Goal: Task Accomplishment & Management: Manage account settings

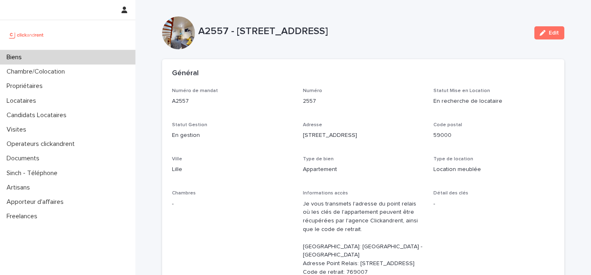
click at [55, 60] on div "Biens" at bounding box center [67, 57] width 135 height 14
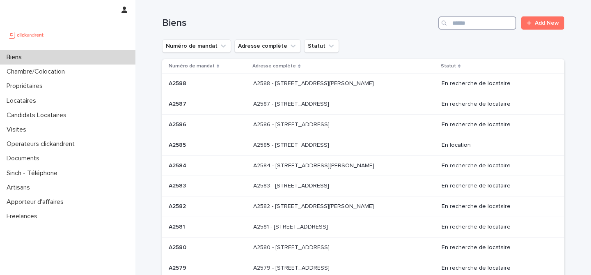
click at [479, 23] on input "Search" at bounding box center [477, 22] width 78 height 13
paste input "*****"
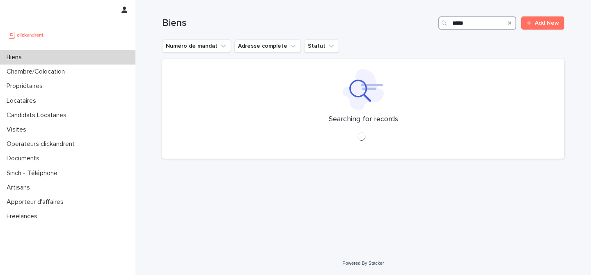
type input "*****"
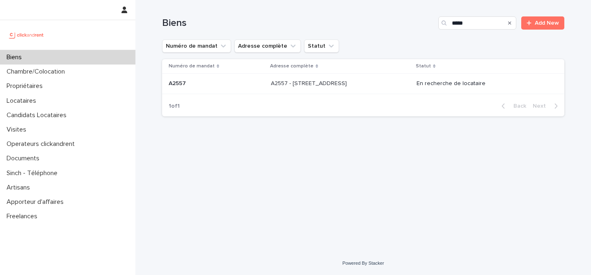
click at [305, 85] on p "A2557 - 121 rue des Postes, Lille 59000" at bounding box center [310, 82] width 78 height 9
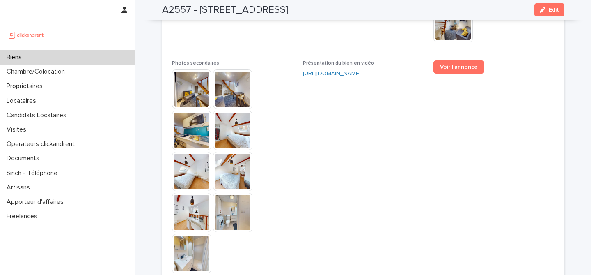
scroll to position [2230, 0]
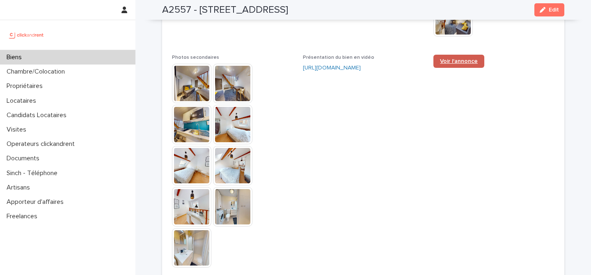
click at [454, 68] on link "Voir l'annonce" at bounding box center [459, 61] width 51 height 13
drag, startPoint x: 516, startPoint y: 182, endPoint x: 512, endPoint y: 176, distance: 7.3
click at [516, 181] on span "Voir l'annonce" at bounding box center [494, 165] width 121 height 221
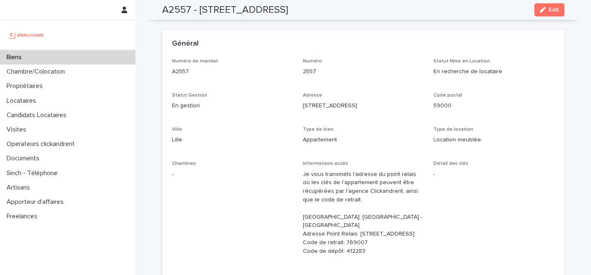
scroll to position [0, 0]
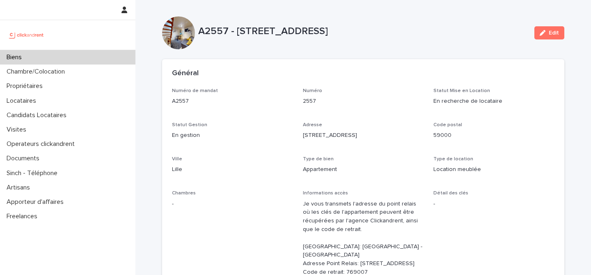
click at [328, 44] on div "A2557 - 121 rue des Postes, Lille 59000 Edit" at bounding box center [363, 32] width 402 height 33
click at [373, 122] on p "Adresse" at bounding box center [363, 125] width 121 height 6
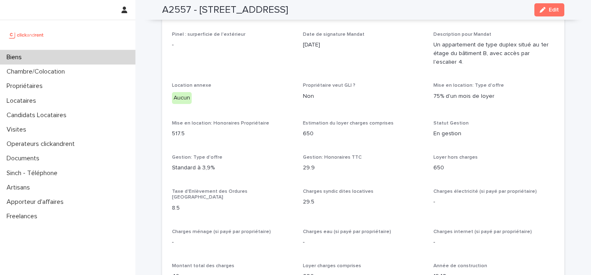
click at [399, 49] on p "10/9/2025" at bounding box center [363, 45] width 121 height 9
click at [328, 125] on div "Opérateur commercial Alexis Aguttes Opérateur opérationnel Sarah Ntimasieme Pro…" at bounding box center [363, 274] width 383 height 633
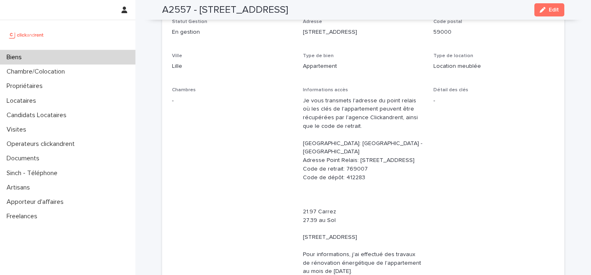
scroll to position [0, 0]
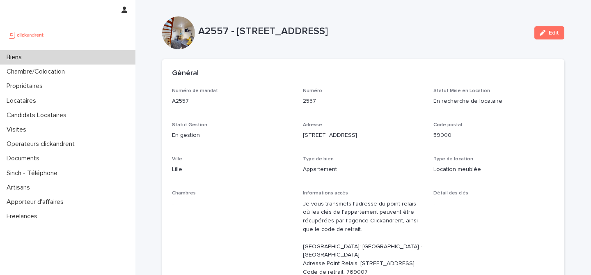
click at [401, 21] on div "A2557 - 121 rue des Postes, Lille 59000 Edit" at bounding box center [363, 32] width 402 height 33
click at [406, 38] on div "A2557 - [STREET_ADDRESS]" at bounding box center [363, 32] width 330 height 15
click at [399, 78] on div "Général" at bounding box center [363, 73] width 402 height 29
click at [23, 59] on p "Biens" at bounding box center [15, 57] width 25 height 8
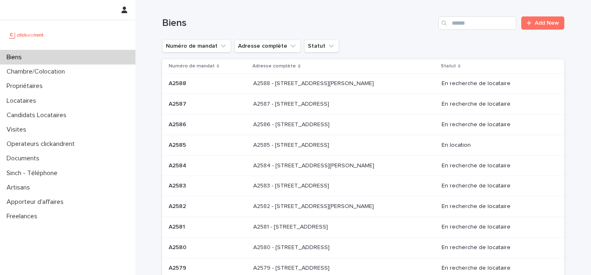
click at [378, 19] on h1 "Biens" at bounding box center [298, 23] width 273 height 12
drag, startPoint x: 404, startPoint y: 41, endPoint x: 443, endPoint y: 44, distance: 39.9
click at [403, 41] on div "Numéro de mandat Adresse complète Statut" at bounding box center [363, 45] width 402 height 13
click at [560, 48] on div "Numéro de mandat Adresse complète Statut" at bounding box center [363, 45] width 402 height 13
click at [393, 31] on div "Biens Add New" at bounding box center [363, 19] width 402 height 39
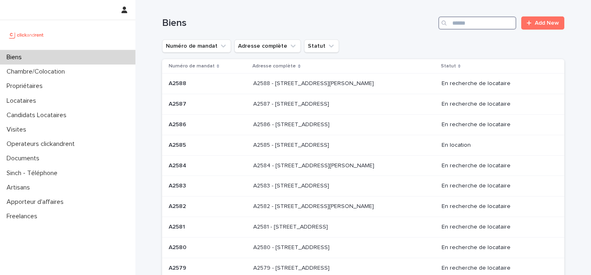
click at [462, 20] on input "Search" at bounding box center [477, 22] width 78 height 13
paste input "*****"
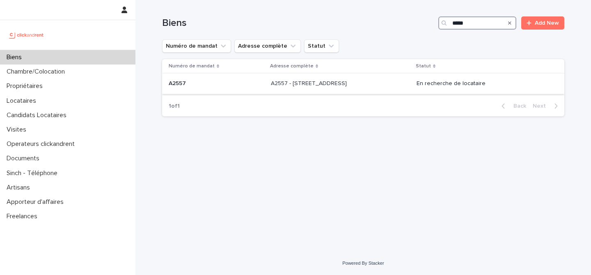
type input "*****"
click at [317, 81] on p "A2557 - [STREET_ADDRESS]" at bounding box center [310, 82] width 78 height 9
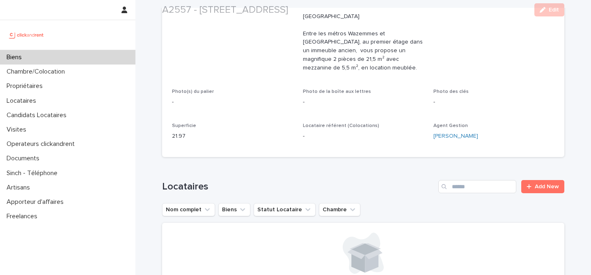
scroll to position [376, 0]
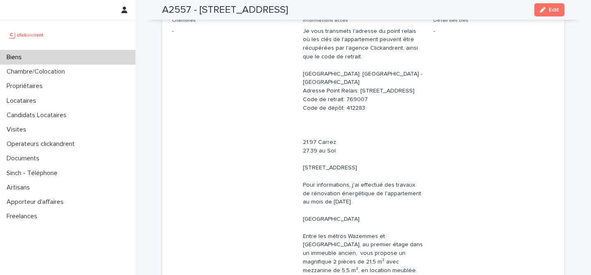
scroll to position [0, 0]
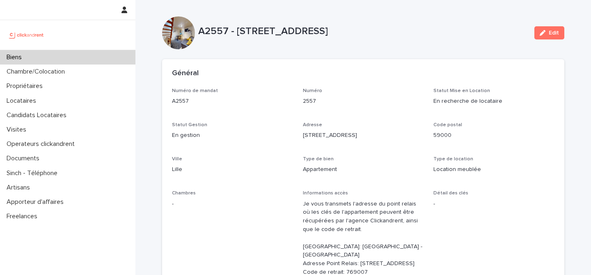
click at [419, 38] on div "A2557 - [STREET_ADDRESS]" at bounding box center [363, 32] width 330 height 15
drag, startPoint x: 418, startPoint y: 75, endPoint x: 324, endPoint y: 34, distance: 102.8
click at [418, 76] on div "Général" at bounding box center [361, 73] width 379 height 9
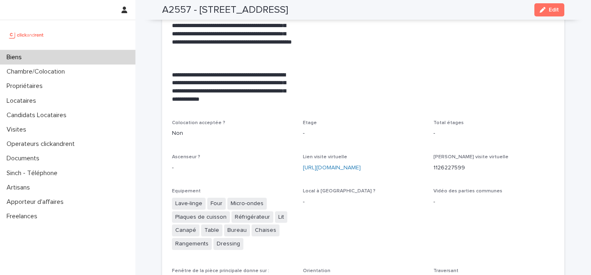
scroll to position [1692, 0]
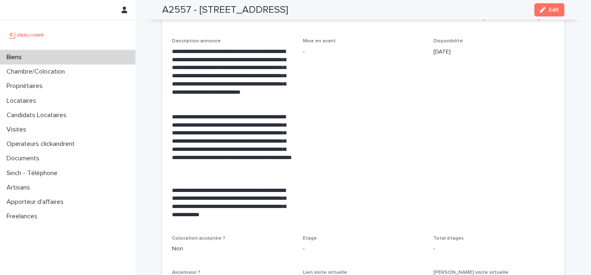
click at [354, 28] on span "Plafond de revenus du locataire ? Aucun" at bounding box center [363, 11] width 121 height 33
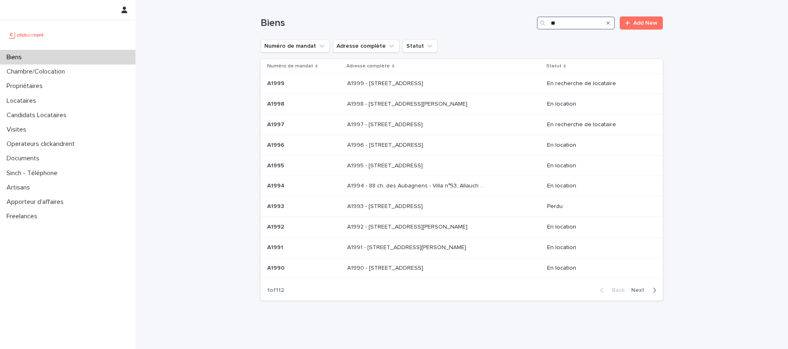
drag, startPoint x: 557, startPoint y: 22, endPoint x: 519, endPoint y: 22, distance: 38.6
click at [519, 22] on div "Biens ** Add New" at bounding box center [462, 22] width 402 height 13
paste input "***"
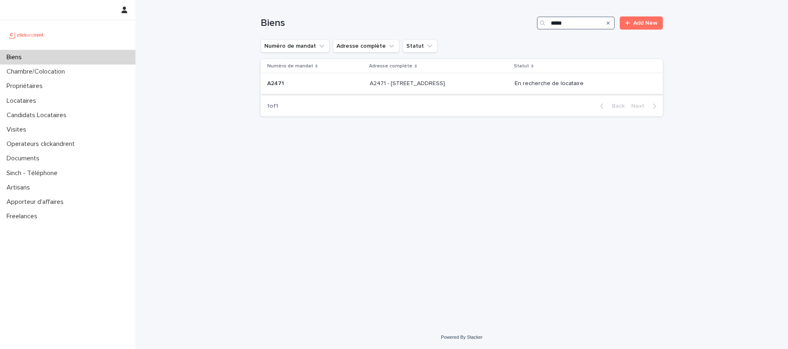
type input "*****"
click at [412, 80] on p "A2471 - [STREET_ADDRESS]" at bounding box center [408, 82] width 77 height 9
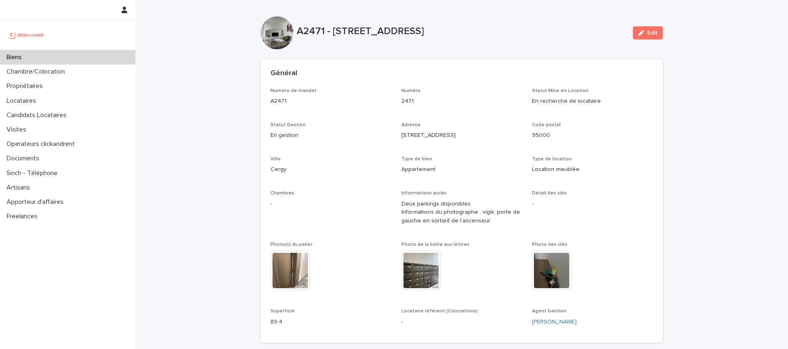
click at [32, 57] on div "Biens" at bounding box center [67, 57] width 135 height 14
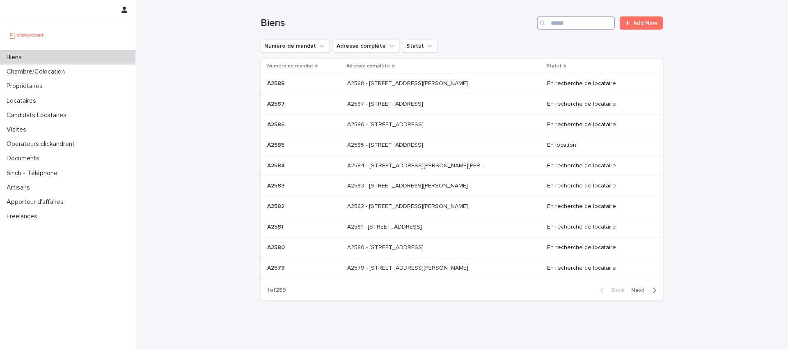
click at [585, 27] on input "Search" at bounding box center [576, 22] width 78 height 13
paste input "*****"
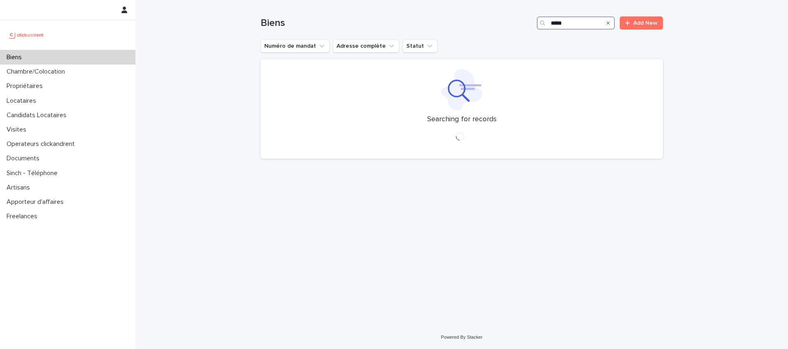
type input "*****"
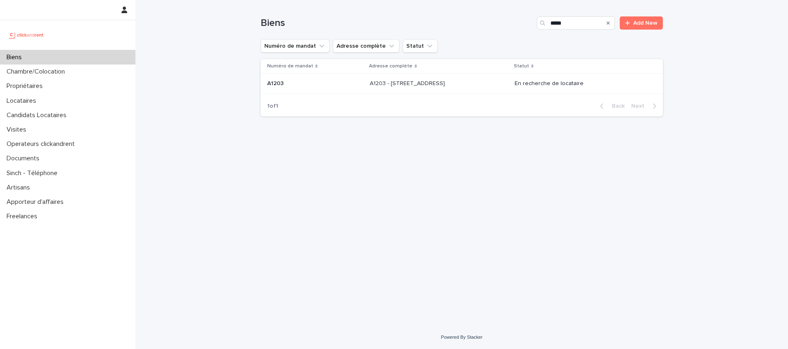
click at [419, 82] on p "A1203 - 428 avenue de la République, Nanterre 92000" at bounding box center [408, 82] width 77 height 9
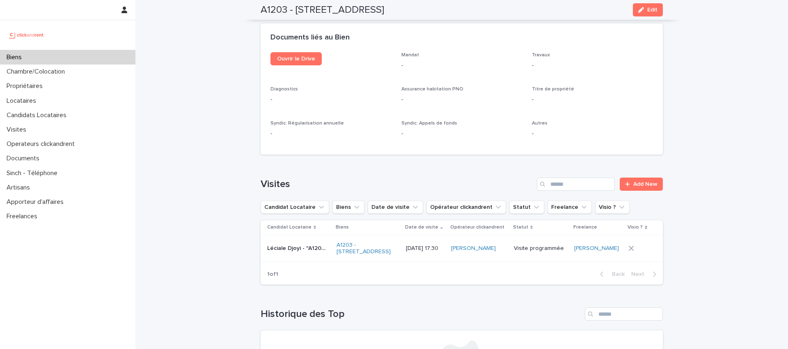
scroll to position [2991, 0]
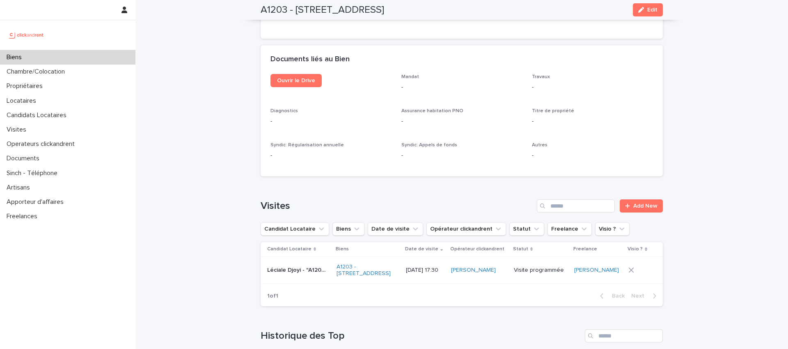
click at [476, 183] on div "Loading... Saving… Visites Add New Candidat Locataire Biens Date de visite Opér…" at bounding box center [462, 248] width 402 height 130
drag, startPoint x: 749, startPoint y: 135, endPoint x: 750, endPoint y: 141, distance: 5.9
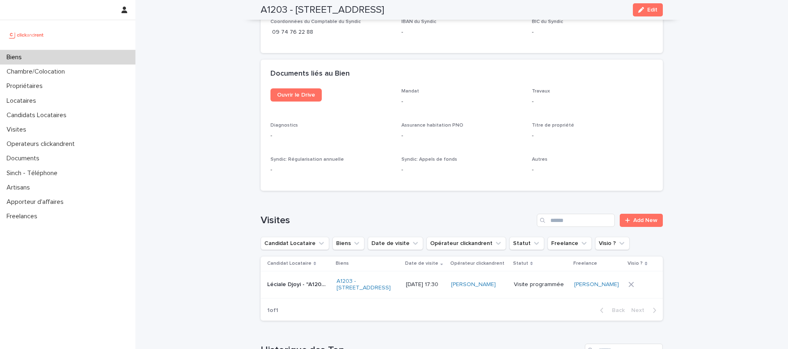
scroll to position [2975, 0]
click at [635, 218] on span "Add New" at bounding box center [645, 221] width 24 height 6
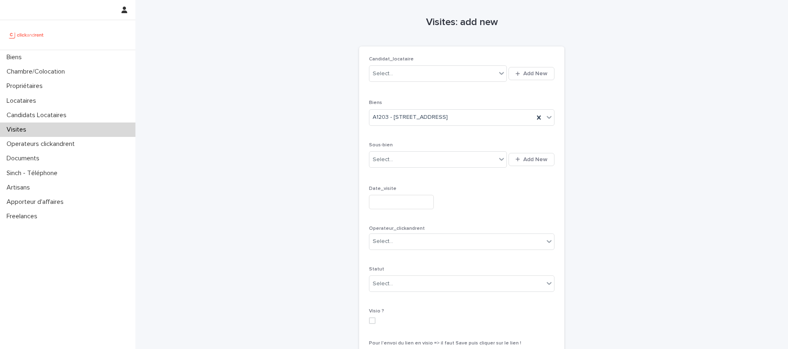
click at [418, 89] on div "Candidat_locataire Select... Add New" at bounding box center [462, 73] width 186 height 34
click at [612, 87] on div "Visites: add new Loading... Saving… Loading... Saving… Loading... Saving… Candi…" at bounding box center [462, 197] width 402 height 394
drag, startPoint x: 542, startPoint y: 89, endPoint x: 611, endPoint y: 95, distance: 69.3
click at [543, 89] on div "Candidat_locataire Select... Add New" at bounding box center [462, 73] width 186 height 34
click at [612, 95] on div "Visites: add new Loading... Saving… Loading... Saving… Loading... Saving… Candi…" at bounding box center [462, 197] width 402 height 394
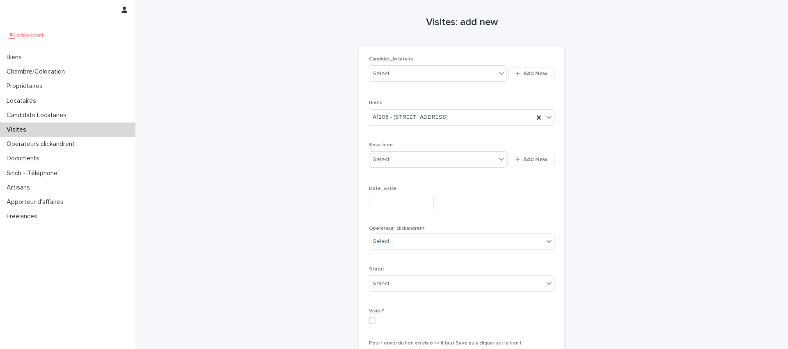
click at [477, 193] on div "Date_visite" at bounding box center [462, 201] width 186 height 30
click at [480, 88] on div "Candidat_locataire Select... Add New" at bounding box center [462, 73] width 186 height 34
click at [475, 89] on div "Candidat_locataire Select... Add New" at bounding box center [462, 73] width 186 height 34
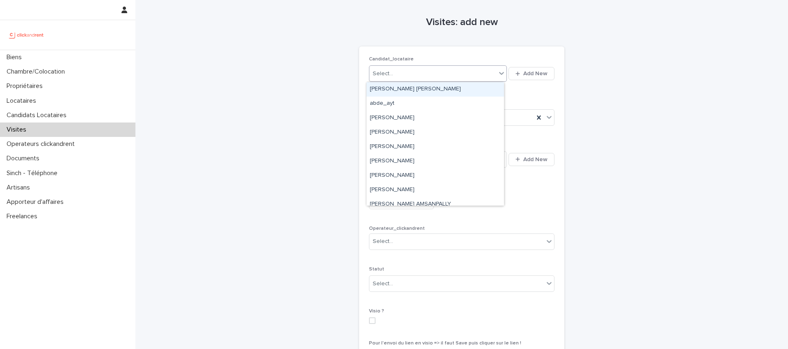
click at [407, 74] on div "Select..." at bounding box center [432, 74] width 127 height 14
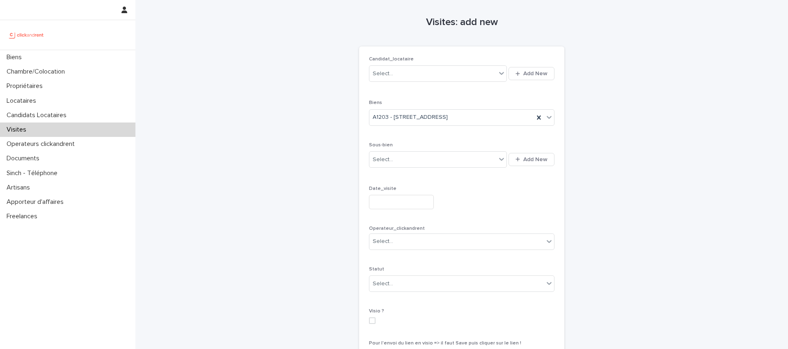
click at [501, 54] on div "Candidat_locataire Select... Add New Biens A1203 - 428 avenue de la République,…" at bounding box center [461, 210] width 205 height 328
click at [415, 71] on div "Select..." at bounding box center [432, 74] width 127 height 14
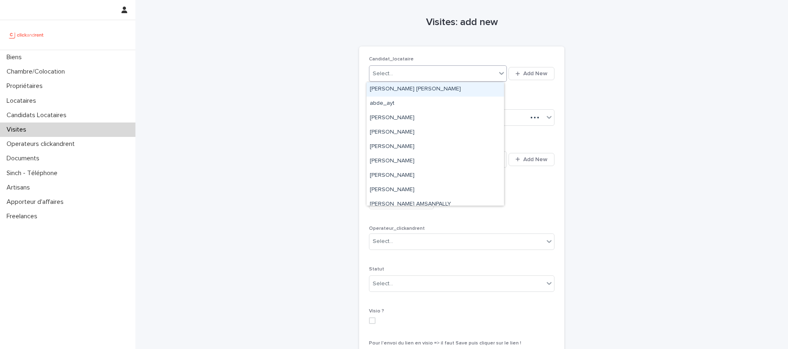
click at [409, 67] on div "Select..." at bounding box center [432, 74] width 127 height 14
click at [410, 73] on div "Select..." at bounding box center [432, 74] width 127 height 14
paste input "**********"
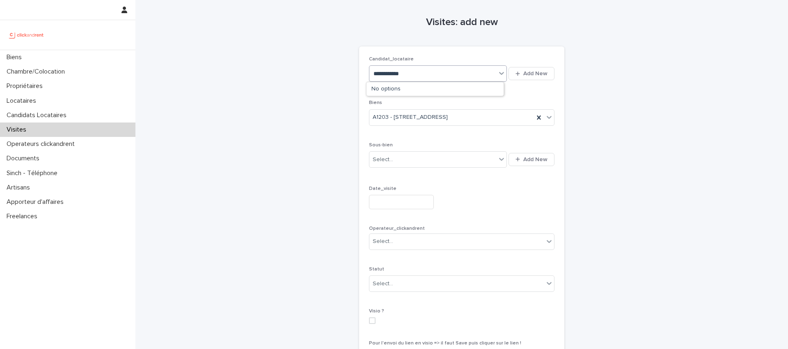
click at [374, 72] on input "**********" at bounding box center [391, 73] width 35 height 7
type input "**********"
click at [529, 95] on div "Candidat_locataire 0 results available for search term Celine MARIE. Use Up and…" at bounding box center [462, 210] width 186 height 308
click at [516, 75] on icon "button" at bounding box center [518, 73] width 5 height 5
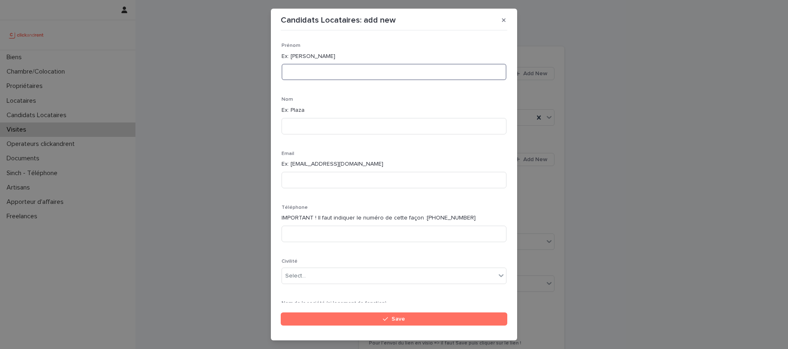
click at [307, 72] on input at bounding box center [394, 72] width 225 height 16
paste input "**********"
click at [316, 73] on input "**********" at bounding box center [394, 72] width 225 height 16
type input "**********"
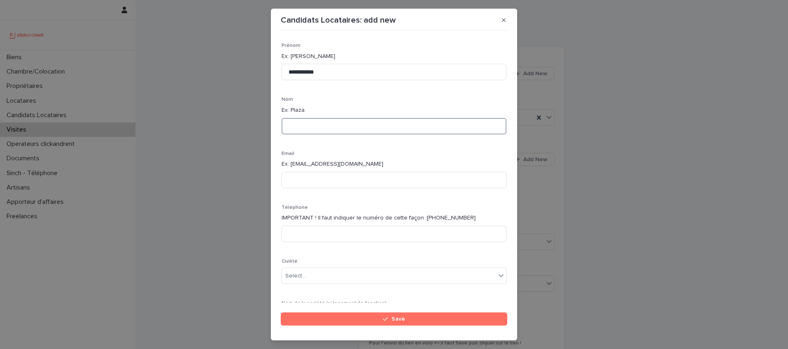
click at [316, 128] on input at bounding box center [394, 126] width 225 height 16
paste input "*****"
type input "*****"
click at [318, 73] on input "**********" at bounding box center [394, 72] width 225 height 16
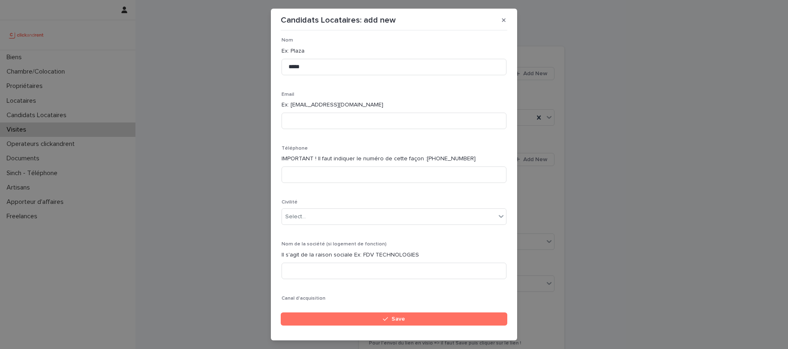
scroll to position [58, 0]
type input "******"
click at [319, 175] on input at bounding box center [394, 175] width 225 height 16
paste input "**********"
drag, startPoint x: 294, startPoint y: 173, endPoint x: 278, endPoint y: 173, distance: 16.4
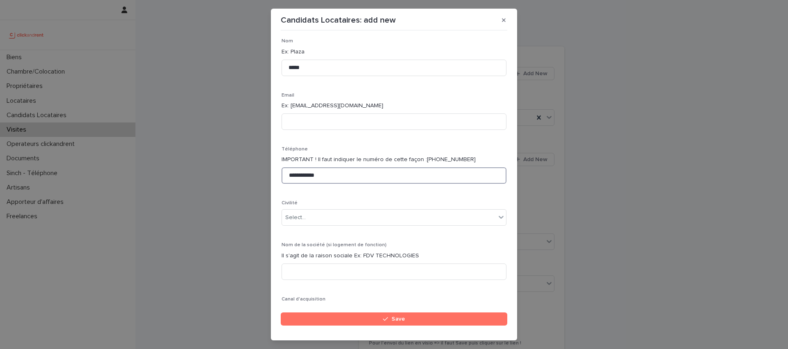
click at [279, 173] on section "**********" at bounding box center [394, 174] width 246 height 331
type input "**********"
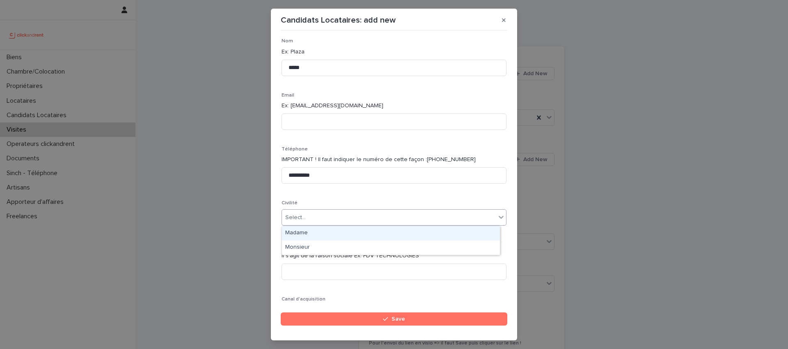
click at [312, 213] on div "Select..." at bounding box center [389, 218] width 214 height 14
click at [319, 115] on input at bounding box center [394, 121] width 225 height 16
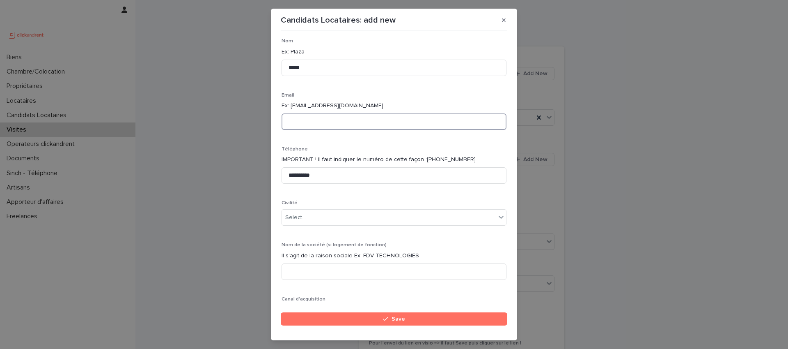
paste input "**********"
type input "**********"
click at [356, 143] on div "**********" at bounding box center [394, 313] width 225 height 659
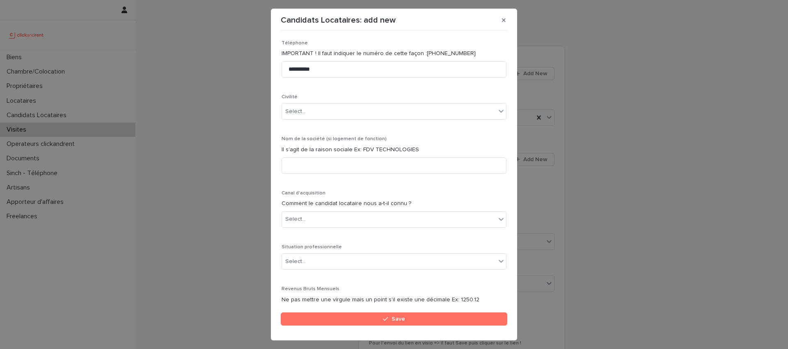
scroll to position [165, 0]
click at [334, 114] on div "Select..." at bounding box center [389, 111] width 214 height 14
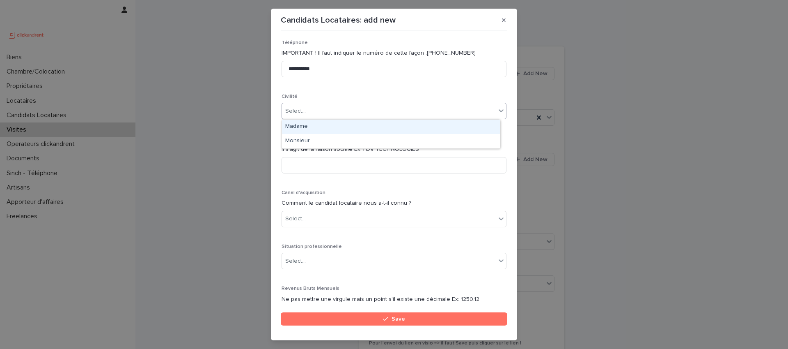
click at [312, 125] on div "Madame" at bounding box center [391, 126] width 218 height 14
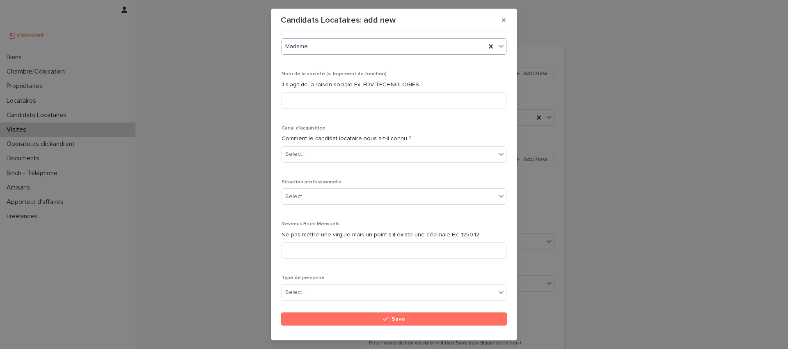
scroll to position [227, 0]
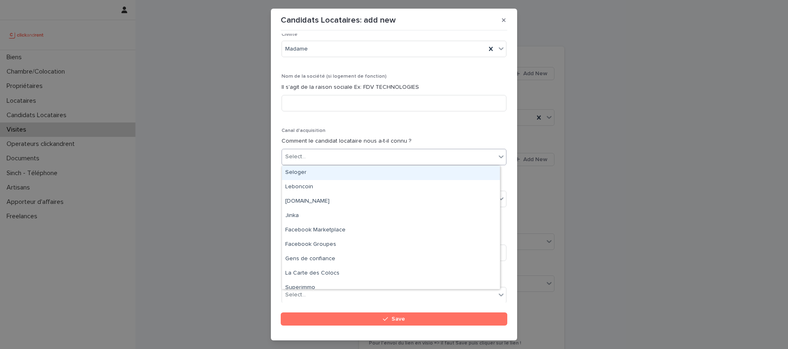
click at [357, 156] on div "Select..." at bounding box center [389, 157] width 214 height 14
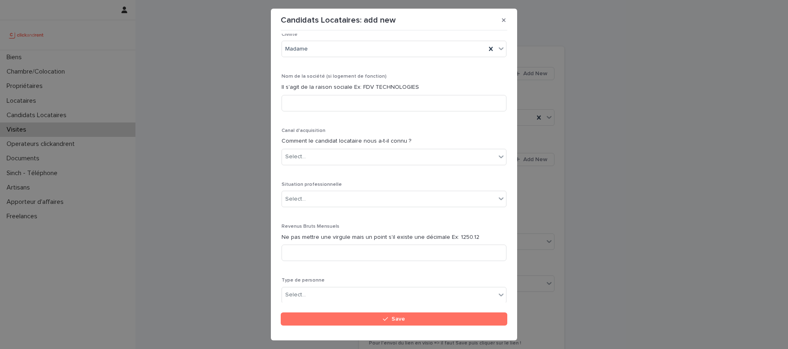
drag, startPoint x: 437, startPoint y: 83, endPoint x: 428, endPoint y: 89, distance: 10.9
click at [436, 83] on p "Il s'agit de la raison sociale Ex: FDV TECHNOLOGIES" at bounding box center [394, 87] width 225 height 9
click at [347, 152] on div "Select..." at bounding box center [389, 157] width 214 height 14
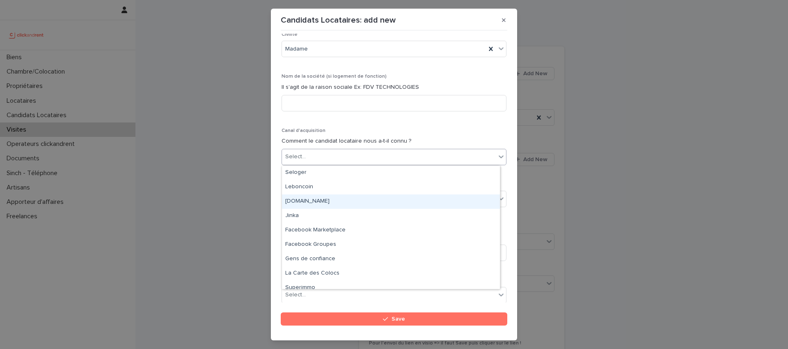
click at [328, 199] on div "clickandrent.fr" at bounding box center [391, 201] width 218 height 14
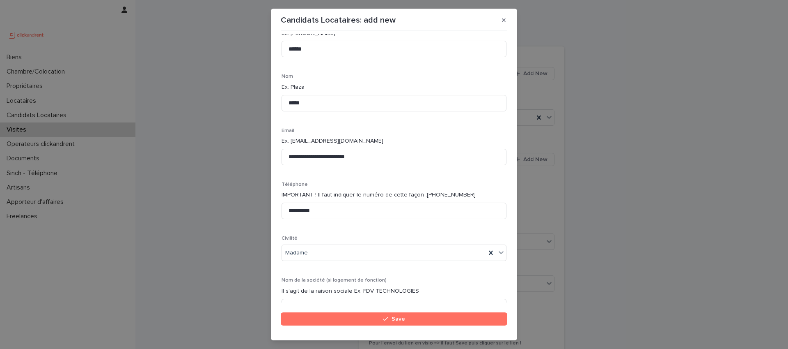
scroll to position [0, 0]
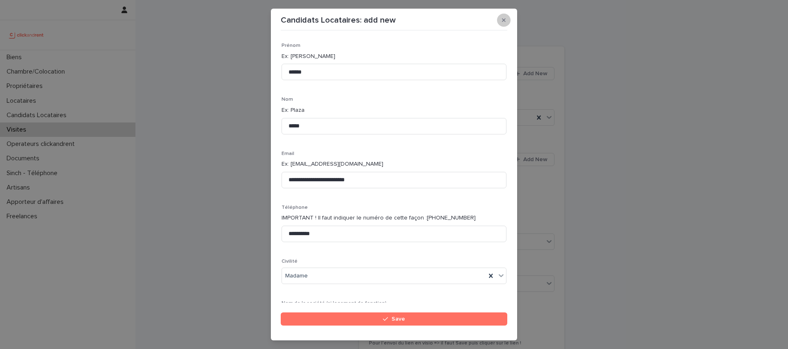
click at [501, 21] on button "button" at bounding box center [504, 20] width 14 height 13
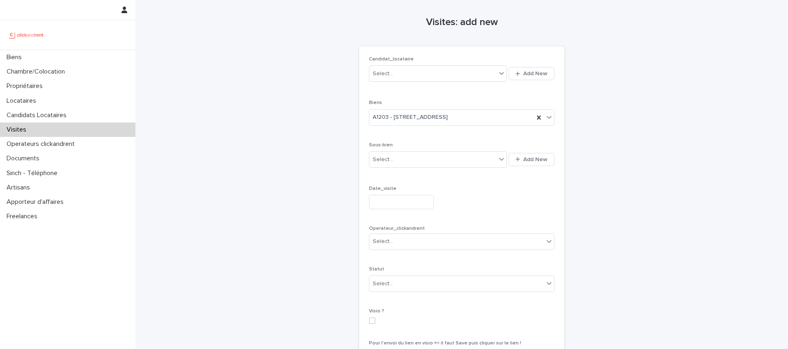
click at [613, 93] on div "Visites: add new Loading... Saving… Loading... Saving… Loading... Saving… Candi…" at bounding box center [462, 197] width 402 height 394
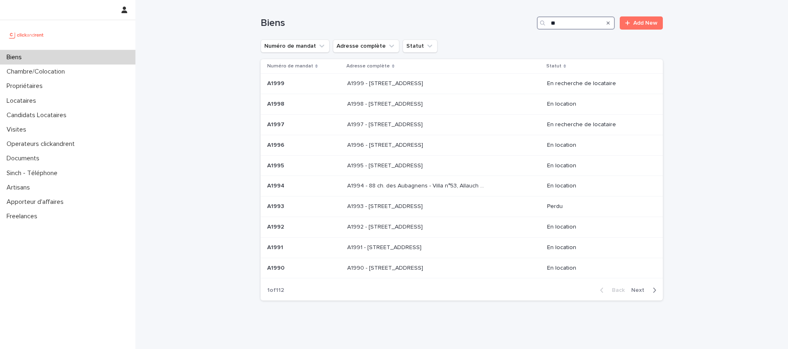
drag, startPoint x: 571, startPoint y: 23, endPoint x: 512, endPoint y: 22, distance: 59.1
click at [514, 21] on div "Biens ** Add New" at bounding box center [462, 22] width 402 height 13
paste input "***"
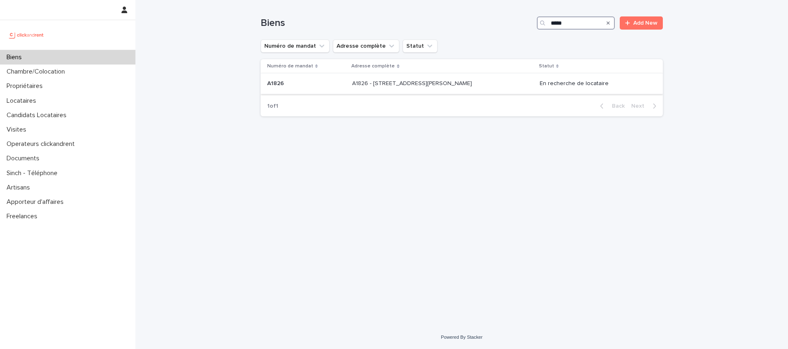
type input "*****"
click at [409, 83] on p "A1826 - 10 rue Barthélemy Delespaul, Lille 59000" at bounding box center [413, 82] width 122 height 9
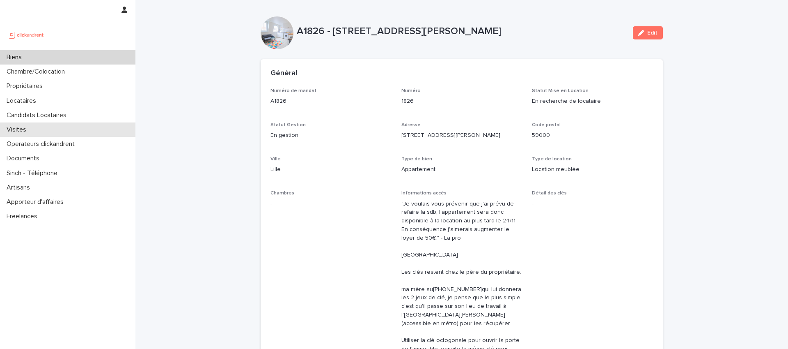
click at [29, 131] on p "Visites" at bounding box center [18, 130] width 30 height 8
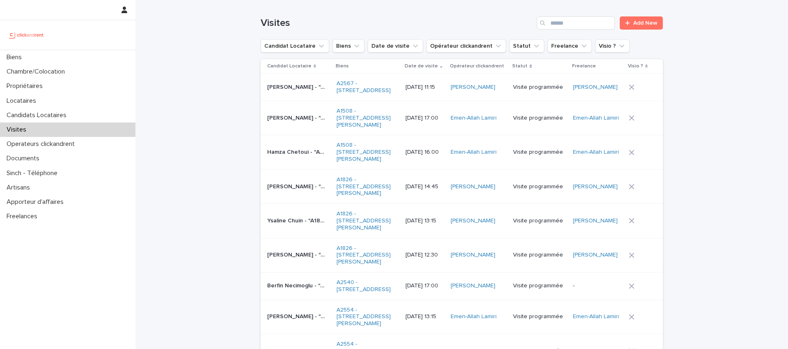
click at [283, 181] on p "Virginie Liot - "A1826 - 10 rue Barthélemy Delespaul, Lille 59000"" at bounding box center [297, 185] width 60 height 9
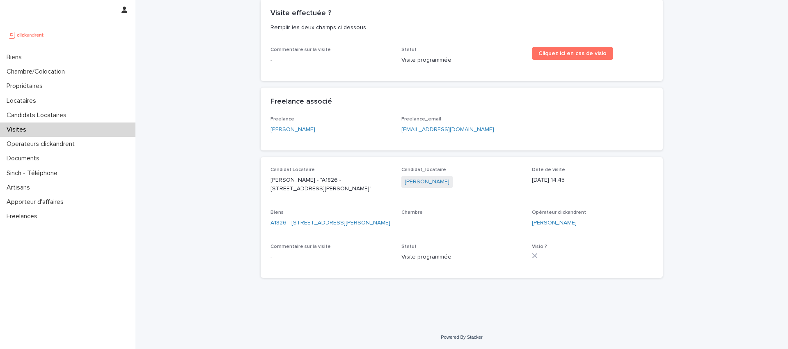
scroll to position [69, 0]
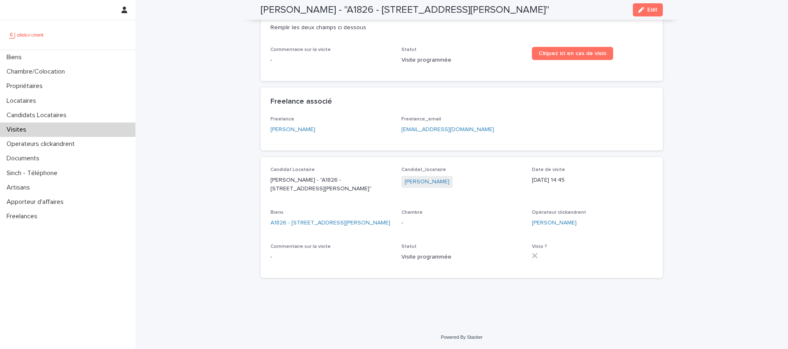
click at [588, 176] on p "17/10/2025 14:45" at bounding box center [592, 180] width 121 height 9
drag, startPoint x: 482, startPoint y: 182, endPoint x: 636, endPoint y: 182, distance: 154.4
click at [485, 182] on div "Candidat_locataire Virginie Liot" at bounding box center [461, 181] width 121 height 29
click at [636, 182] on span "Date de visite 17/10/2025 14:45" at bounding box center [592, 183] width 121 height 33
click at [623, 177] on div "Date de visite 17/10/2025 14:45" at bounding box center [592, 179] width 121 height 24
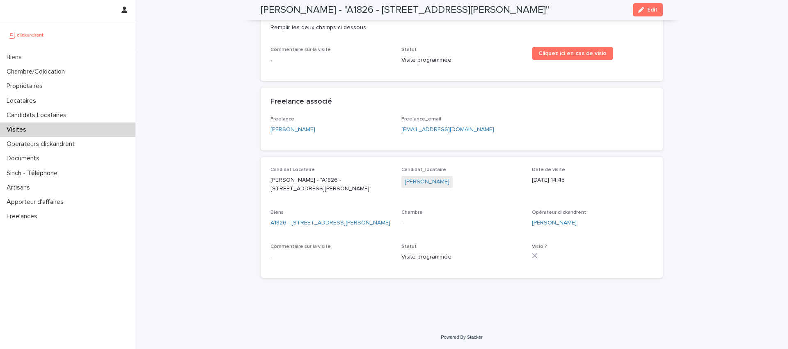
drag, startPoint x: 476, startPoint y: 176, endPoint x: 624, endPoint y: 172, distance: 148.7
click at [480, 176] on div "Virginie Liot" at bounding box center [461, 183] width 121 height 14
click at [629, 176] on p "17/10/2025 14:45" at bounding box center [592, 180] width 121 height 9
click at [639, 12] on icon "button" at bounding box center [641, 10] width 6 height 6
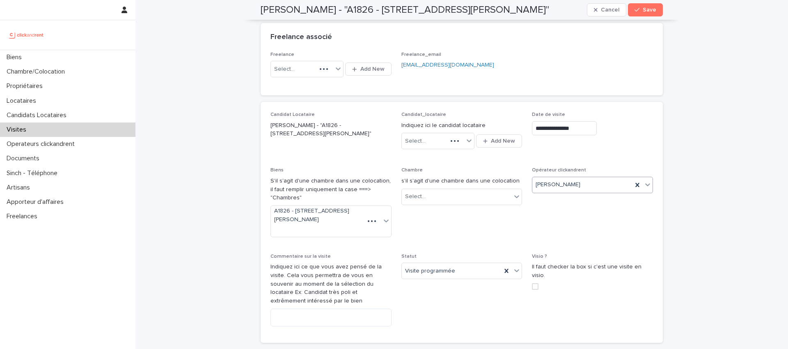
scroll to position [133, 0]
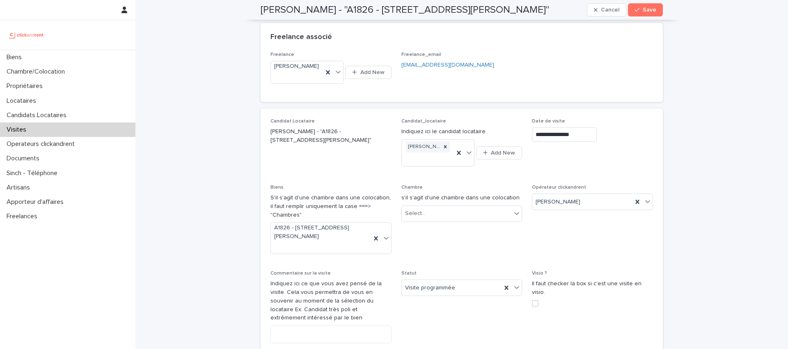
click at [581, 127] on input "**********" at bounding box center [564, 134] width 65 height 14
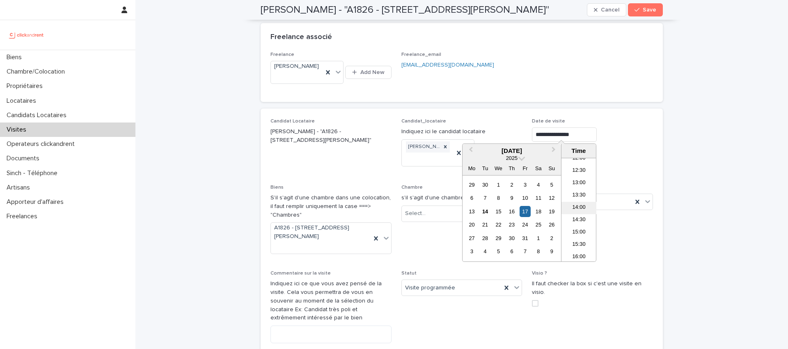
scroll to position [300, 0]
click at [578, 172] on li "12:30" at bounding box center [579, 172] width 35 height 12
drag, startPoint x: 580, startPoint y: 128, endPoint x: 587, endPoint y: 136, distance: 10.7
click at [580, 128] on input "**********" at bounding box center [564, 134] width 65 height 14
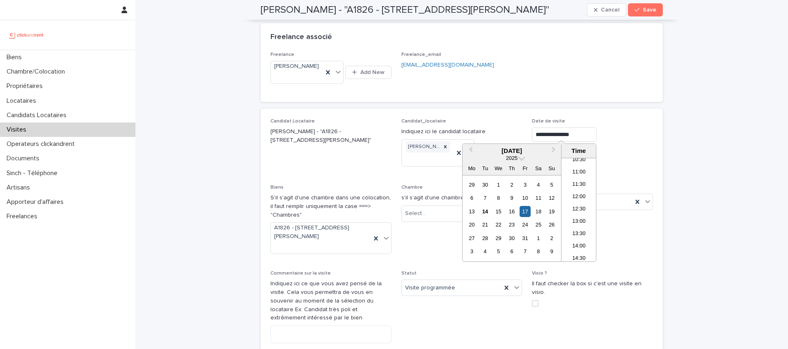
type input "**********"
click at [626, 127] on div "**********" at bounding box center [592, 134] width 121 height 14
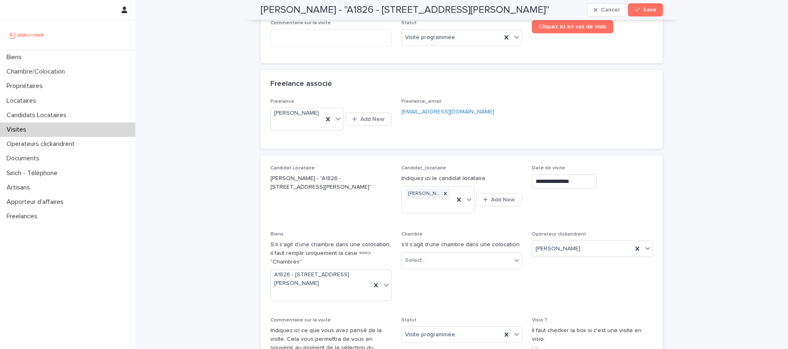
scroll to position [0, 0]
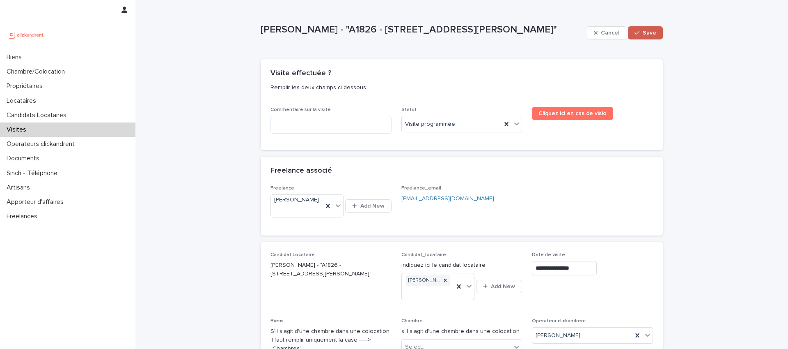
click at [651, 31] on span "Save" at bounding box center [650, 33] width 14 height 6
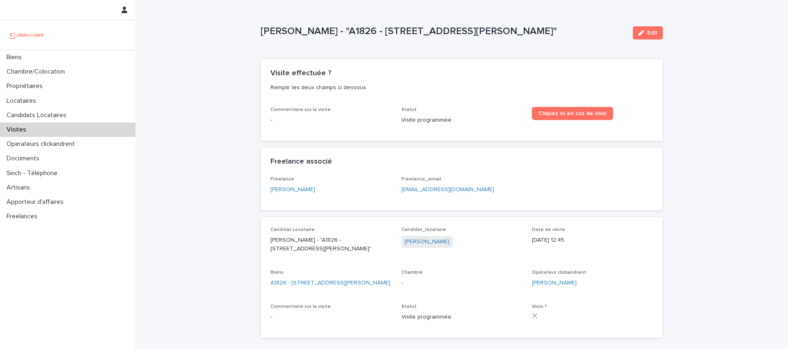
click at [466, 84] on p "Remplir les deux champs ci dessous" at bounding box center [460, 87] width 379 height 7
drag, startPoint x: 716, startPoint y: 115, endPoint x: 674, endPoint y: 126, distance: 42.6
click at [715, 115] on div "Loading... Saving… Loading... Saving… Virginie Liot - "A1826 - 10 rue Barthélem…" at bounding box center [461, 192] width 653 height 385
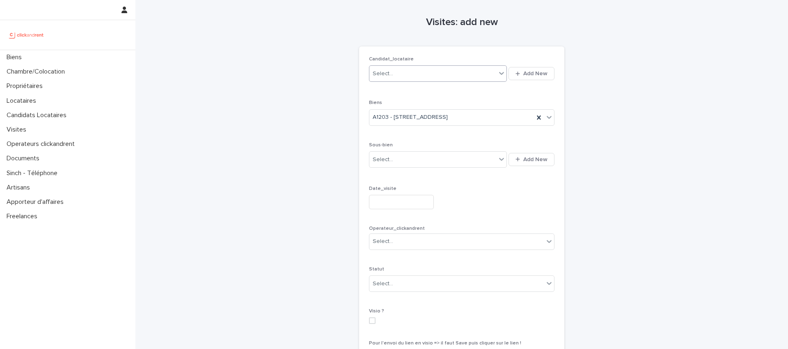
click at [411, 71] on div "Select..." at bounding box center [432, 74] width 127 height 14
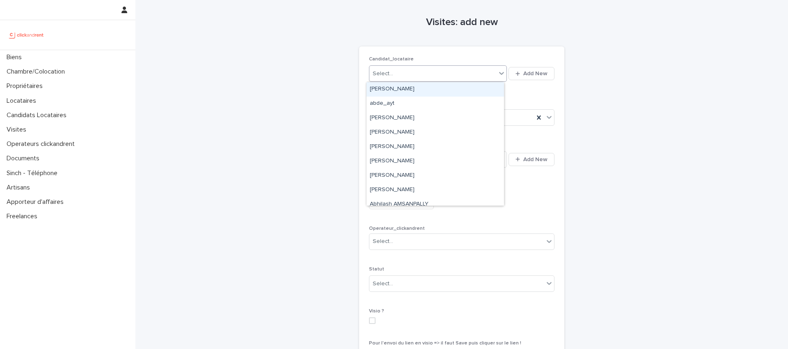
paste input "**********"
type input "**********"
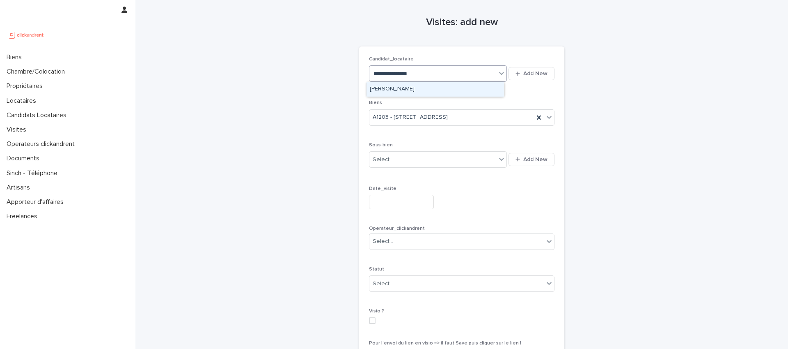
click at [405, 90] on div "Daniel Kayaoglou" at bounding box center [436, 89] width 138 height 14
click at [490, 73] on icon at bounding box center [491, 73] width 8 height 8
click at [399, 74] on div "Select..." at bounding box center [432, 74] width 127 height 14
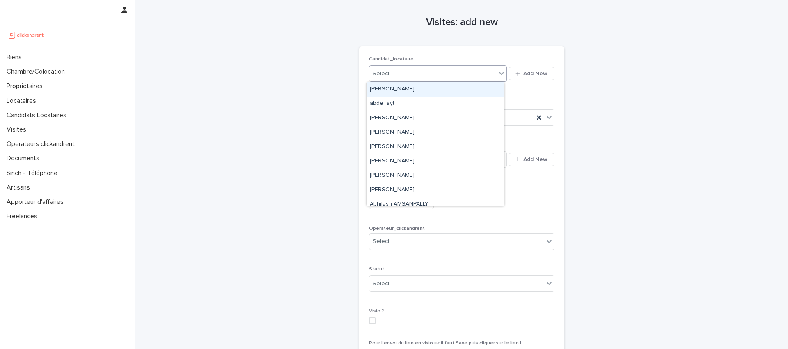
paste input "**********"
type input "**********"
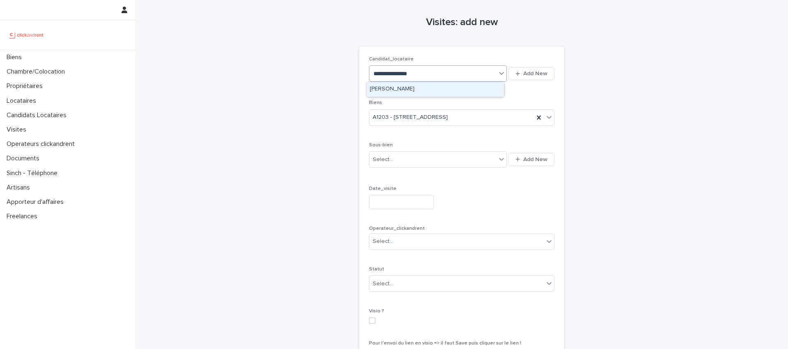
click at [417, 90] on div "Daniel Kayaoglou" at bounding box center [436, 89] width 138 height 14
click at [427, 136] on div "Candidat_locataire option Daniel Kayaoglou, selected. 0 results available. Sele…" at bounding box center [462, 210] width 186 height 308
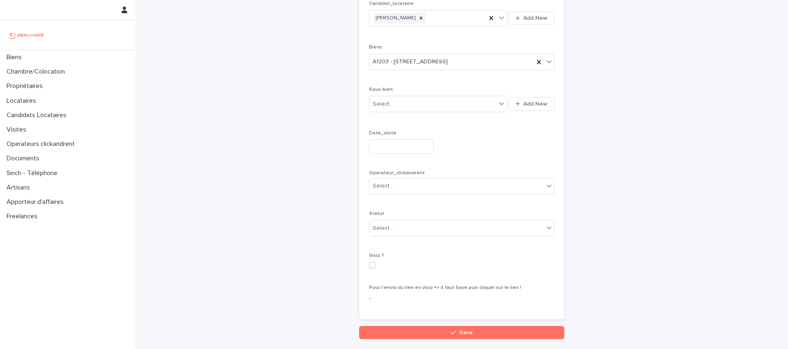
scroll to position [59, 0]
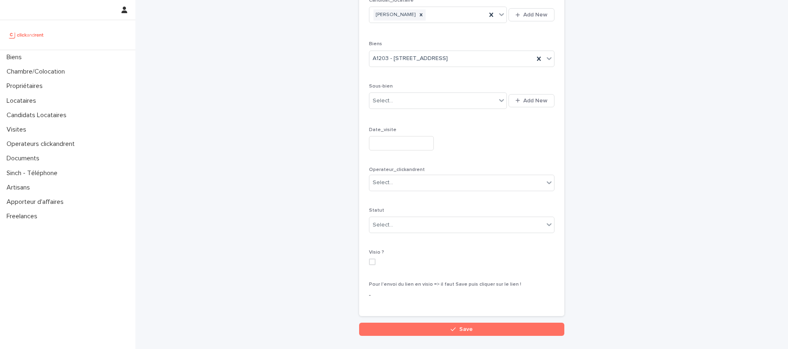
click at [406, 143] on input "text" at bounding box center [401, 143] width 65 height 14
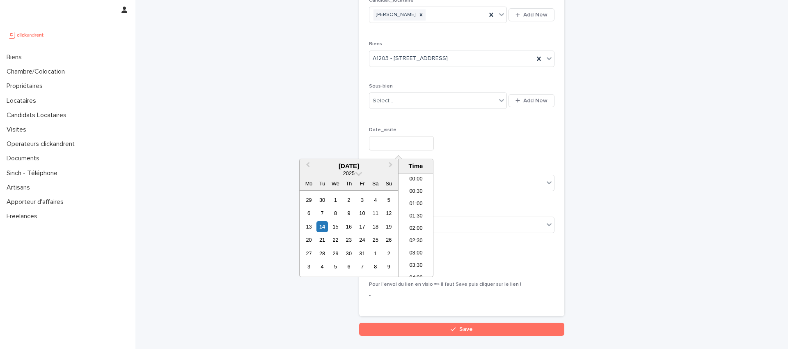
scroll to position [312, 0]
click at [336, 227] on div "15" at bounding box center [335, 226] width 11 height 11
click at [413, 219] on li "17:30" at bounding box center [416, 219] width 35 height 12
click at [419, 144] on input "**********" at bounding box center [401, 143] width 65 height 14
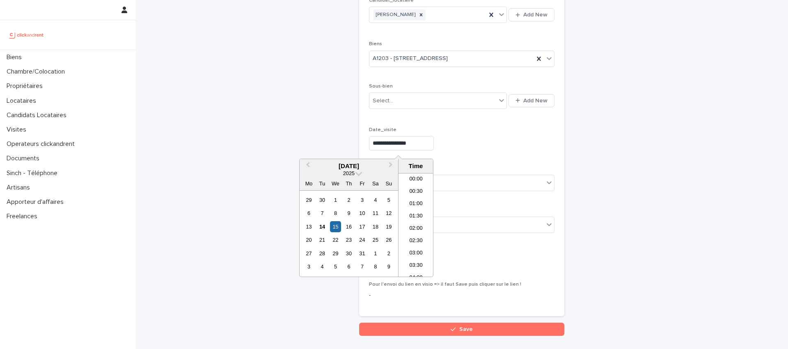
scroll to position [386, 0]
type input "**********"
click at [463, 139] on div "**********" at bounding box center [462, 143] width 186 height 14
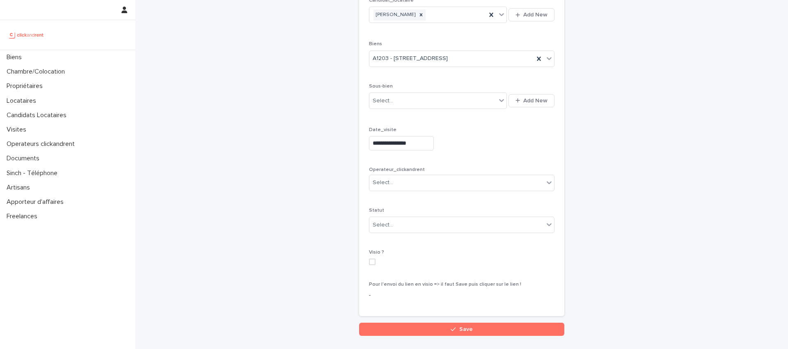
click at [473, 204] on div "**********" at bounding box center [462, 152] width 186 height 308
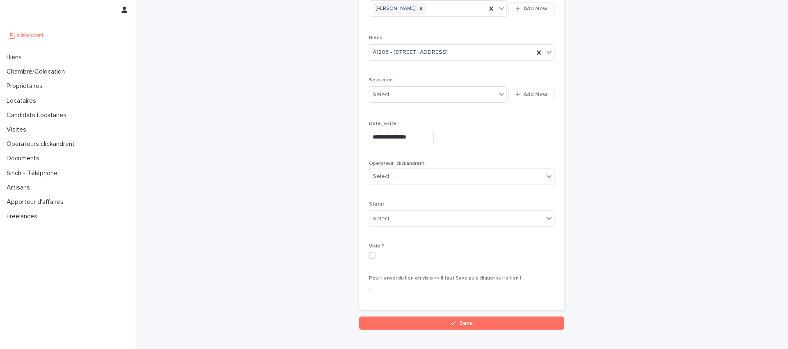
scroll to position [67, 0]
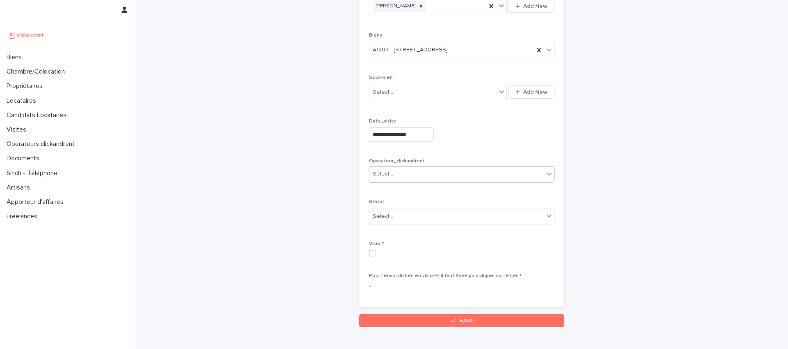
click at [427, 171] on div "Select..." at bounding box center [456, 174] width 174 height 14
type input "***"
click at [421, 191] on div "Fabrice Moise" at bounding box center [459, 190] width 185 height 14
click at [416, 218] on div "Select..." at bounding box center [456, 216] width 174 height 14
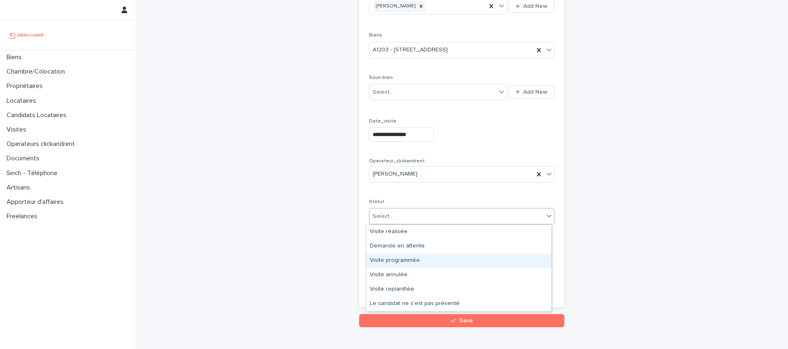
click at [441, 259] on div "Visite programmée" at bounding box center [459, 260] width 185 height 14
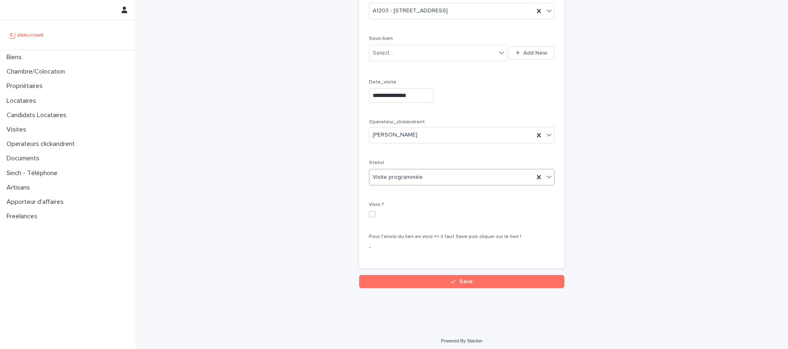
scroll to position [110, 0]
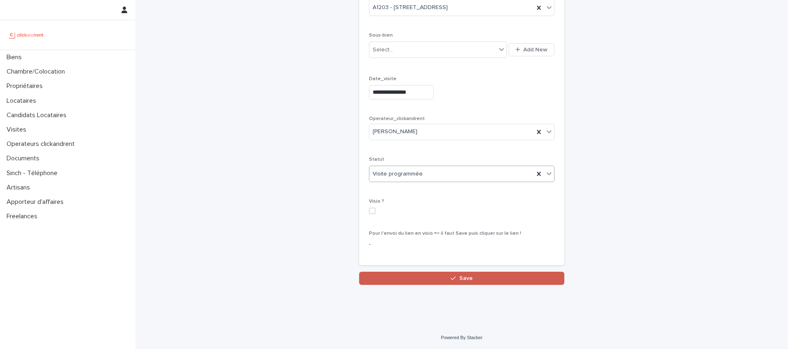
click at [450, 281] on button "Save" at bounding box center [461, 277] width 205 height 13
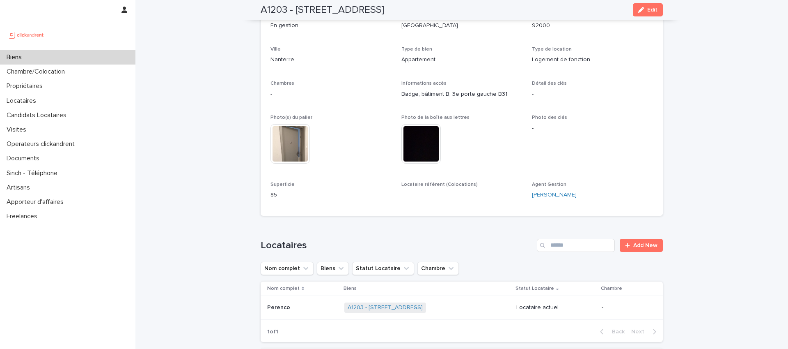
click at [466, 235] on div "Loading... Saving… Locataires Add New Nom complet Biens Statut Locataire Chambr…" at bounding box center [462, 285] width 402 height 126
drag, startPoint x: 186, startPoint y: 116, endPoint x: 203, endPoint y: 128, distance: 21.0
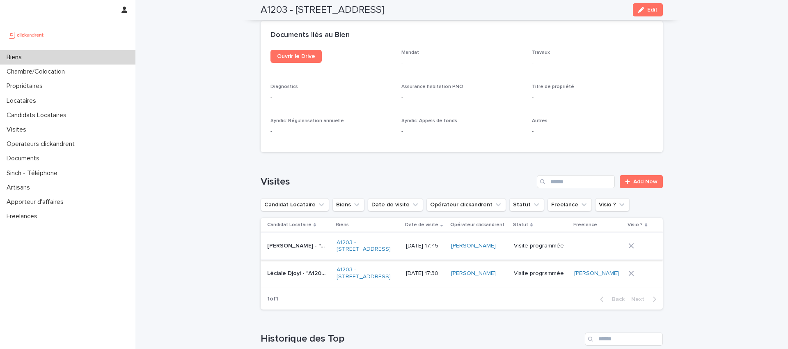
scroll to position [3015, 0]
click at [427, 243] on p "15/10/2025 17:45" at bounding box center [425, 246] width 39 height 7
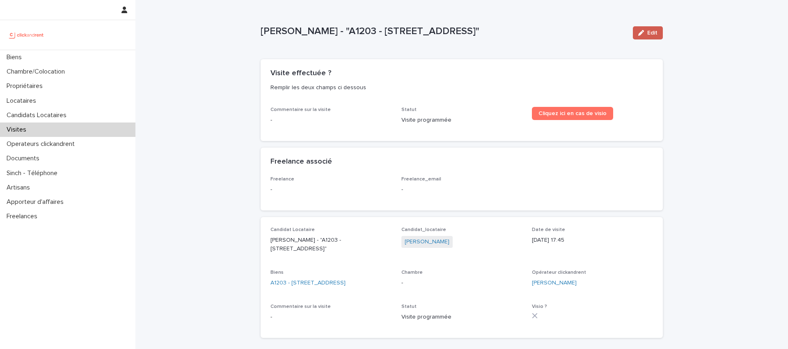
click at [647, 32] on span "Edit" at bounding box center [652, 33] width 10 height 6
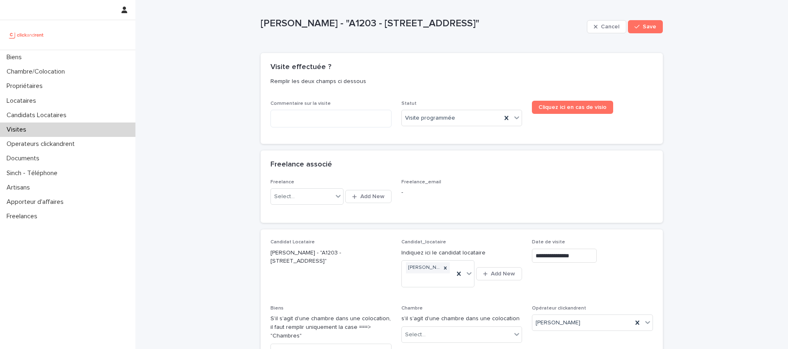
scroll to position [25, 0]
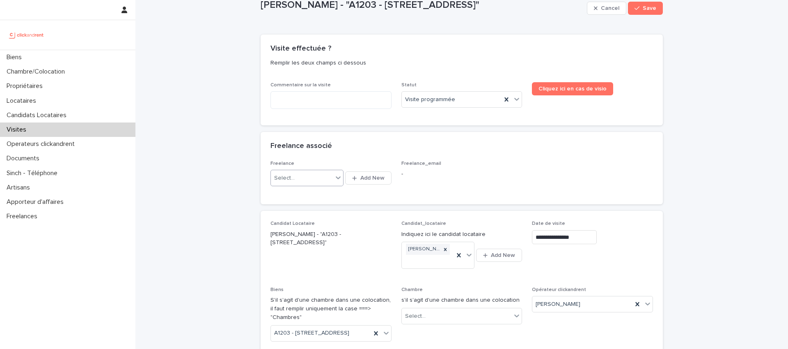
click at [323, 177] on div "Select..." at bounding box center [302, 178] width 62 height 14
type input "****"
click at [300, 204] on div "[PERSON_NAME]" at bounding box center [304, 208] width 73 height 14
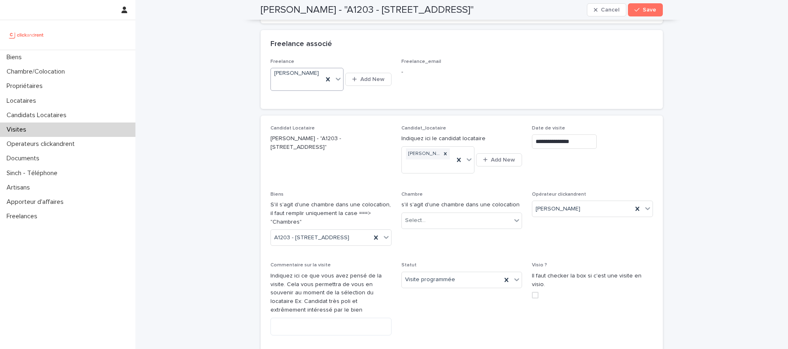
scroll to position [0, 0]
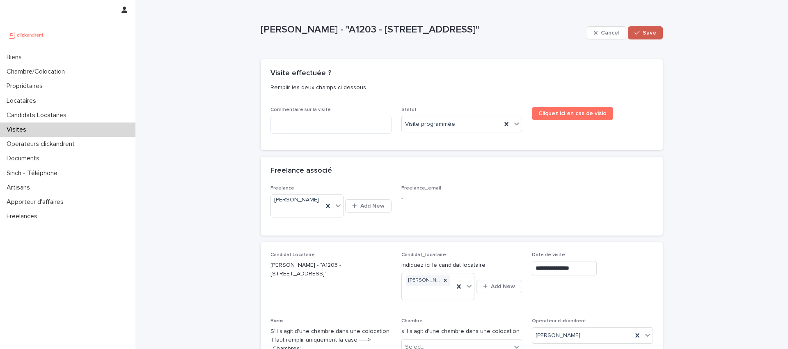
click at [647, 30] on span "Save" at bounding box center [650, 33] width 14 height 6
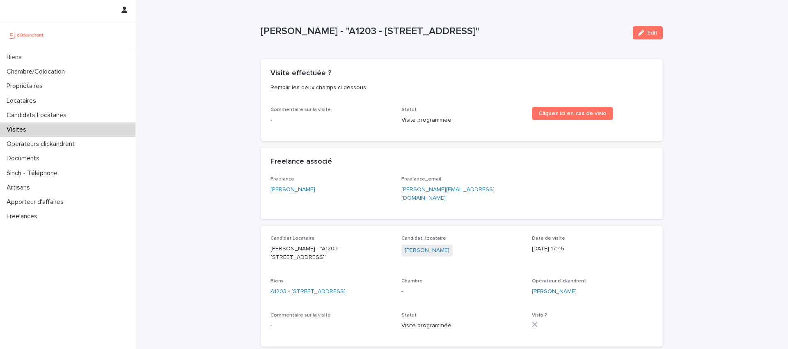
click at [706, 83] on div "Loading... Saving… Loading... Saving… Daniel Kayaoglou - "A1203 - 428 avenue de…" at bounding box center [461, 197] width 653 height 394
click at [206, 73] on div "Loading... Saving… Loading... Saving… Daniel Kayaoglou - "A1203 - 428 avenue de…" at bounding box center [461, 197] width 653 height 394
click at [360, 32] on p "Daniel Kayaoglou - "A1203 - 428 avenue de la République, Nanterre 92000"" at bounding box center [444, 31] width 366 height 12
copy p "A1203"
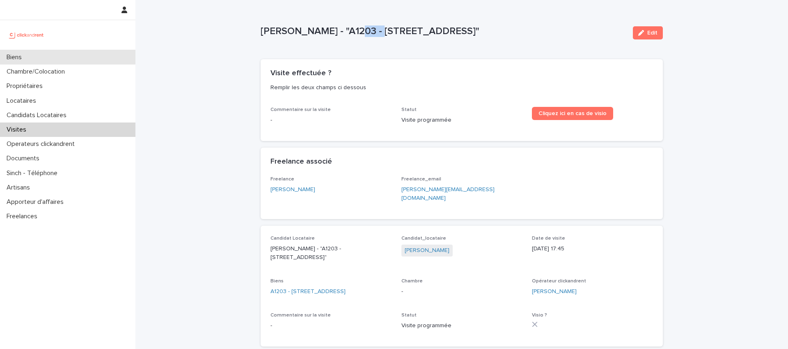
click at [25, 60] on p "Biens" at bounding box center [15, 57] width 25 height 8
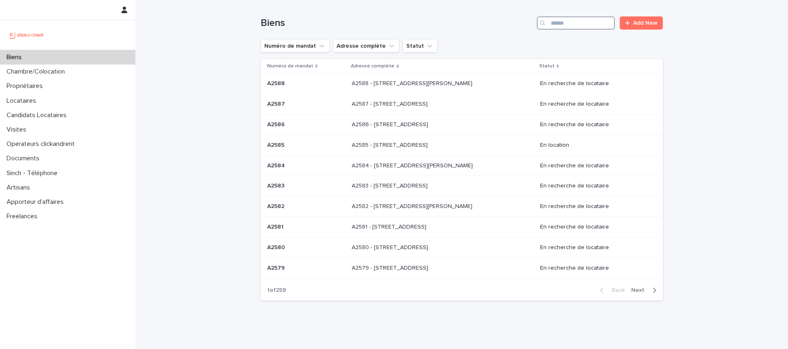
click at [569, 25] on input "Search" at bounding box center [576, 22] width 78 height 13
paste input "*****"
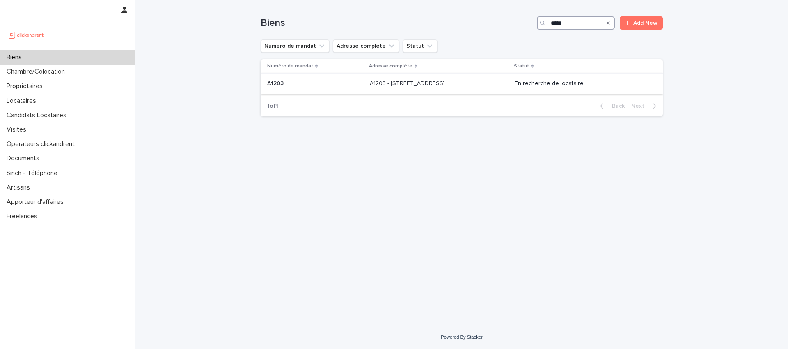
type input "*****"
click at [425, 84] on p "A1203 - 428 avenue de la République, Nanterre 92000" at bounding box center [408, 82] width 77 height 9
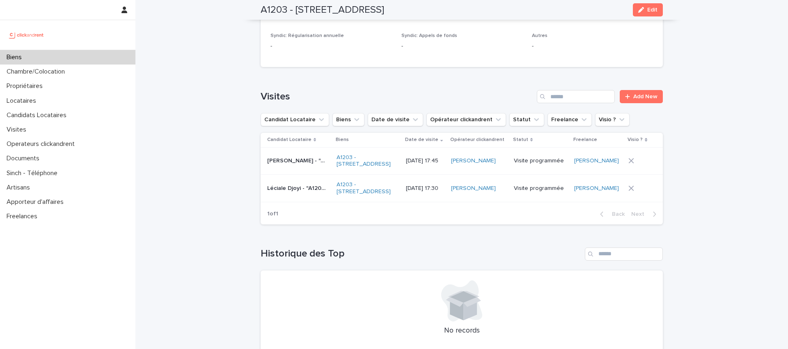
scroll to position [3090, 0]
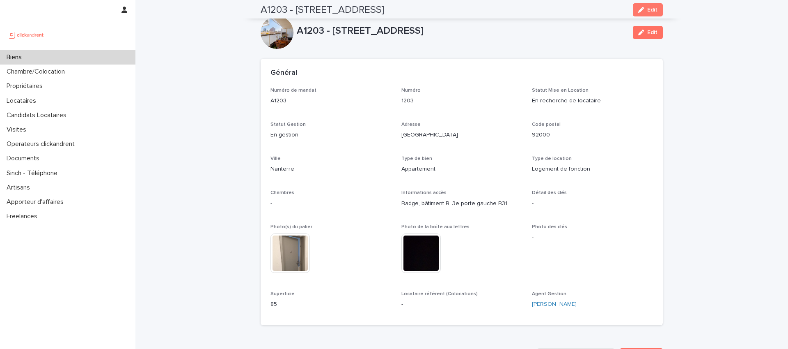
scroll to position [0, 0]
click at [84, 58] on div "Biens" at bounding box center [67, 57] width 135 height 14
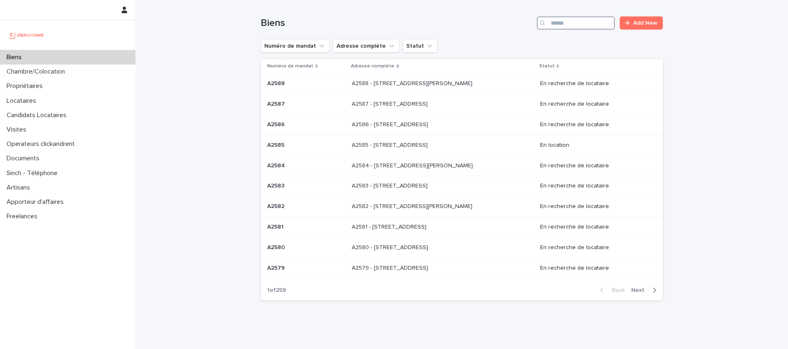
click at [578, 22] on input "Search" at bounding box center [576, 22] width 78 height 13
paste input "*****"
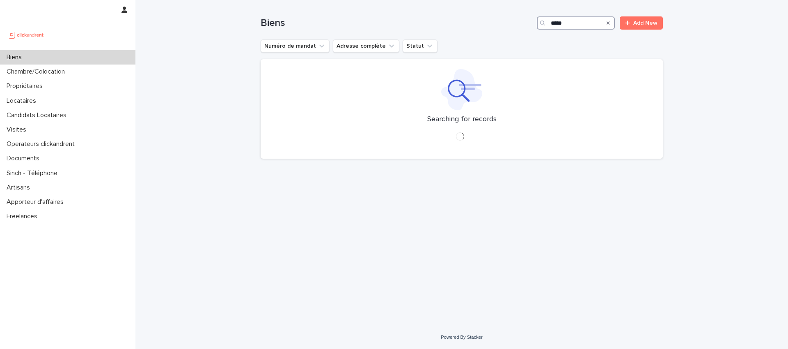
type input "*****"
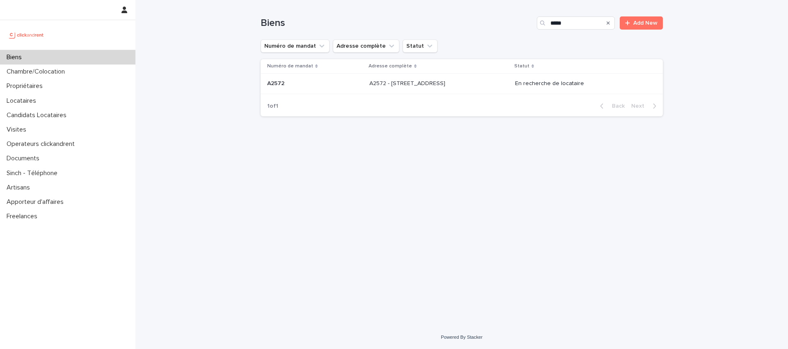
click at [444, 83] on p "A2572 - 3 rue Saint Sidoine, Lyon 69003" at bounding box center [408, 82] width 78 height 9
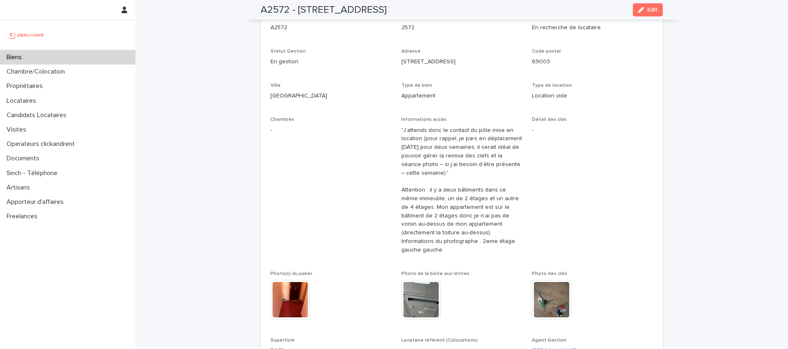
scroll to position [601, 0]
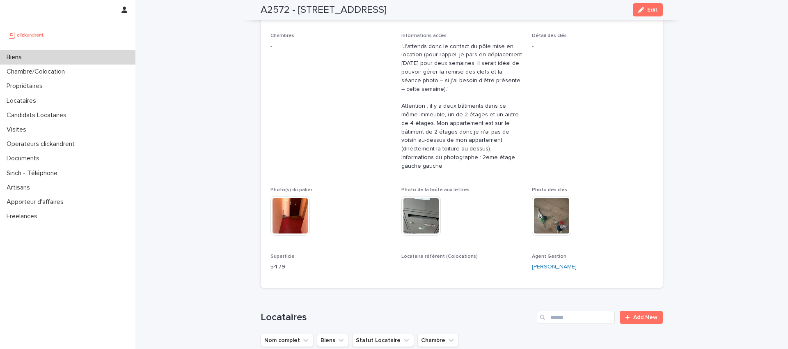
scroll to position [0, 0]
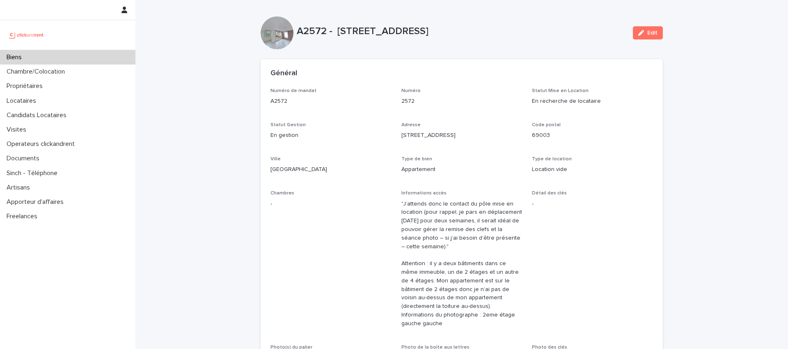
drag, startPoint x: 548, startPoint y: 37, endPoint x: 532, endPoint y: 38, distance: 16.5
click at [548, 37] on p "A2572 - 3 rue Saint Sidoine, Lyon 69003" at bounding box center [462, 31] width 330 height 12
drag, startPoint x: 376, startPoint y: 14, endPoint x: 395, endPoint y: 44, distance: 35.6
click at [395, 45] on div "A2572 - 3 rue Saint Sidoine, Lyon 69003 Edit" at bounding box center [462, 32] width 402 height 33
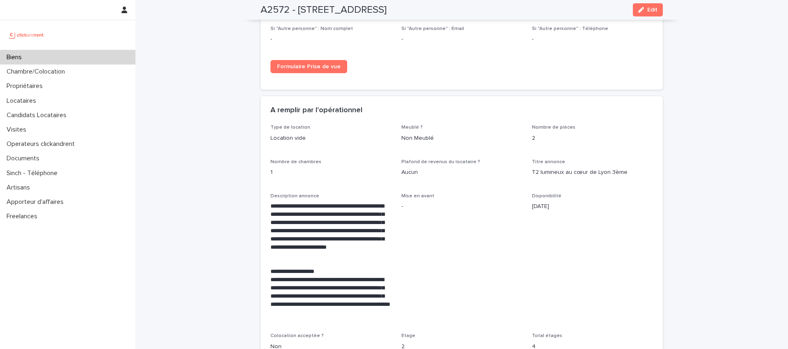
scroll to position [1074, 0]
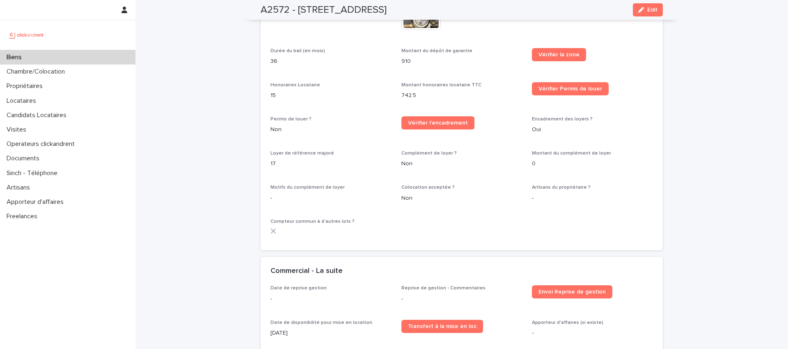
click at [484, 48] on p "Montant du dépôt de garantie" at bounding box center [461, 51] width 121 height 6
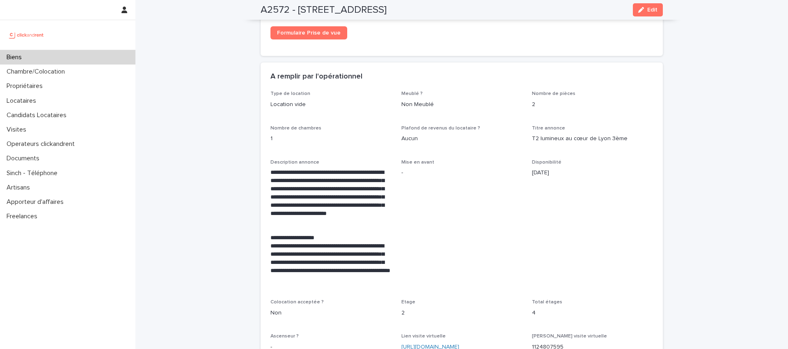
click at [647, 193] on span "Disponibilité 7/10/2025" at bounding box center [592, 224] width 121 height 130
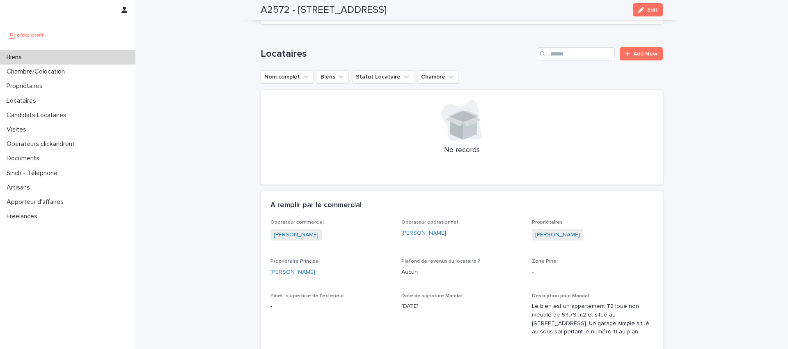
scroll to position [0, 0]
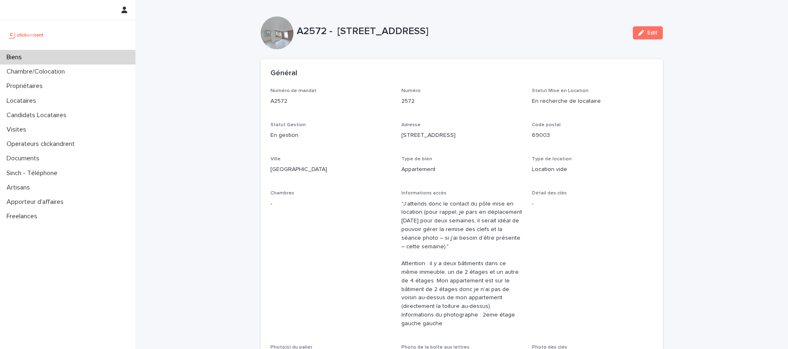
click at [537, 23] on div "A2572 - 3 rue Saint Sidoine, Lyon 69003 Edit" at bounding box center [462, 32] width 402 height 33
drag, startPoint x: 702, startPoint y: 131, endPoint x: 698, endPoint y: 128, distance: 4.8
drag, startPoint x: 426, startPoint y: 16, endPoint x: 404, endPoint y: 59, distance: 48.3
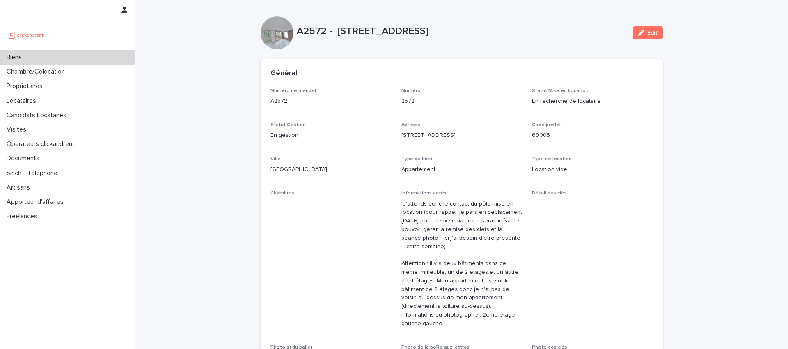
drag, startPoint x: 404, startPoint y: 60, endPoint x: 293, endPoint y: 142, distance: 137.9
click at [404, 60] on div "Général" at bounding box center [462, 73] width 402 height 29
click at [541, 34] on p "A2572 - [STREET_ADDRESS]" at bounding box center [462, 31] width 330 height 12
click at [496, 138] on p "[STREET_ADDRESS]" at bounding box center [461, 135] width 121 height 9
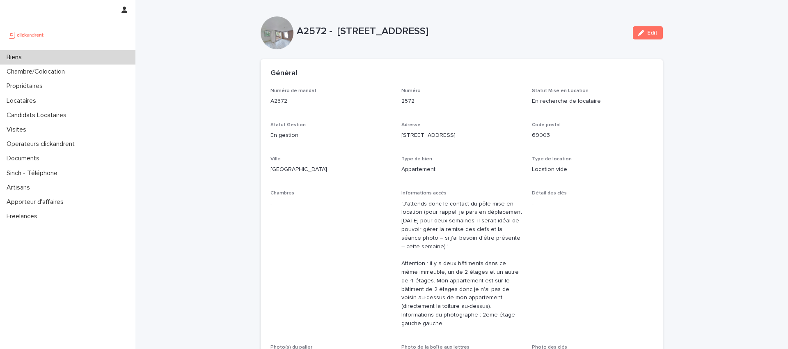
click at [624, 141] on div "Code postal 69003" at bounding box center [592, 134] width 121 height 24
click at [628, 170] on p "Location vide" at bounding box center [592, 169] width 121 height 9
click at [319, 30] on p "A2572 - [STREET_ADDRESS]" at bounding box center [462, 31] width 330 height 12
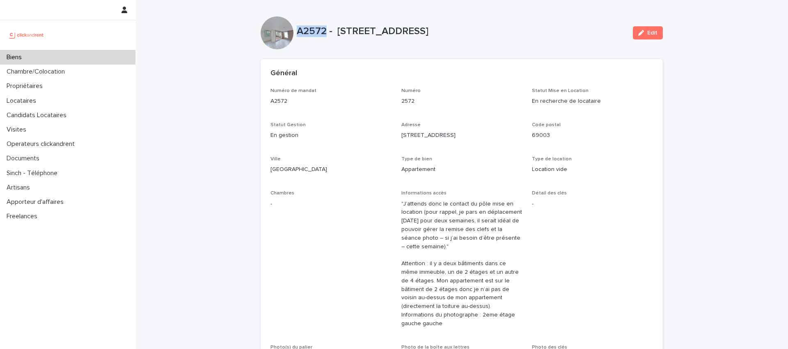
copy p "A2572"
click at [37, 57] on div "Biens" at bounding box center [67, 57] width 135 height 14
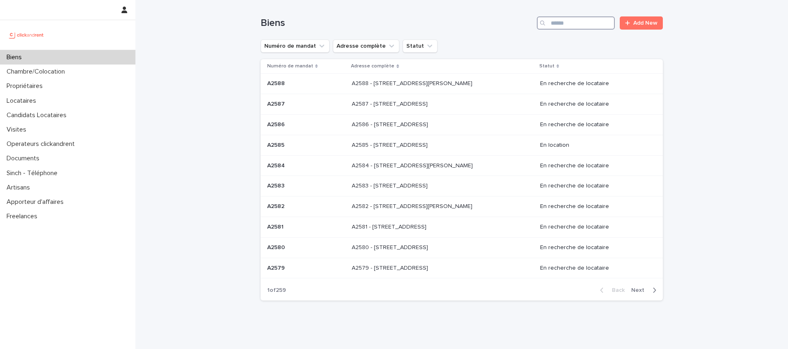
click at [573, 23] on input "Search" at bounding box center [576, 22] width 78 height 13
paste input "*****"
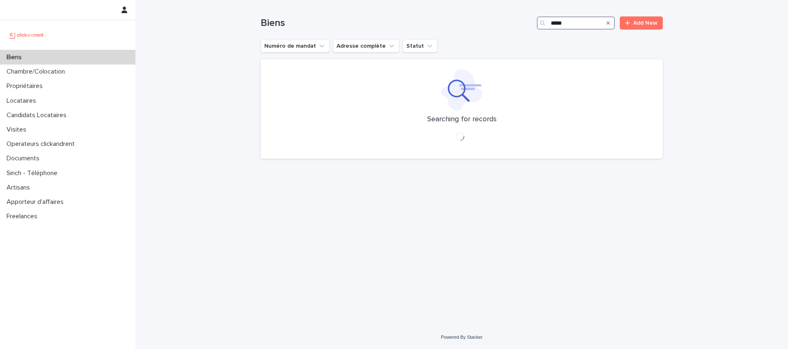
type input "*****"
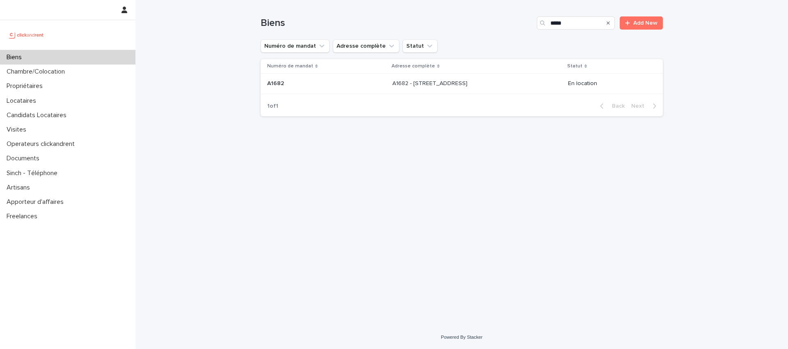
click at [419, 87] on p "A1682 - 15 rue des Boulets, Paris 75011" at bounding box center [430, 82] width 77 height 9
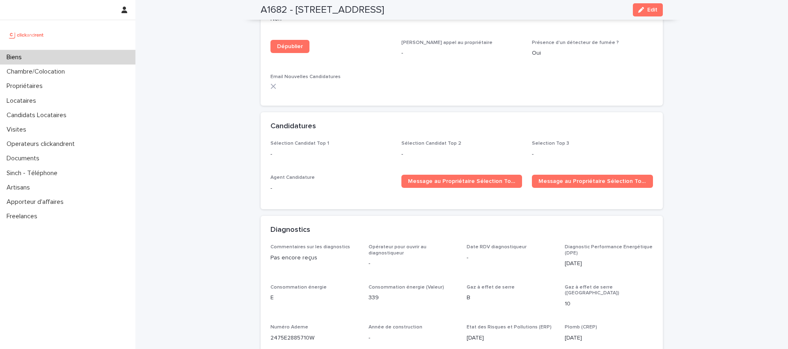
scroll to position [2450, 0]
click at [618, 125] on div "Candidatures" at bounding box center [462, 126] width 402 height 29
click at [610, 141] on p "Selection Top 3" at bounding box center [592, 144] width 121 height 6
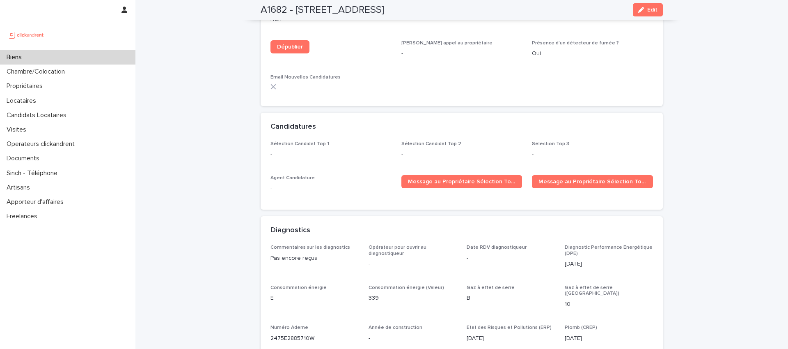
click at [633, 125] on div "Candidatures" at bounding box center [462, 126] width 402 height 29
click at [607, 122] on div "Candidatures" at bounding box center [460, 126] width 379 height 9
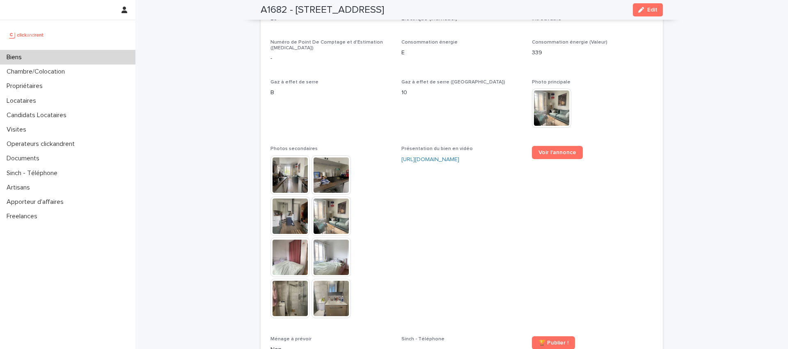
scroll to position [1930, 0]
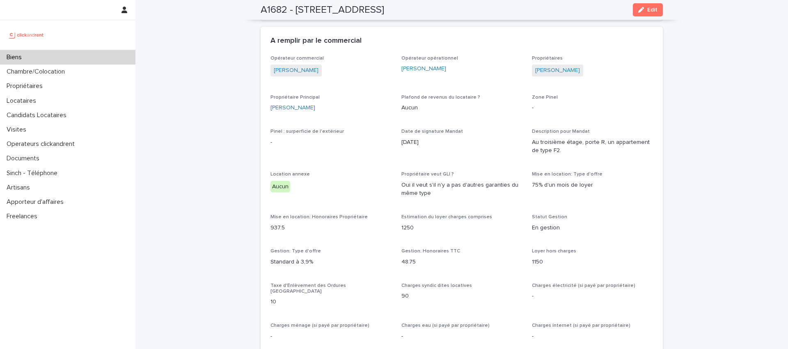
click at [631, 99] on p "Zone Pinel" at bounding box center [592, 97] width 121 height 6
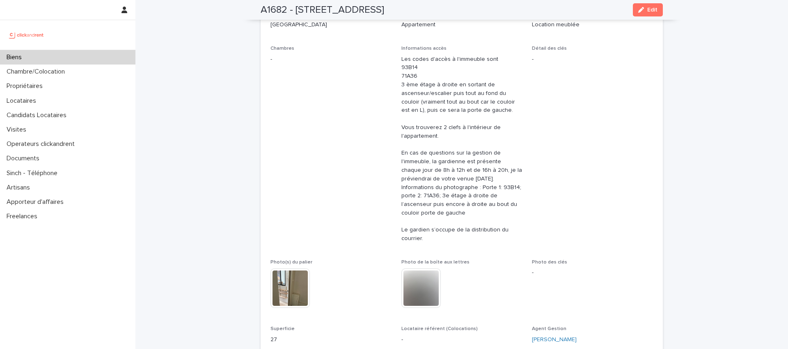
scroll to position [0, 0]
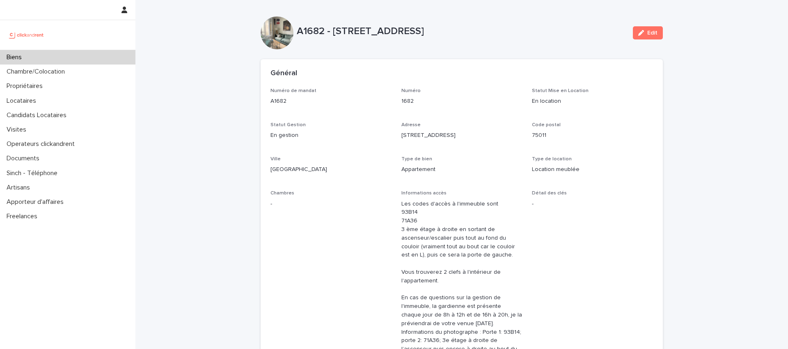
click at [531, 18] on div "A1682 - 15 rue des Boulets, Paris 75011 Edit" at bounding box center [462, 32] width 402 height 33
drag, startPoint x: 771, startPoint y: 63, endPoint x: 749, endPoint y: 65, distance: 22.3
click at [575, 37] on p "A1682 - 15 rue des Boulets, Paris 75011" at bounding box center [462, 31] width 330 height 12
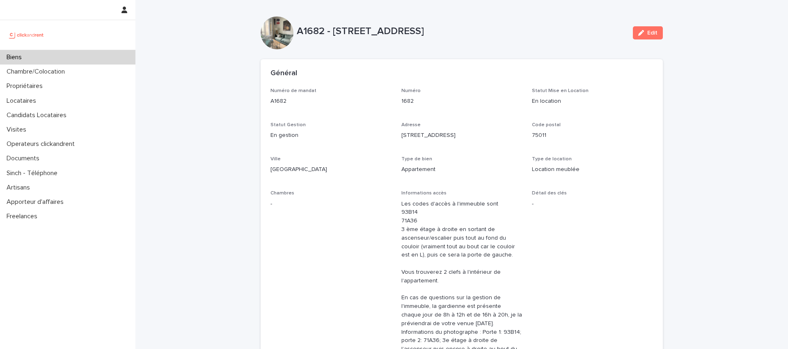
click at [522, 37] on p "A1682 - 15 rue des Boulets, Paris 75011" at bounding box center [462, 31] width 330 height 12
click at [487, 103] on p "1682" at bounding box center [461, 101] width 121 height 9
drag, startPoint x: 521, startPoint y: 37, endPoint x: 521, endPoint y: 110, distance: 73.1
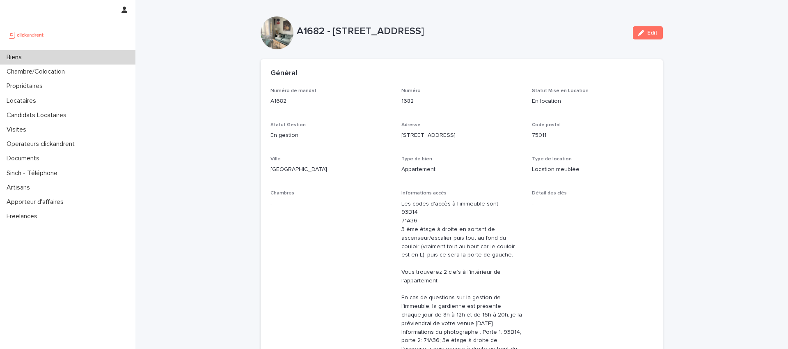
click at [521, 39] on div "A1682 - 15 rue des Boulets, Paris 75011" at bounding box center [462, 32] width 330 height 15
click at [524, 132] on div "Numéro de mandat A1682 Numéro 1682 Statut Mise en Location En location Statut G…" at bounding box center [462, 291] width 383 height 407
drag, startPoint x: 736, startPoint y: 99, endPoint x: 593, endPoint y: 74, distance: 145.4
click at [523, 46] on div "A1682 - 15 rue des Boulets, Paris 75011 Edit" at bounding box center [462, 32] width 402 height 33
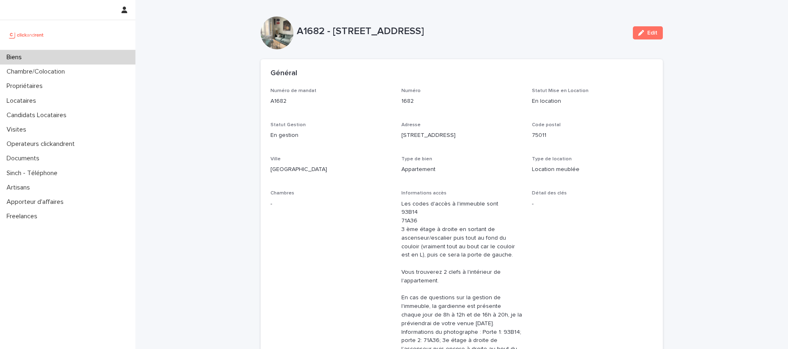
click at [647, 121] on div "Numéro de mandat A1682 Numéro 1682 Statut Mise en Location En location Statut G…" at bounding box center [462, 291] width 383 height 407
click at [74, 50] on div "Biens Chambre/Colocation Propriétaires Locataires Candidats Locataires Visites …" at bounding box center [67, 174] width 135 height 349
click at [72, 57] on div "Biens" at bounding box center [67, 57] width 135 height 14
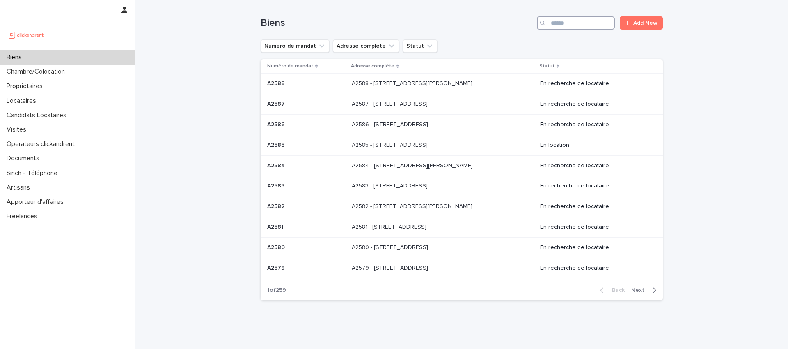
click at [572, 21] on input "Search" at bounding box center [576, 22] width 78 height 13
paste input "*****"
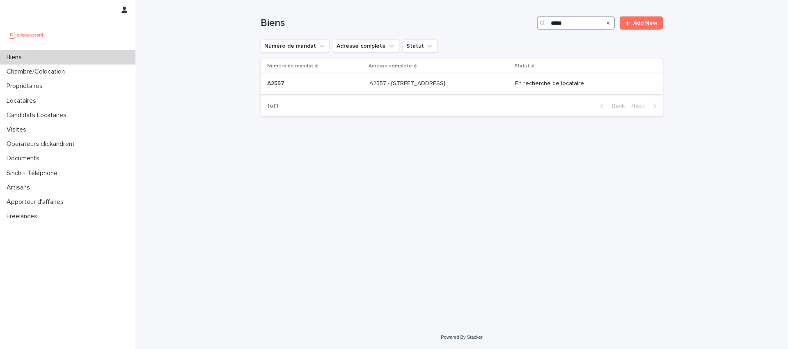
type input "*****"
click at [385, 88] on div "A2557 - 121 rue des Postes, Lille 59000 A2557 - 121 rue des Postes, Lille 59000" at bounding box center [438, 84] width 139 height 14
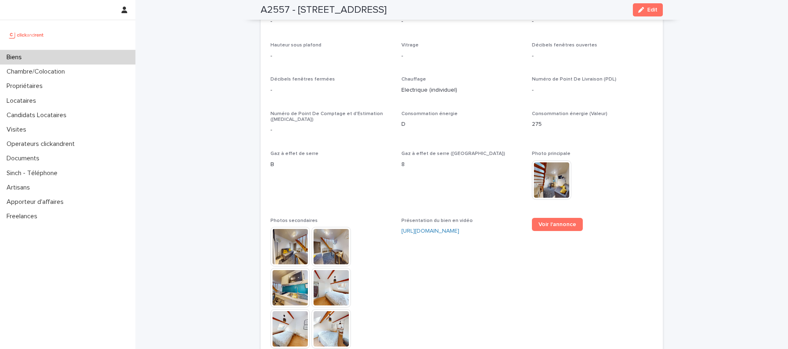
scroll to position [2060, 0]
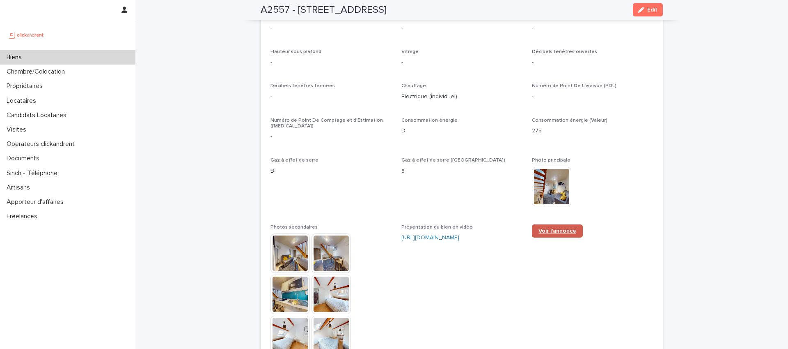
click at [566, 234] on span "Voir l'annonce" at bounding box center [558, 231] width 38 height 6
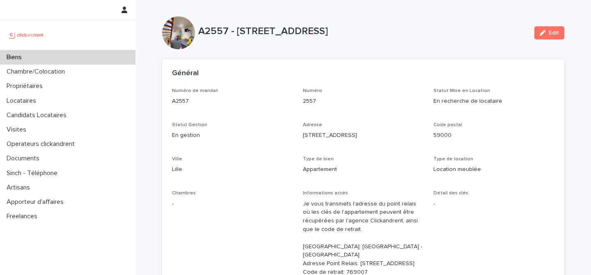
click at [525, 122] on p "Code postal" at bounding box center [494, 125] width 121 height 6
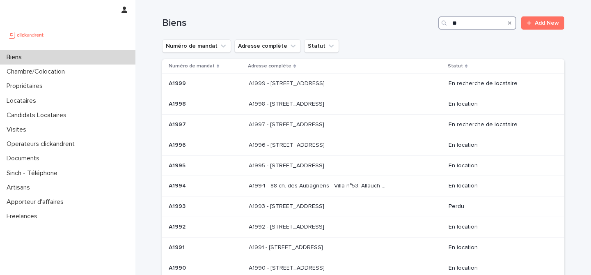
drag, startPoint x: 461, startPoint y: 24, endPoint x: 435, endPoint y: 24, distance: 25.9
click at [438, 24] on div "**" at bounding box center [477, 22] width 78 height 13
paste input "***"
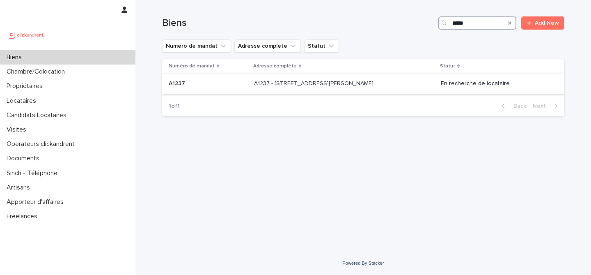
type input "*****"
click at [278, 84] on p "A1237 - [STREET_ADDRESS][PERSON_NAME]" at bounding box center [314, 82] width 121 height 9
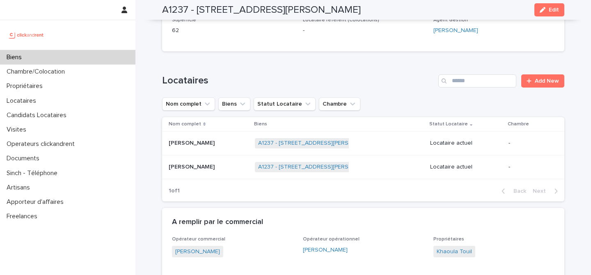
scroll to position [212, 0]
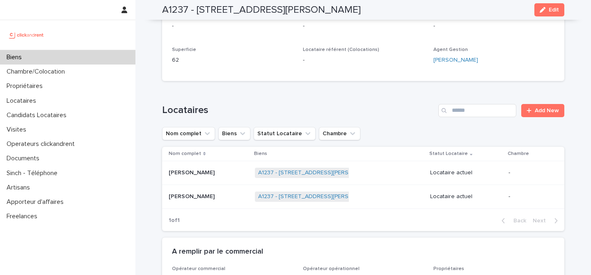
click at [190, 172] on p "Faten Sayeh" at bounding box center [193, 171] width 48 height 9
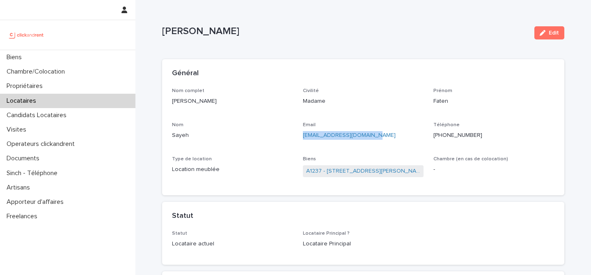
drag, startPoint x: 370, startPoint y: 135, endPoint x: 298, endPoint y: 137, distance: 72.7
click at [298, 137] on div "Nom complet Faten Sayeh Civilité Madame Prénom Faten Nom Sayeh Email fatensayeh…" at bounding box center [363, 137] width 383 height 98
copy link "fatensayeh1195@gmail.com"
click at [448, 137] on ringoverc2c-number-84e06f14122c "+33695448333" at bounding box center [458, 135] width 49 height 6
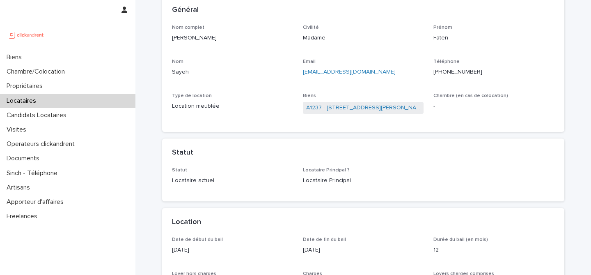
scroll to position [63, 0]
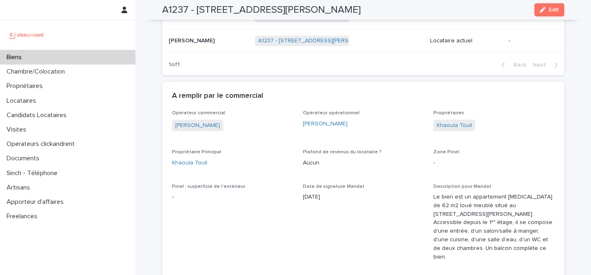
scroll to position [219, 0]
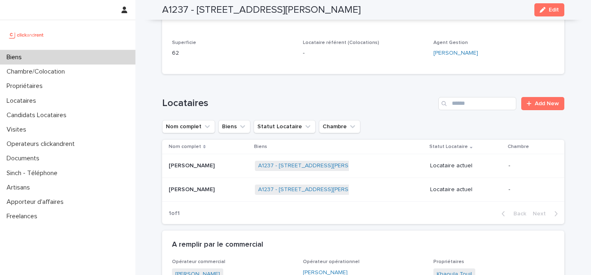
click at [201, 186] on p at bounding box center [209, 189] width 80 height 7
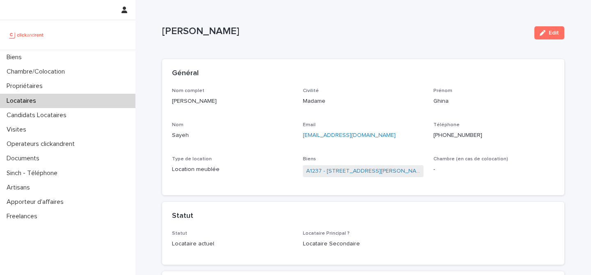
click at [394, 92] on p "Civilité" at bounding box center [363, 91] width 121 height 6
click at [457, 135] on ringoverc2c-number-84e06f14122c "+33782953873" at bounding box center [458, 135] width 49 height 6
drag, startPoint x: 201, startPoint y: 101, endPoint x: 166, endPoint y: 102, distance: 35.3
click at [167, 102] on div "Nom complet Ghina Sayeh Civilité Madame Prénom Ghina Nom Sayeh Email nehlensaye…" at bounding box center [363, 142] width 402 height 108
copy p "Ghina Sayeh"
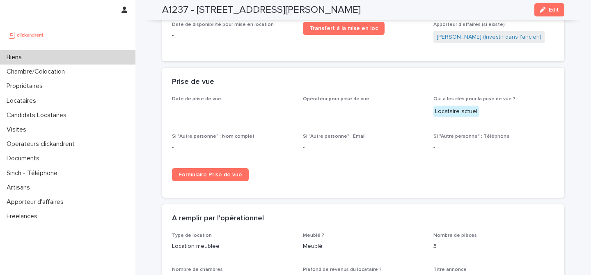
scroll to position [1207, 0]
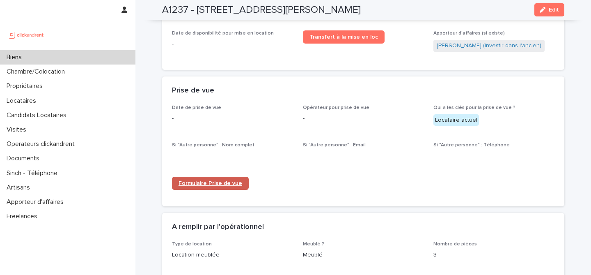
click at [205, 180] on span "Formulaire Prise de vue" at bounding box center [211, 183] width 64 height 6
click at [169, 9] on h2 "A1237 - 30 Avenue Andre Zenatti, Marseille 13008" at bounding box center [261, 10] width 199 height 12
copy h2 "A1237"
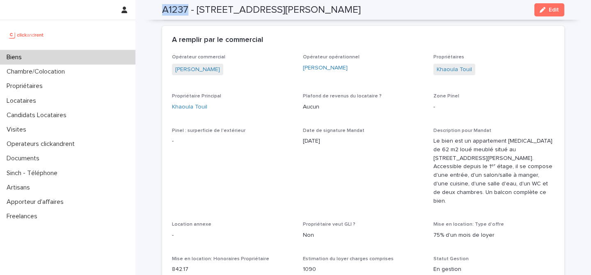
scroll to position [381, 0]
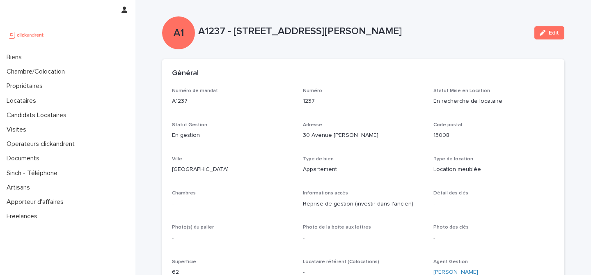
click at [464, 23] on div "A1 A1237 - 30 Avenue Andre Zenatti, Marseille 13008 Edit" at bounding box center [363, 32] width 402 height 33
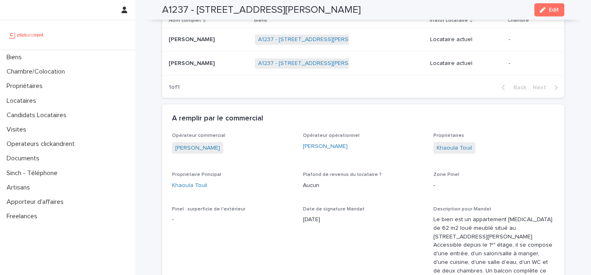
scroll to position [503, 0]
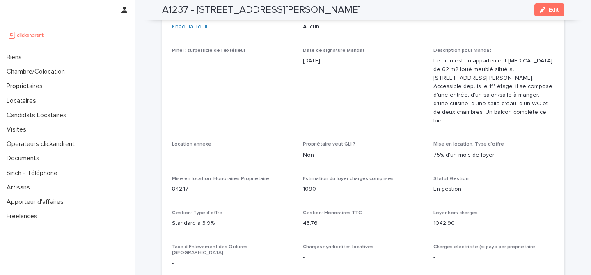
drag, startPoint x: 195, startPoint y: 9, endPoint x: 389, endPoint y: 8, distance: 193.4
click at [389, 8] on div "A1237 - 30 Avenue Andre Zenatti, Marseille 13008 Edit" at bounding box center [363, 10] width 402 height 20
copy h2 "30 Avenue Andre Zenatti, Marseille 13008"
click at [174, 11] on h2 "A1237 - [STREET_ADDRESS][PERSON_NAME]" at bounding box center [261, 10] width 199 height 12
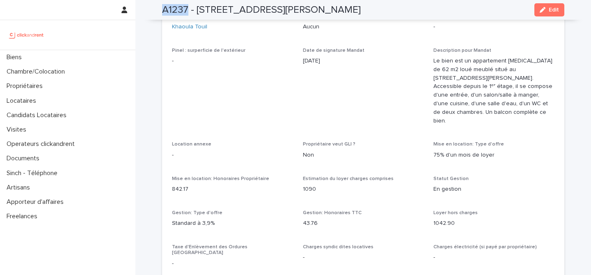
copy h2 "A1237"
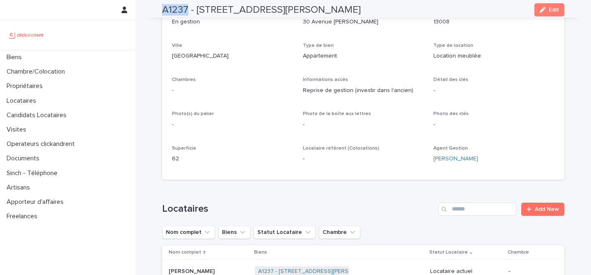
scroll to position [0, 0]
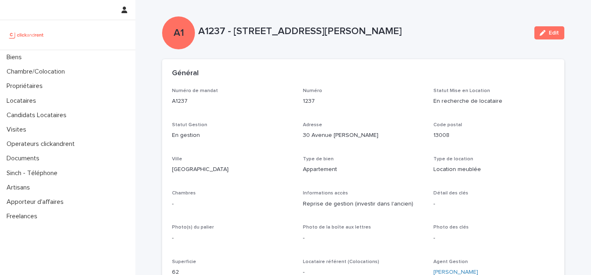
drag, startPoint x: 356, startPoint y: 47, endPoint x: 346, endPoint y: 60, distance: 16.4
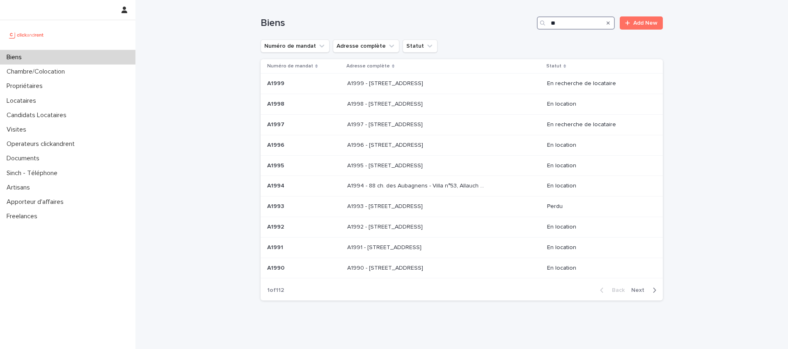
drag, startPoint x: 577, startPoint y: 21, endPoint x: 569, endPoint y: 24, distance: 8.5
click at [577, 21] on input "**" at bounding box center [576, 22] width 78 height 13
drag, startPoint x: 564, startPoint y: 23, endPoint x: 523, endPoint y: 18, distance: 41.7
click at [523, 18] on div "Biens ** Add New" at bounding box center [462, 22] width 402 height 13
paste input "***"
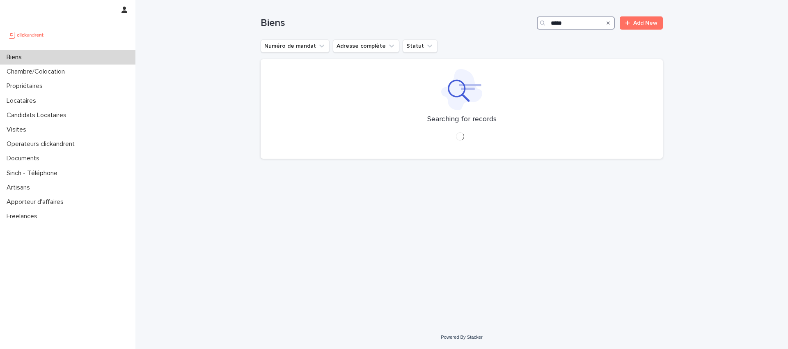
type input "*****"
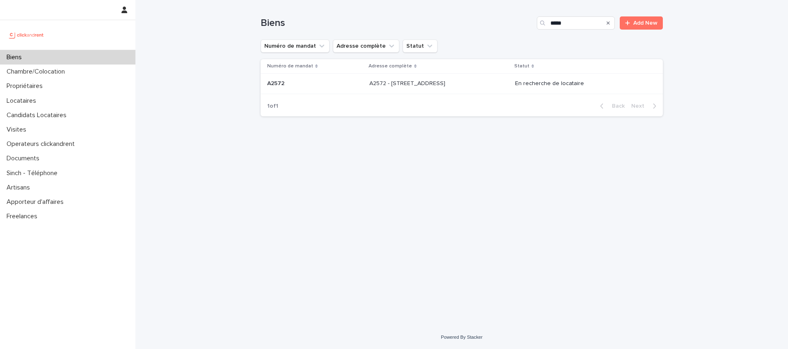
click at [413, 81] on p "A2572 - [STREET_ADDRESS]" at bounding box center [408, 82] width 78 height 9
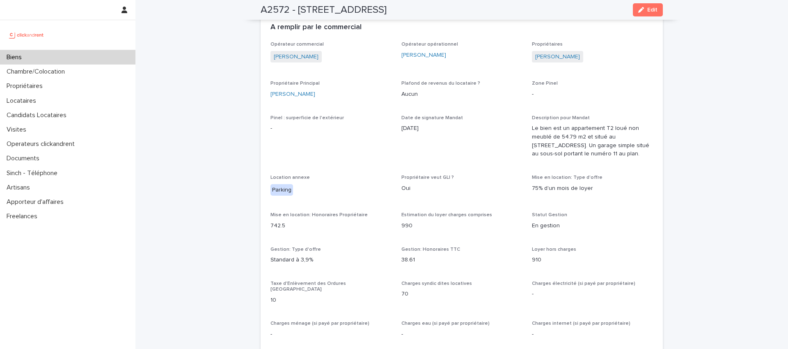
scroll to position [603, 0]
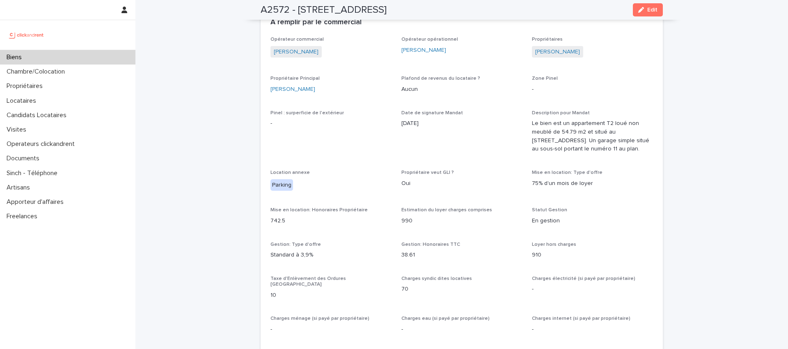
click at [484, 122] on p "[DATE]" at bounding box center [461, 123] width 121 height 9
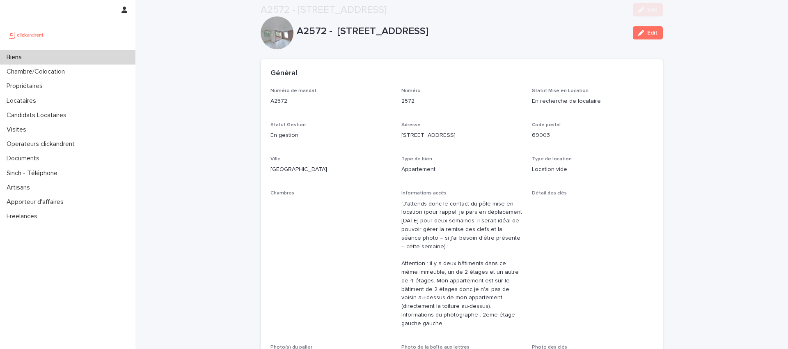
scroll to position [601, 0]
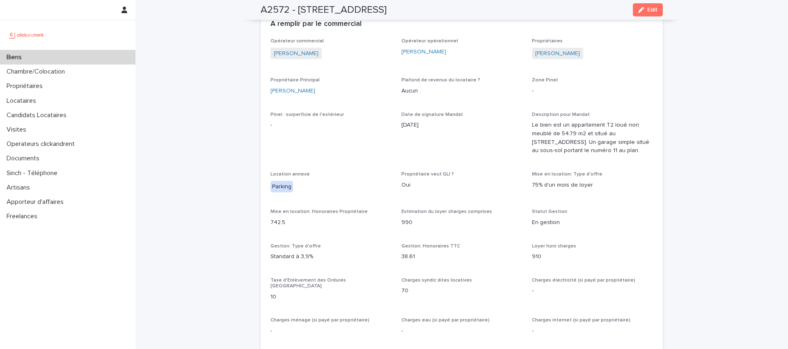
drag, startPoint x: 543, startPoint y: 159, endPoint x: 700, endPoint y: 135, distance: 159.4
click at [543, 158] on div "Description pour Mandat Le bien est un appartement T2 loué non meublé de 54.79 …" at bounding box center [592, 137] width 121 height 50
drag, startPoint x: 700, startPoint y: 135, endPoint x: 655, endPoint y: 28, distance: 116.4
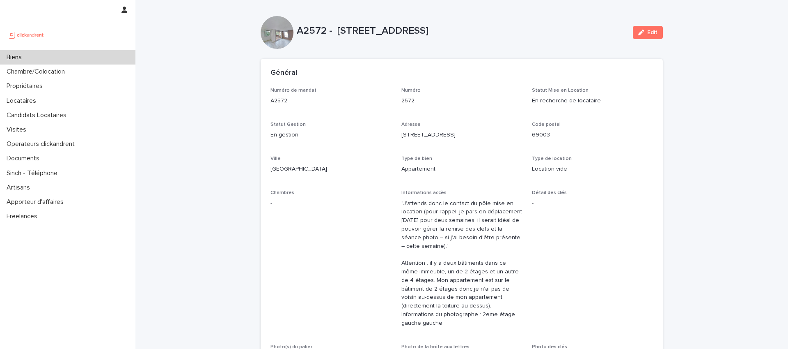
scroll to position [0, 0]
drag, startPoint x: 521, startPoint y: 29, endPoint x: 548, endPoint y: 42, distance: 30.1
click at [521, 29] on p "A2572 - [STREET_ADDRESS]" at bounding box center [462, 31] width 330 height 12
click at [559, 35] on p "A2572 - [STREET_ADDRESS]" at bounding box center [462, 31] width 330 height 12
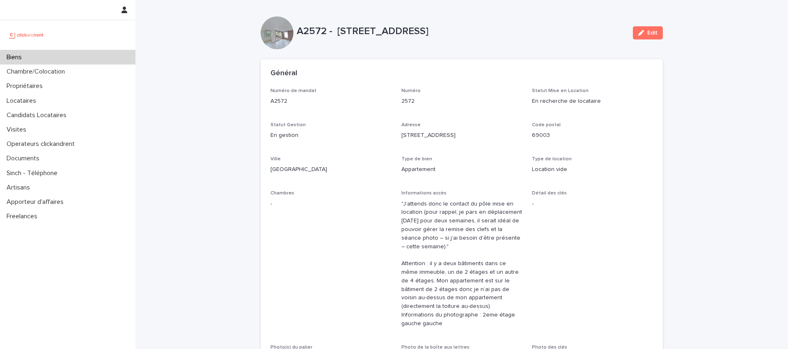
click at [528, 22] on div "A2572 - [STREET_ADDRESS] Edit" at bounding box center [462, 32] width 402 height 33
click at [588, 123] on div "Numéro de mandat A2572 Numéro 2572 Statut Mise en Location En recherche de loca…" at bounding box center [462, 261] width 383 height 347
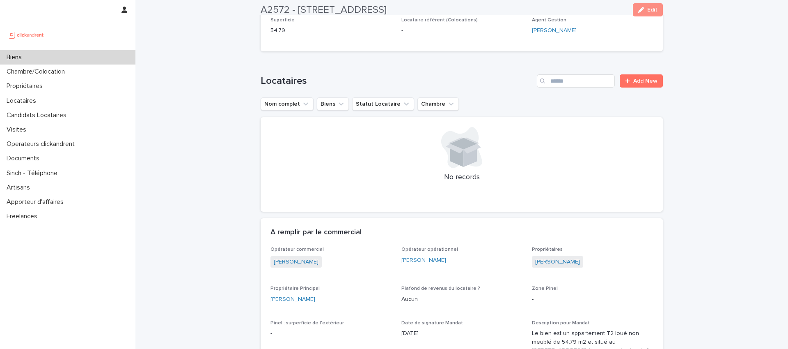
scroll to position [407, 0]
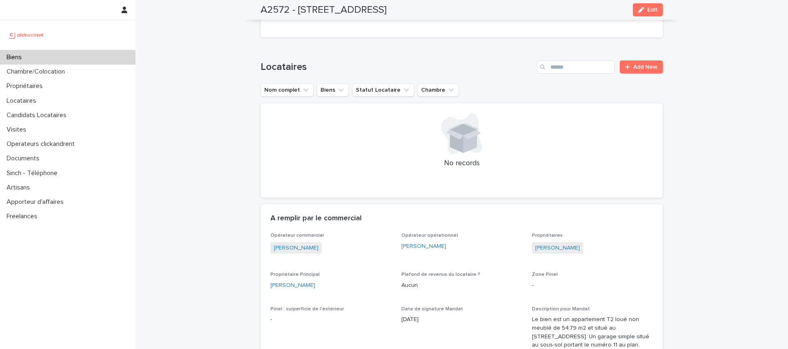
click at [50, 12] on div at bounding box center [67, 10] width 135 height 20
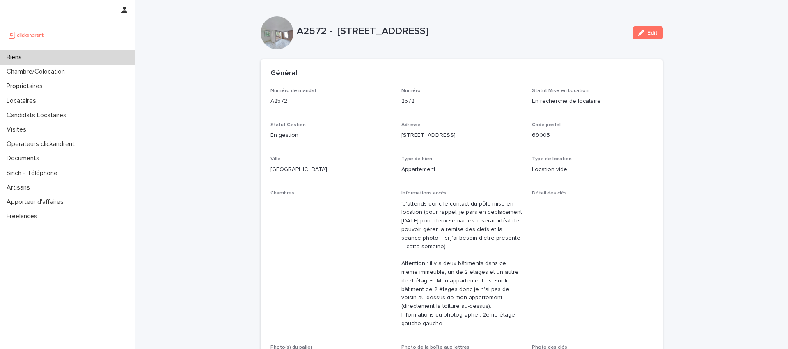
click at [34, 53] on div "Biens" at bounding box center [67, 57] width 135 height 14
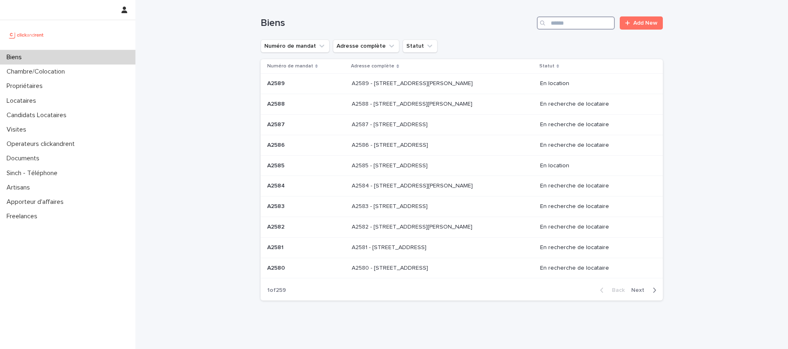
click at [557, 23] on input "Search" at bounding box center [576, 22] width 78 height 13
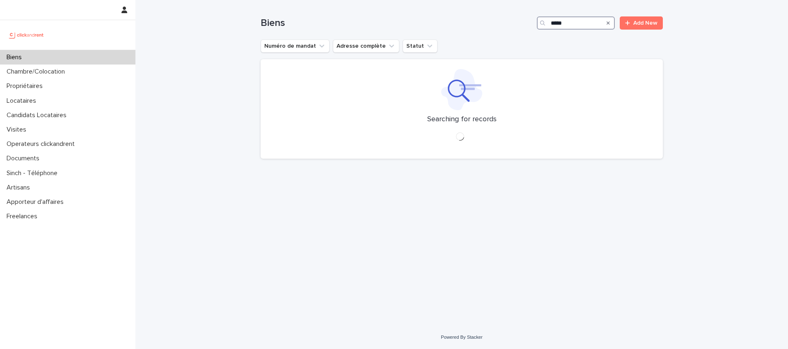
type input "*****"
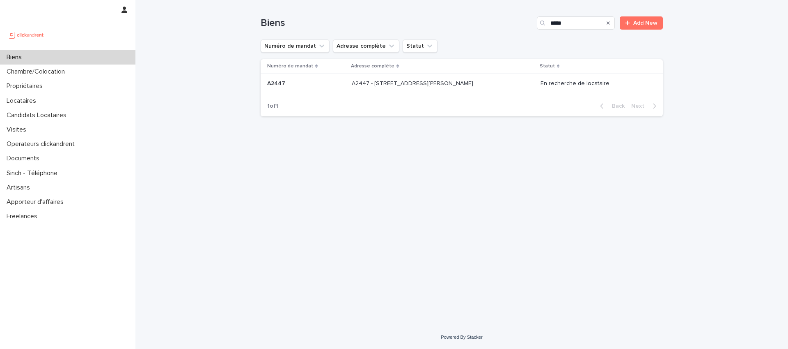
click at [470, 87] on p "A2447 - [STREET_ADDRESS][PERSON_NAME]" at bounding box center [413, 82] width 123 height 9
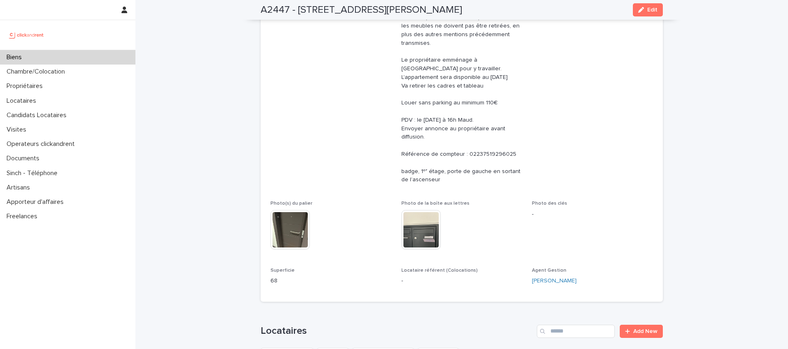
scroll to position [85, 0]
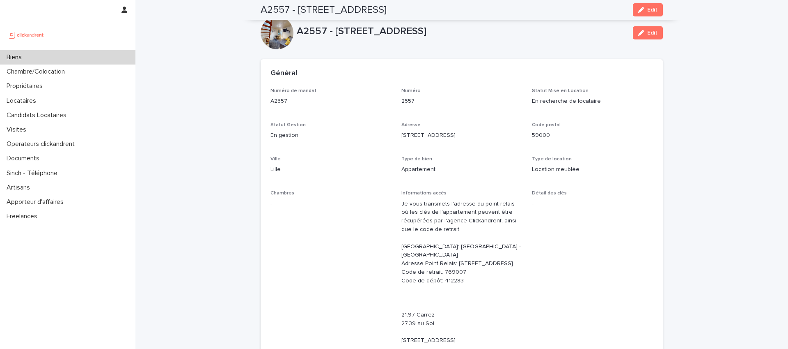
scroll to position [2060, 0]
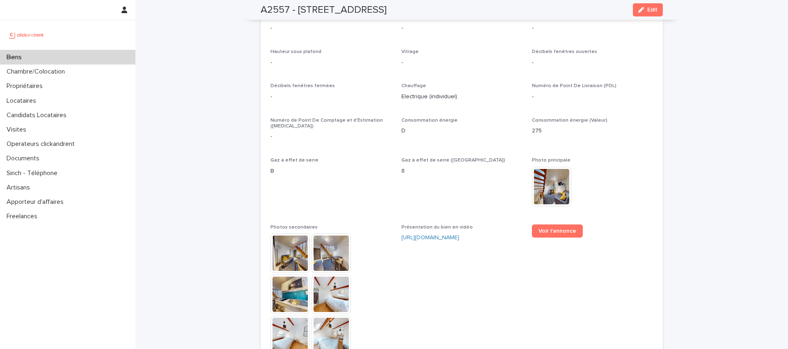
click at [73, 56] on div "Biens" at bounding box center [67, 57] width 135 height 14
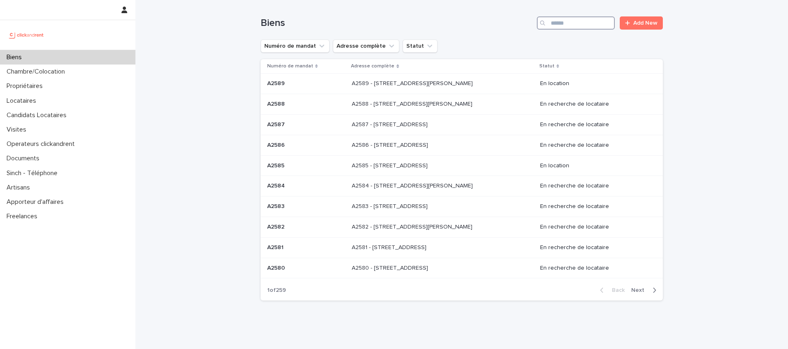
click at [575, 23] on input "Search" at bounding box center [576, 22] width 78 height 13
paste input "*****"
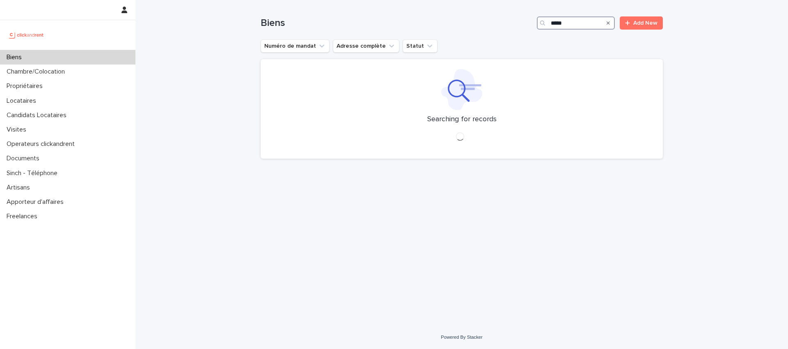
type input "*****"
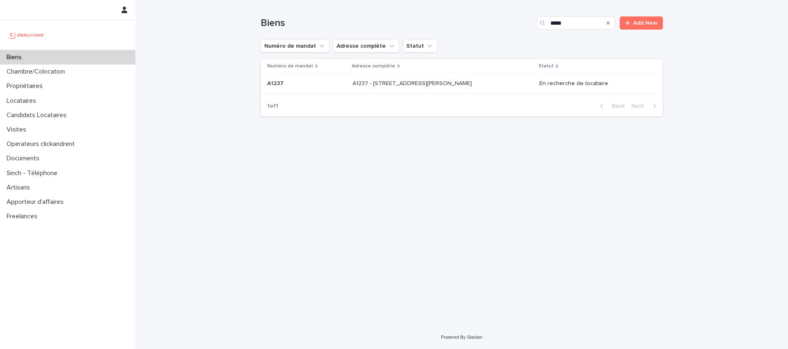
click at [470, 81] on p "A1237 - 30 Avenue Andre Zenatti, Marseille 13008" at bounding box center [413, 82] width 121 height 9
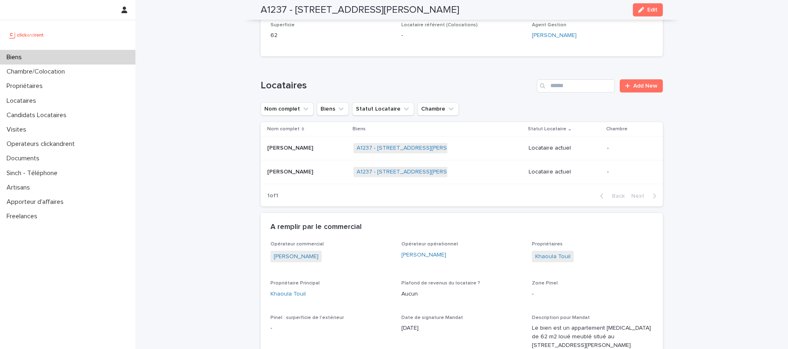
scroll to position [243, 0]
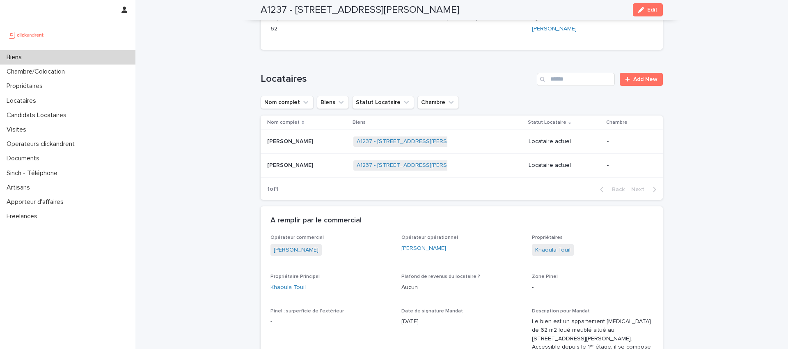
click at [310, 138] on p at bounding box center [307, 141] width 80 height 7
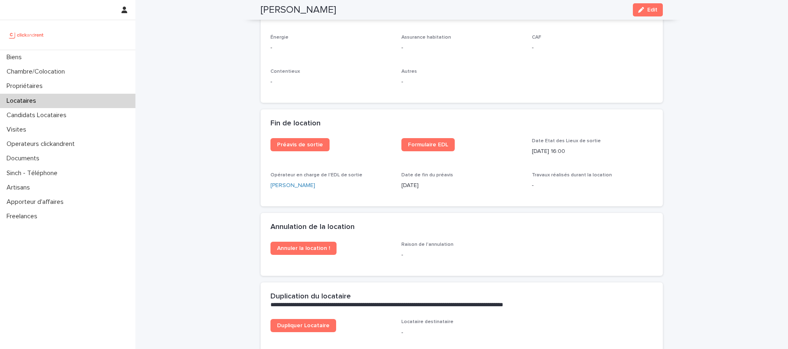
scroll to position [979, 0]
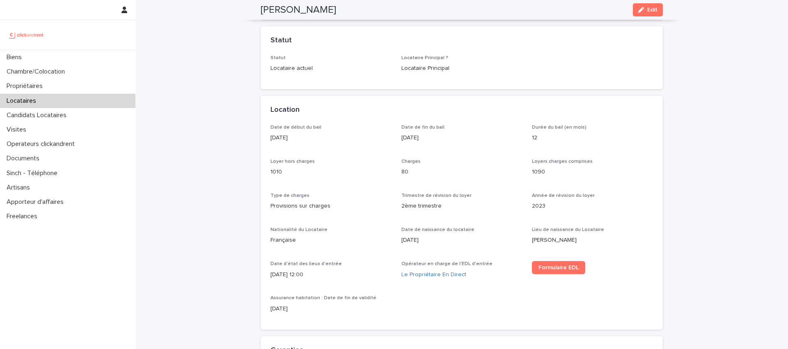
scroll to position [0, 0]
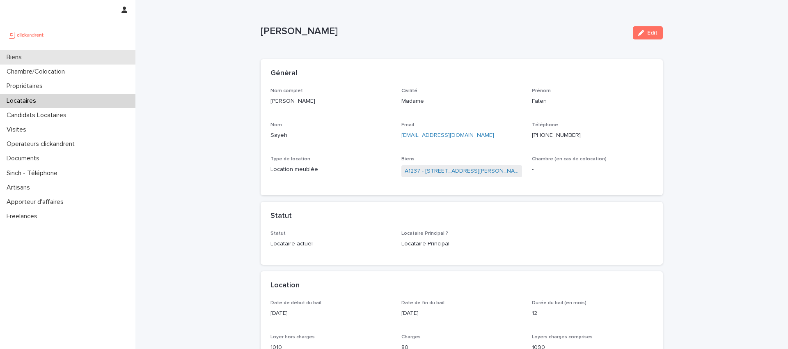
click at [15, 57] on p "Biens" at bounding box center [15, 57] width 25 height 8
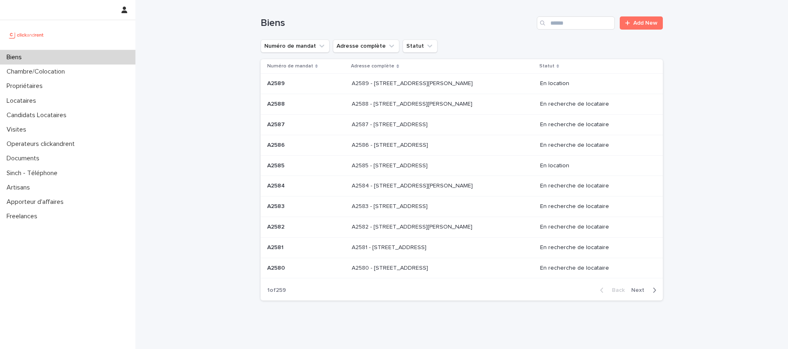
click at [720, 78] on div "Loading... Saving… Loading... Saving… Biens Add New Numéro de mandat Adresse co…" at bounding box center [461, 174] width 653 height 348
click at [444, 21] on h1 "Biens" at bounding box center [397, 23] width 273 height 12
click at [180, 141] on div "Loading... Saving… Loading... Saving… Biens Add New Numéro de mandat Adresse co…" at bounding box center [461, 174] width 653 height 348
drag, startPoint x: 487, startPoint y: 17, endPoint x: 545, endPoint y: 35, distance: 61.2
click at [488, 17] on h1 "Biens" at bounding box center [397, 23] width 273 height 12
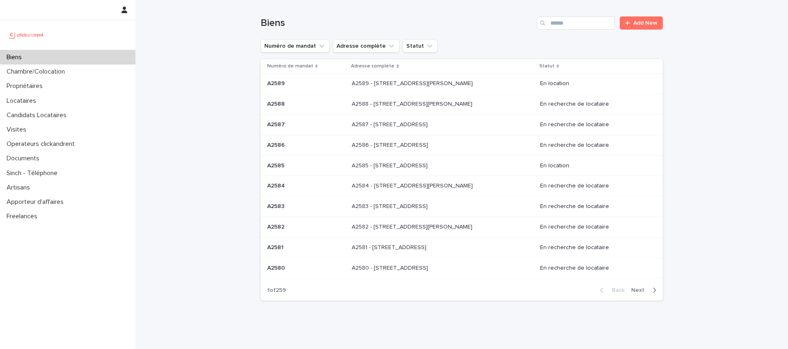
click at [721, 96] on div "Loading... Saving… Loading... Saving… Biens Add New Numéro de mandat Adresse co…" at bounding box center [461, 174] width 653 height 348
drag, startPoint x: 435, startPoint y: 14, endPoint x: 240, endPoint y: 118, distance: 221.0
click at [434, 14] on div "Biens Add New" at bounding box center [462, 19] width 402 height 39
click at [191, 140] on div "Loading... Saving… Loading... Saving… Biens Add New Numéro de mandat Adresse co…" at bounding box center [461, 174] width 653 height 348
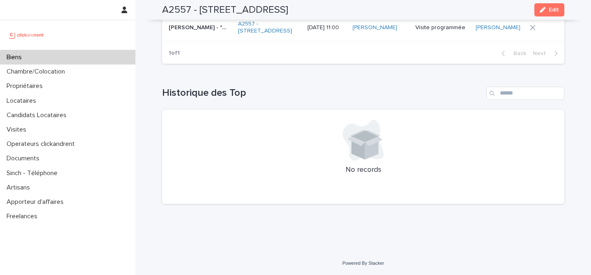
scroll to position [3200, 0]
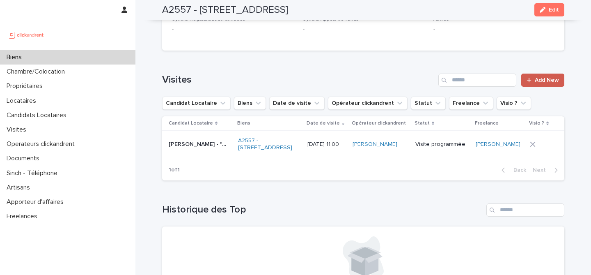
click at [544, 83] on span "Add New" at bounding box center [547, 80] width 24 height 6
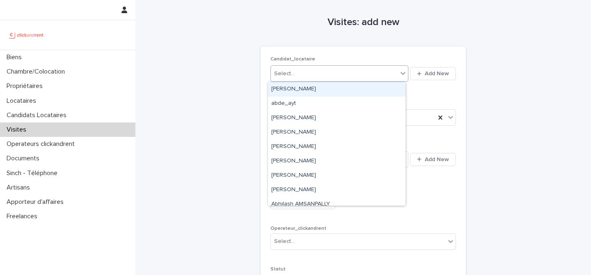
click at [303, 76] on div "Select..." at bounding box center [334, 74] width 127 height 14
paste input "**********"
type input "**********"
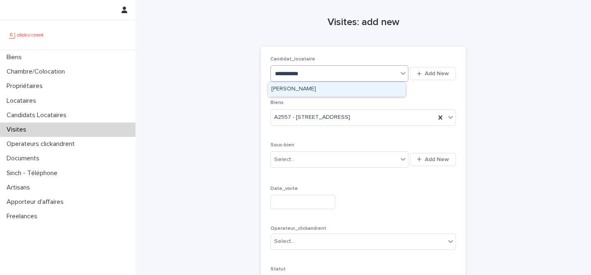
click at [310, 88] on div "Sasha Taieb" at bounding box center [337, 89] width 138 height 14
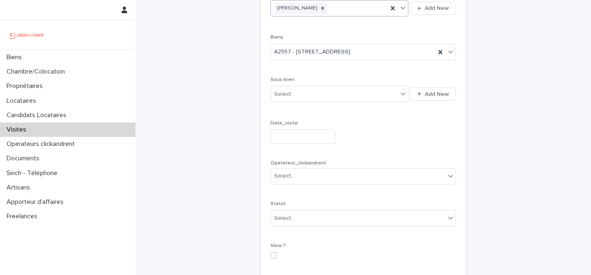
scroll to position [82, 0]
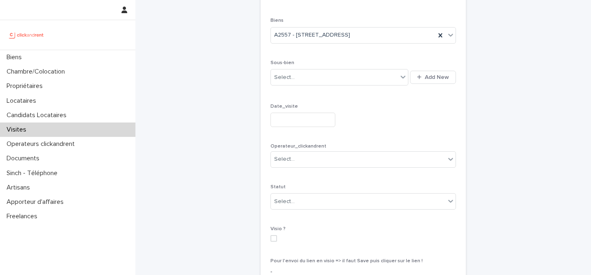
click at [308, 118] on input "text" at bounding box center [303, 119] width 65 height 14
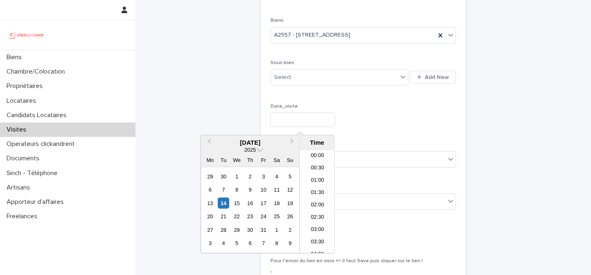
scroll to position [361, 0]
click at [239, 202] on div "15" at bounding box center [236, 202] width 11 height 11
click at [314, 159] on li "10:30" at bounding box center [317, 158] width 35 height 12
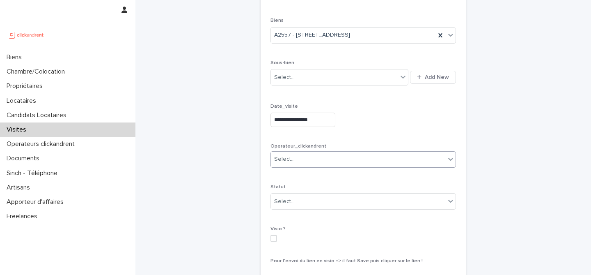
type input "**********"
drag, startPoint x: 428, startPoint y: 117, endPoint x: 469, endPoint y: 115, distance: 41.5
click at [428, 117] on div "**********" at bounding box center [364, 119] width 186 height 14
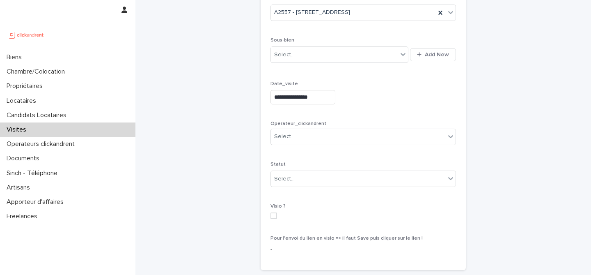
scroll to position [119, 0]
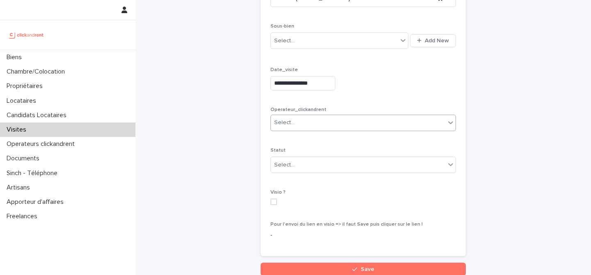
click at [339, 123] on div "Select..." at bounding box center [358, 123] width 174 height 14
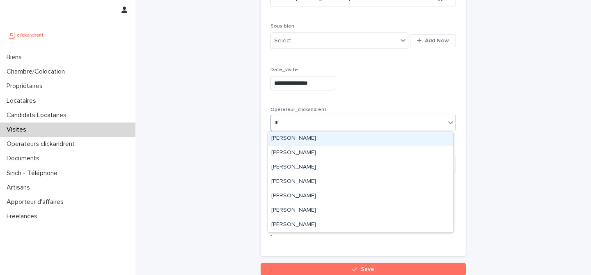
type input "**"
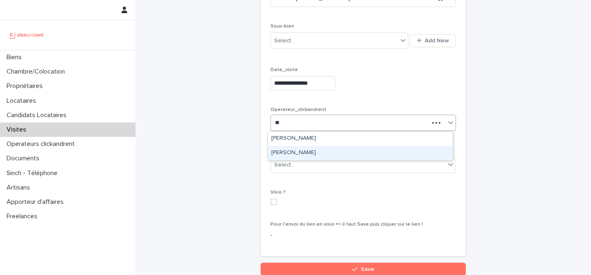
click at [306, 153] on div "Fabrice Moise" at bounding box center [360, 153] width 185 height 14
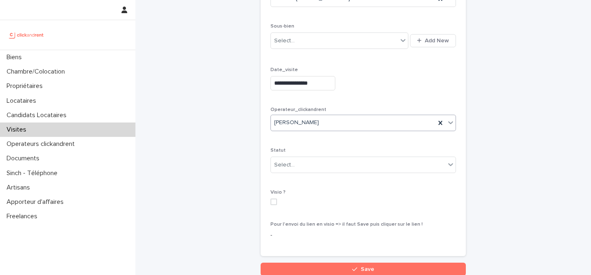
click at [330, 202] on label at bounding box center [364, 201] width 186 height 7
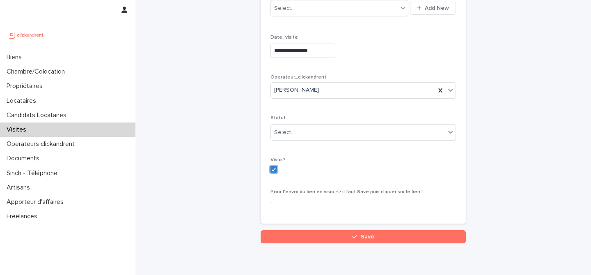
scroll to position [151, 0]
click at [310, 128] on div "Select..." at bounding box center [358, 132] width 174 height 14
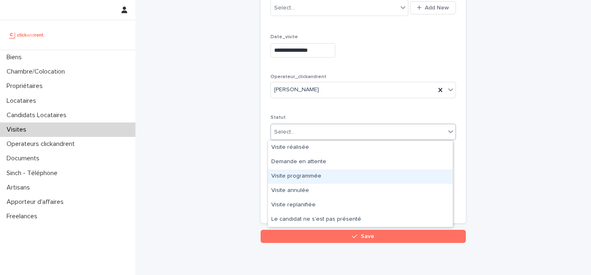
click at [326, 174] on div "Visite programmée" at bounding box center [360, 176] width 185 height 14
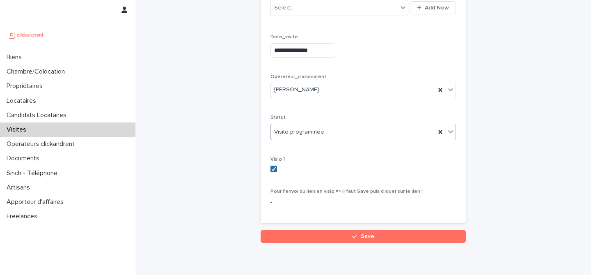
click at [272, 168] on icon at bounding box center [273, 169] width 5 height 4
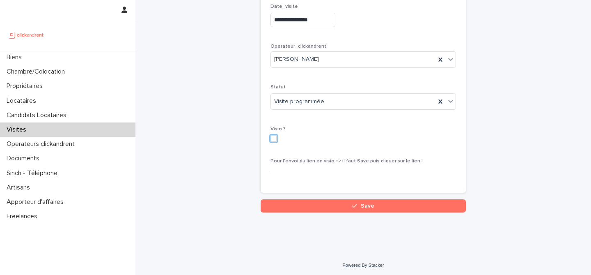
scroll to position [184, 0]
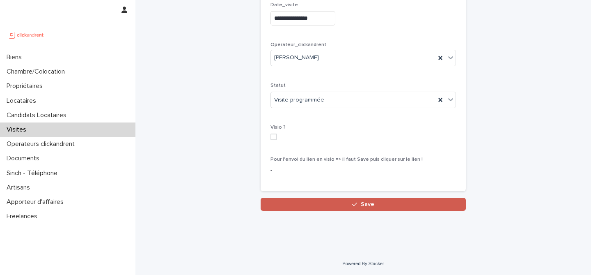
click at [344, 207] on button "Save" at bounding box center [363, 203] width 205 height 13
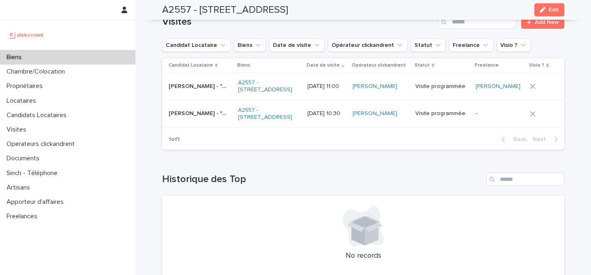
scroll to position [3213, 0]
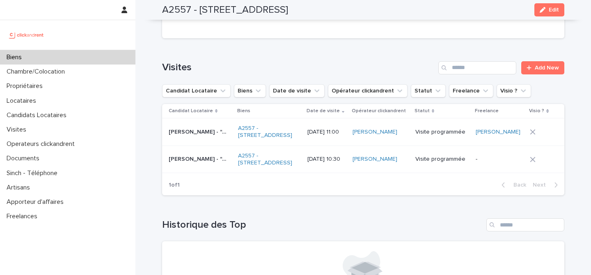
click at [438, 163] on p "Visite programmée" at bounding box center [441, 159] width 53 height 7
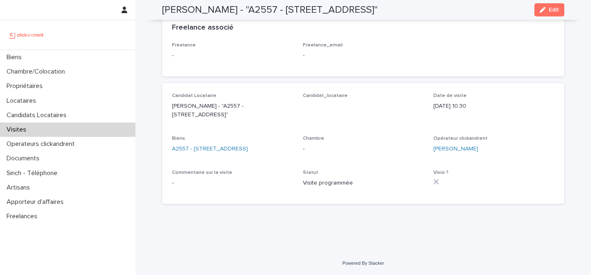
scroll to position [134, 0]
click at [553, 12] on span "Edit" at bounding box center [554, 10] width 10 height 6
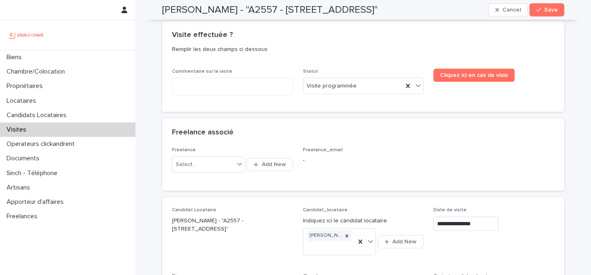
scroll to position [0, 0]
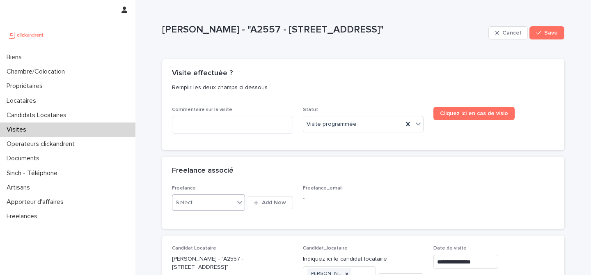
click at [220, 202] on div "Select..." at bounding box center [203, 203] width 62 height 14
type input "***"
click at [197, 220] on div "[PERSON_NAME]" at bounding box center [206, 218] width 73 height 14
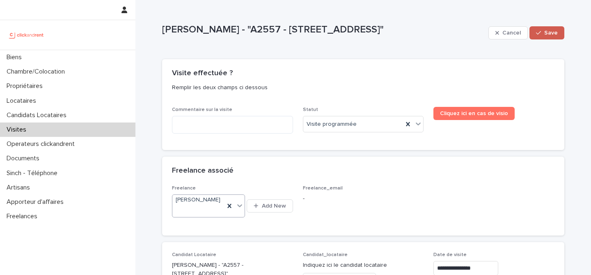
click at [546, 30] on span "Save" at bounding box center [551, 33] width 14 height 6
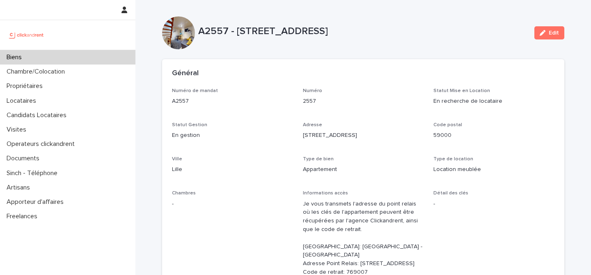
click at [440, 35] on p "A2557 - [STREET_ADDRESS]" at bounding box center [363, 31] width 330 height 12
click at [488, 74] on div "Général" at bounding box center [361, 73] width 379 height 9
click at [401, 73] on div "Général" at bounding box center [361, 73] width 379 height 9
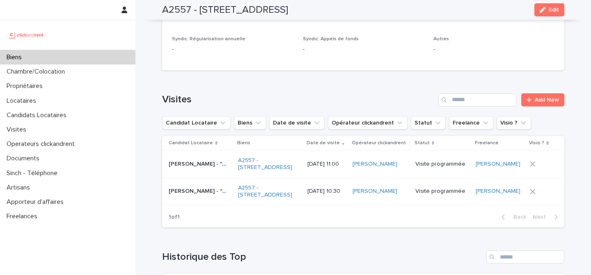
scroll to position [3214, 0]
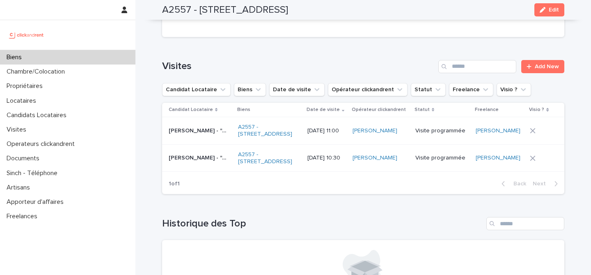
click at [340, 78] on div "Loading... Saving… Visites Add New Candidat Locataire Biens Date de visite Opér…" at bounding box center [363, 122] width 402 height 157
click at [280, 71] on div "Loading... Saving… Visites Add New Candidat Locataire Biens Date de visite Opér…" at bounding box center [363, 122] width 402 height 157
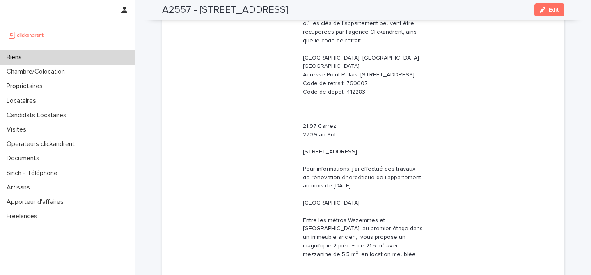
scroll to position [0, 0]
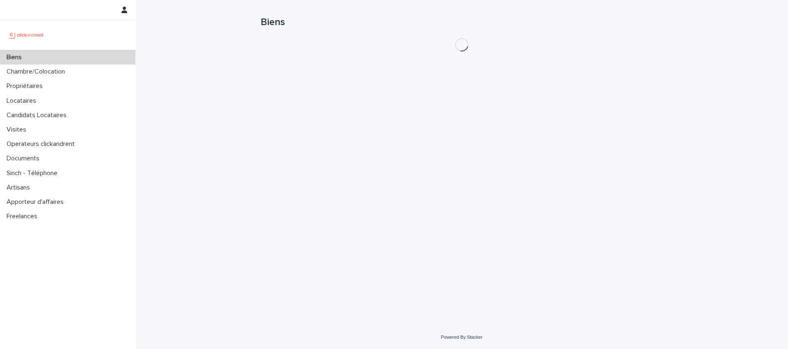
click at [45, 60] on div "Biens" at bounding box center [67, 57] width 135 height 14
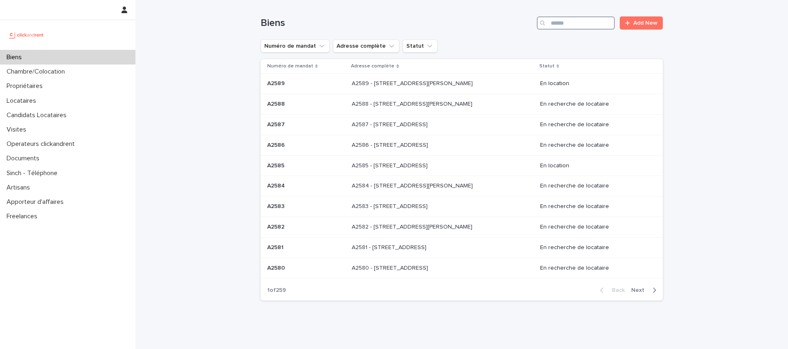
click at [571, 24] on input "Search" at bounding box center [576, 22] width 78 height 13
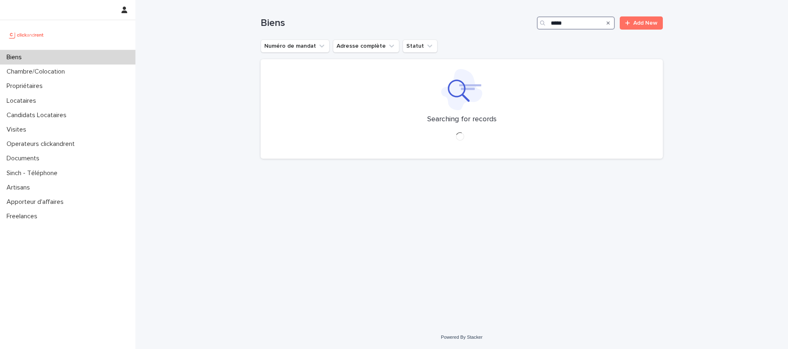
type input "*****"
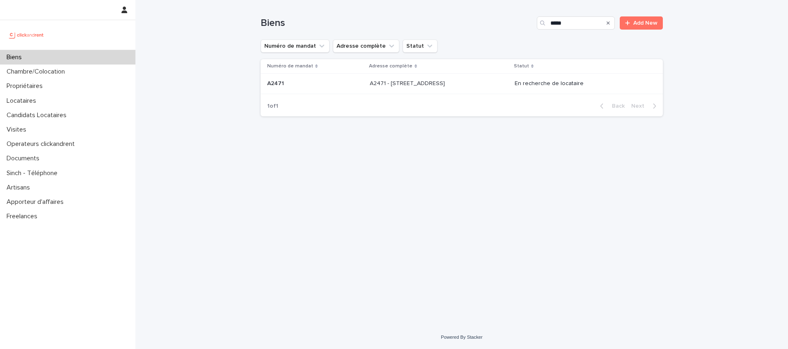
click at [417, 87] on div "A2471 - [STREET_ADDRESS] - [STREET_ADDRESS]" at bounding box center [439, 84] width 138 height 14
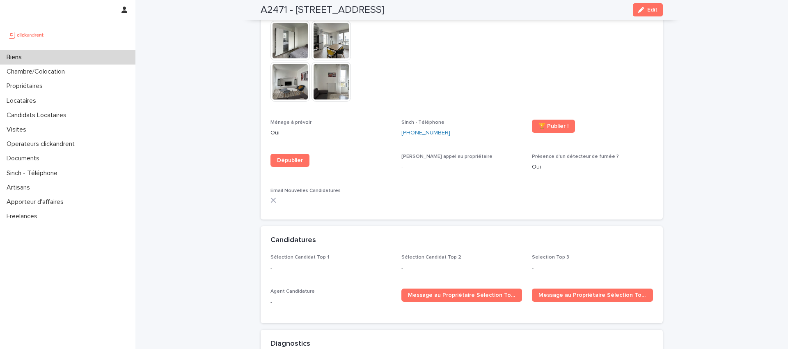
scroll to position [2094, 0]
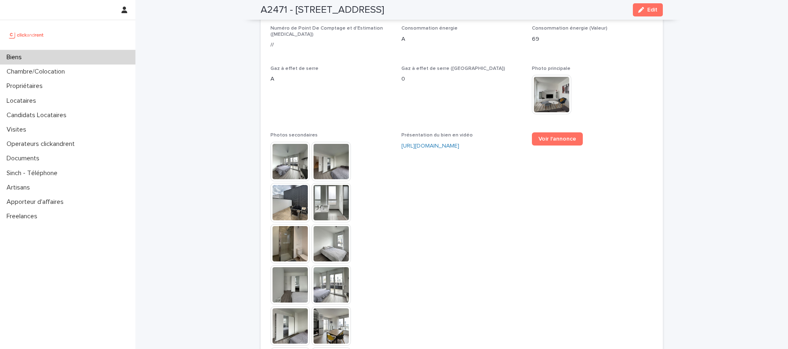
click at [60, 54] on div "Biens" at bounding box center [67, 57] width 135 height 14
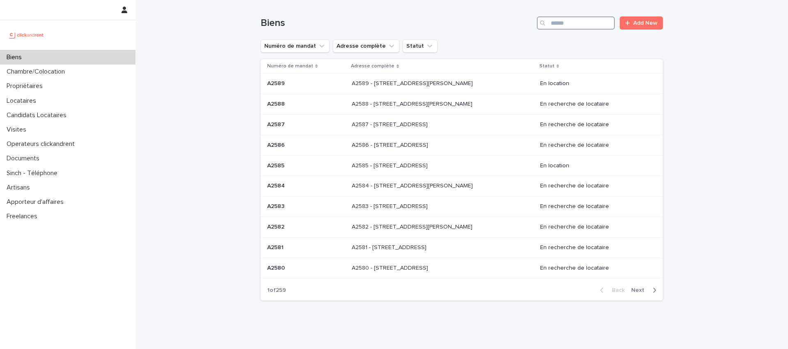
click at [571, 25] on input "Search" at bounding box center [576, 22] width 78 height 13
paste input "*****"
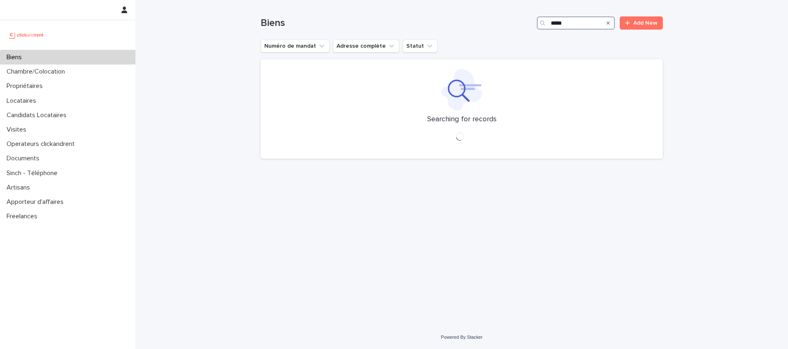
type input "*****"
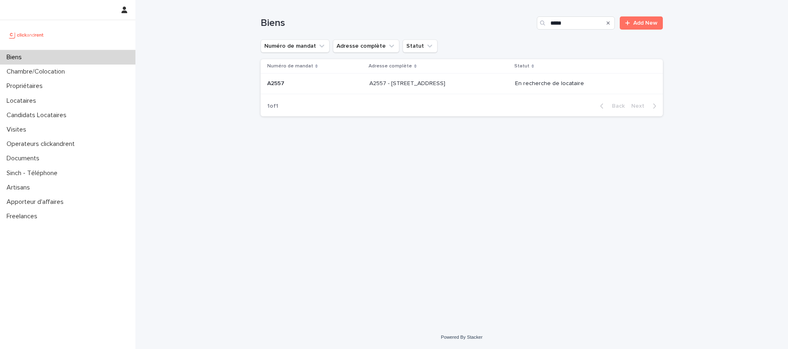
click at [404, 85] on p "A2557 - [STREET_ADDRESS]" at bounding box center [408, 82] width 78 height 9
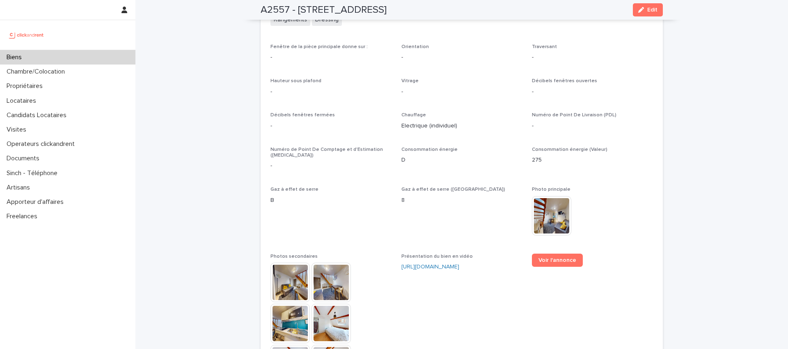
scroll to position [2087, 0]
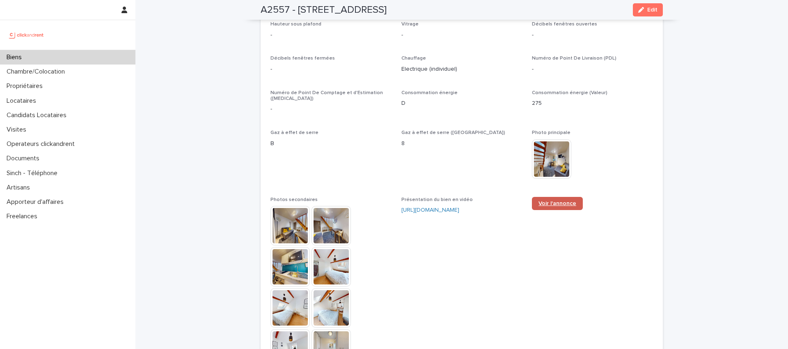
click at [560, 206] on span "Voir l'annonce" at bounding box center [558, 203] width 38 height 6
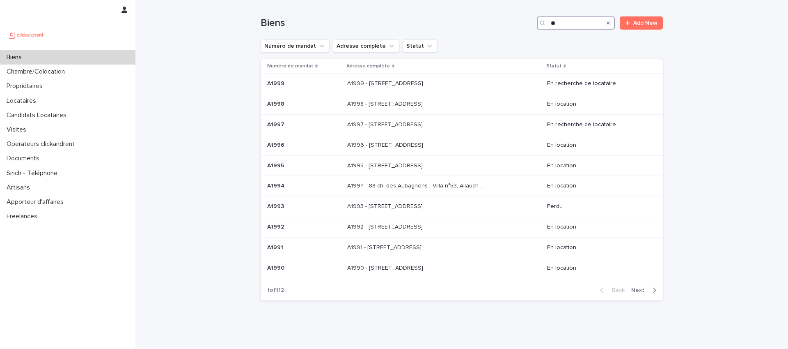
drag, startPoint x: 562, startPoint y: 22, endPoint x: 502, endPoint y: 22, distance: 59.5
click at [502, 22] on div "Biens ** Add New" at bounding box center [462, 22] width 402 height 13
paste input "***"
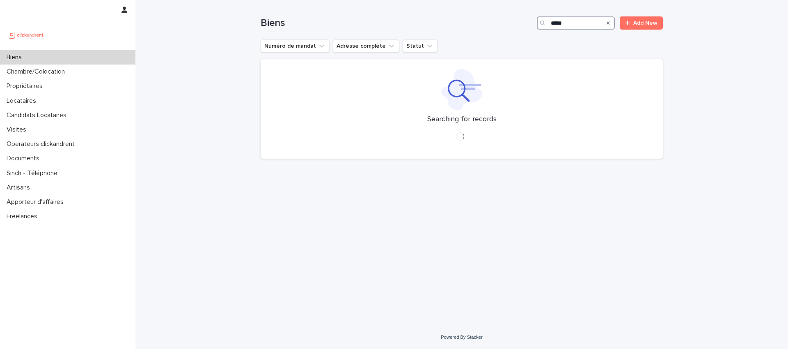
type input "*****"
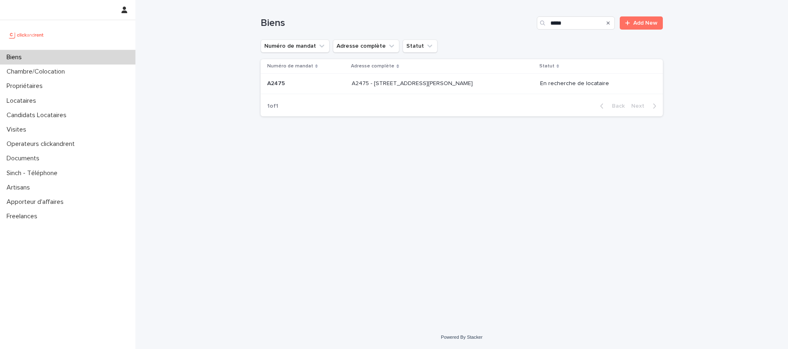
click at [475, 34] on div "Biens ***** Add New" at bounding box center [462, 19] width 402 height 39
click at [428, 83] on p "A2475 - [STREET_ADDRESS][PERSON_NAME]" at bounding box center [413, 82] width 123 height 9
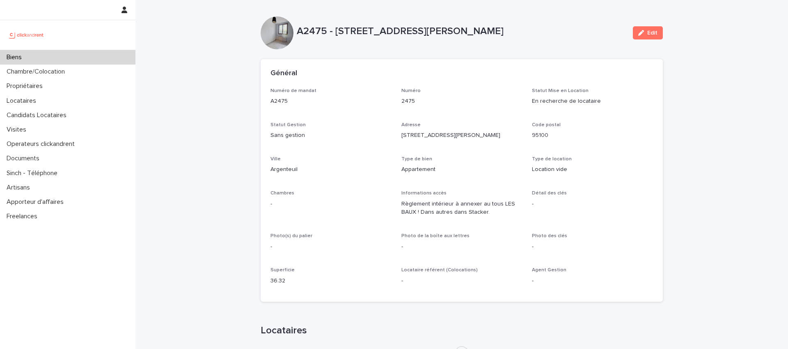
drag, startPoint x: 689, startPoint y: 110, endPoint x: 689, endPoint y: 132, distance: 22.2
click at [554, 38] on div "A2475 - [STREET_ADDRESS][PERSON_NAME]" at bounding box center [462, 32] width 330 height 15
click at [433, 18] on div "A2475 - [STREET_ADDRESS][PERSON_NAME] Edit" at bounding box center [462, 32] width 402 height 33
drag, startPoint x: 431, startPoint y: 55, endPoint x: 398, endPoint y: 54, distance: 32.5
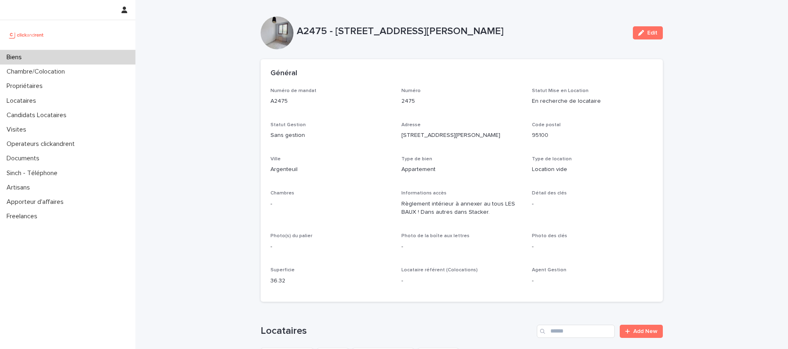
drag, startPoint x: 173, startPoint y: 11, endPoint x: 172, endPoint y: 21, distance: 9.5
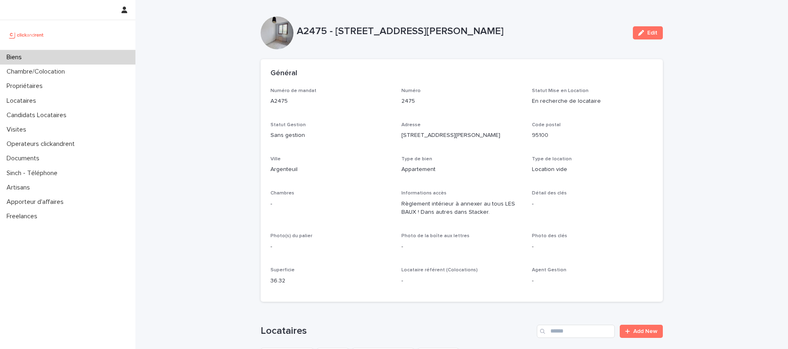
drag, startPoint x: 720, startPoint y: 119, endPoint x: 712, endPoint y: 121, distance: 8.8
click at [427, 66] on div "Général" at bounding box center [462, 73] width 402 height 29
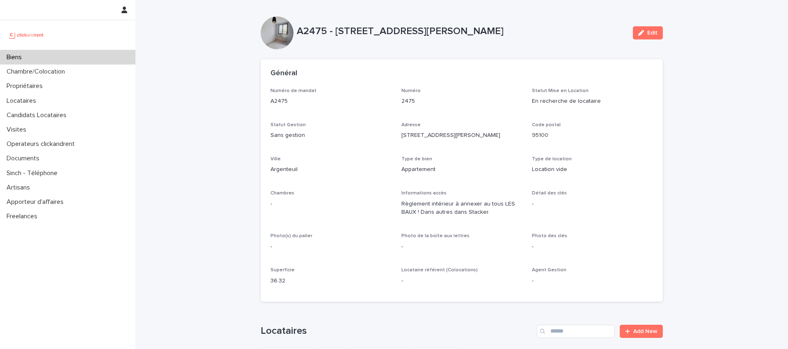
click at [481, 73] on div "Général" at bounding box center [460, 73] width 379 height 9
click at [441, 88] on p "Numéro" at bounding box center [461, 91] width 121 height 6
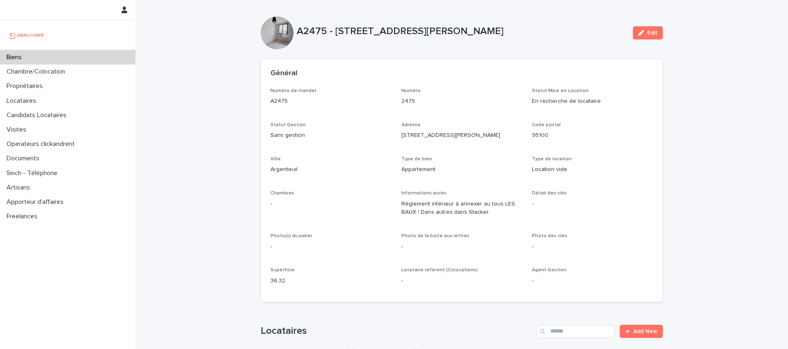
click at [464, 88] on p "Numéro" at bounding box center [461, 91] width 121 height 6
click at [463, 89] on p "Numéro" at bounding box center [461, 91] width 121 height 6
drag, startPoint x: 186, startPoint y: 131, endPoint x: 304, endPoint y: 129, distance: 118.2
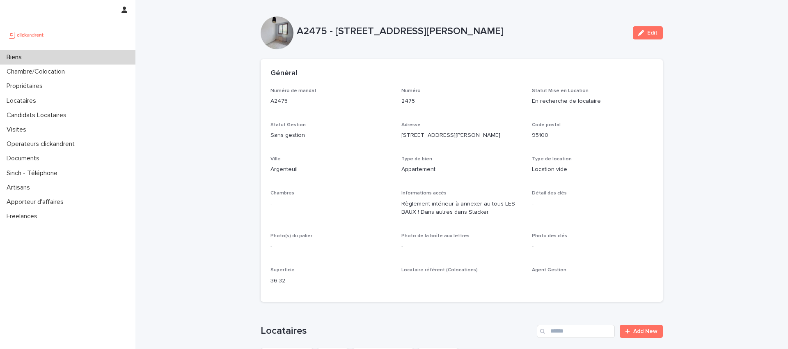
click at [469, 16] on div "A2475 - 39 rue de l'Abbé Ruellan, Argenteuil 95100 Edit" at bounding box center [462, 32] width 402 height 33
click at [473, 60] on div "Général" at bounding box center [462, 73] width 402 height 29
click at [466, 21] on div "A2475 - 39 rue de l'Abbé Ruellan, Argenteuil 95100 Edit" at bounding box center [462, 32] width 402 height 33
drag, startPoint x: 464, startPoint y: 50, endPoint x: 464, endPoint y: 54, distance: 4.1
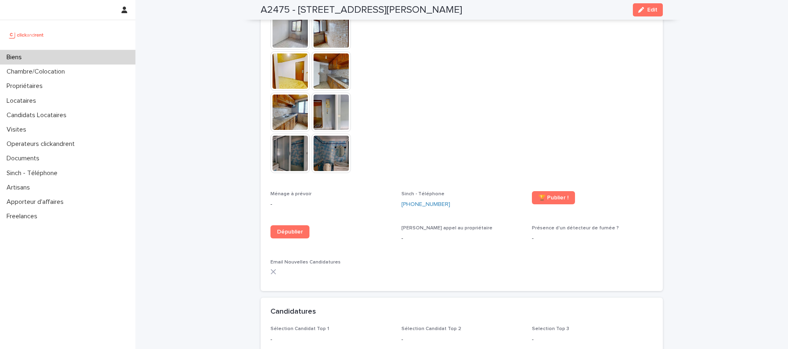
scroll to position [1781, 0]
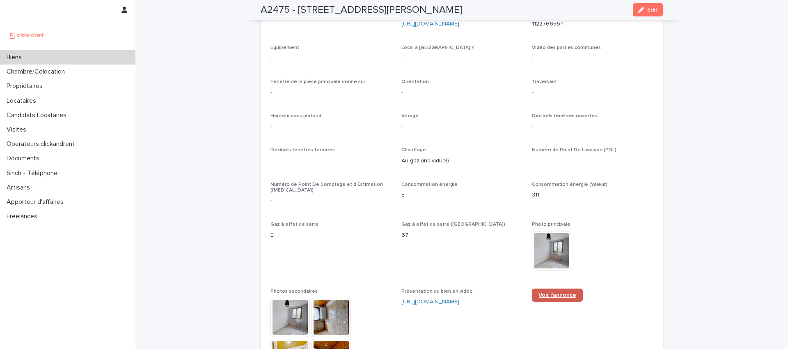
click at [556, 288] on link "Voir l'annonce" at bounding box center [557, 294] width 51 height 13
click at [43, 57] on div "Biens" at bounding box center [67, 57] width 135 height 14
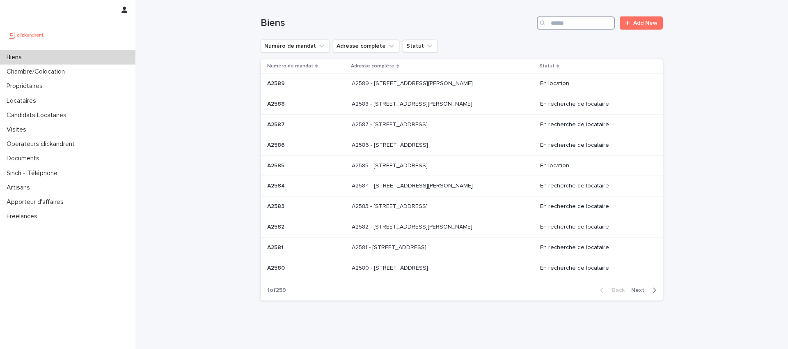
click at [564, 22] on input "Search" at bounding box center [576, 22] width 78 height 13
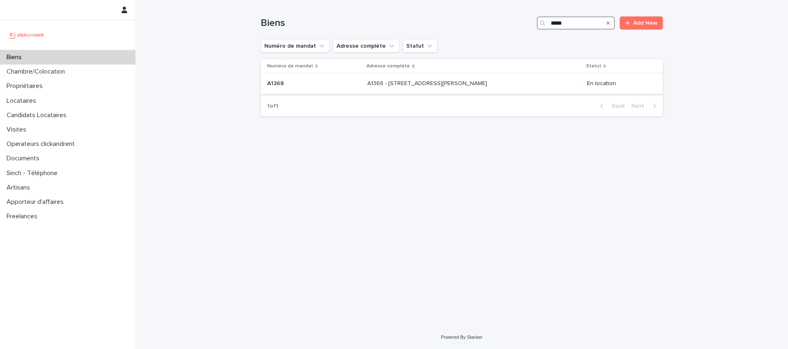
type input "*****"
click at [470, 82] on p "A1368 - 39 rue de l'Abbé Ruellan, Argenteuil 95100" at bounding box center [428, 82] width 122 height 9
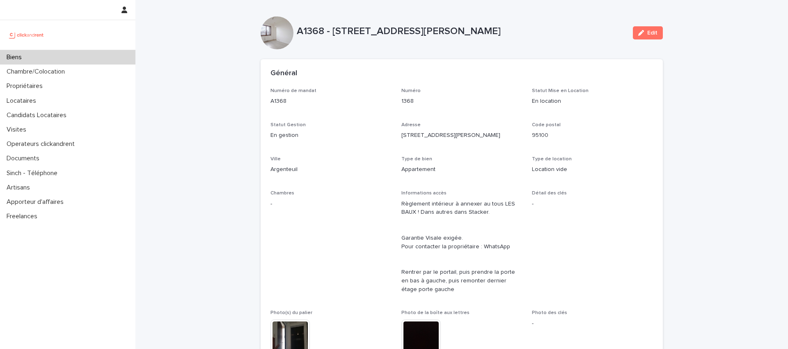
drag, startPoint x: 473, startPoint y: 64, endPoint x: 473, endPoint y: 58, distance: 6.6
click at [473, 63] on div "Général" at bounding box center [462, 73] width 402 height 29
drag, startPoint x: 469, startPoint y: 85, endPoint x: 480, endPoint y: 86, distance: 11.5
click at [468, 86] on div "Général" at bounding box center [462, 73] width 402 height 29
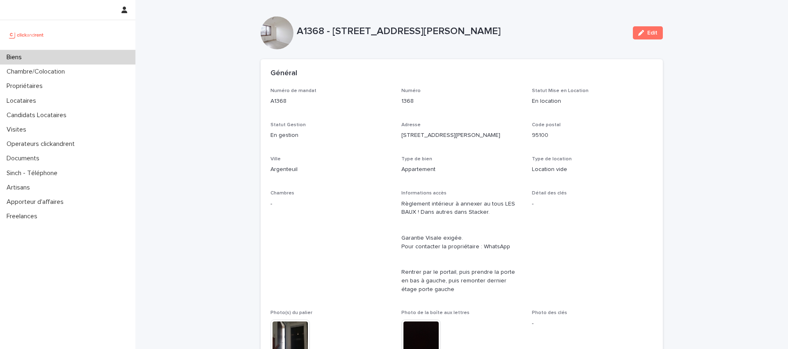
click at [583, 45] on div "A1368 - 39 rue de l'Abbé Ruellan, Argenteuil 95100 Edit" at bounding box center [462, 32] width 402 height 33
click at [606, 111] on div "Numéro de mandat A1368 Numéro 1368 Statut Mise en Location En location Statut G…" at bounding box center [462, 244] width 383 height 313
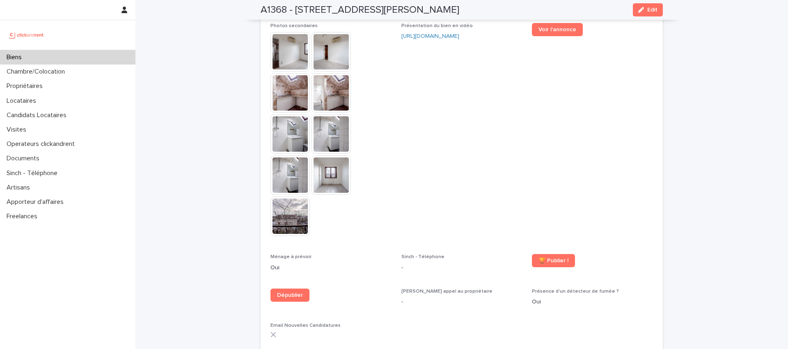
scroll to position [1992, 0]
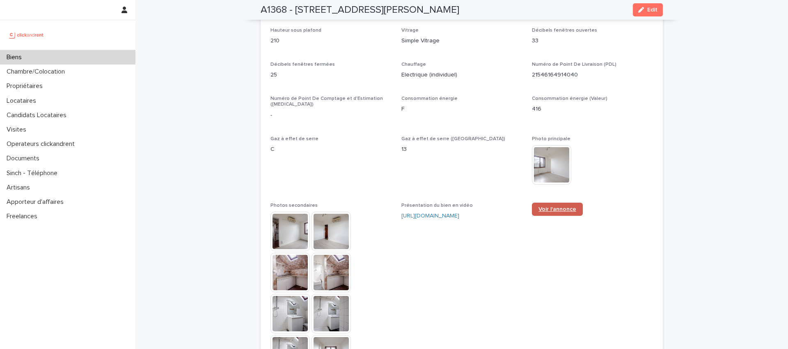
click at [553, 206] on span "Voir l'annonce" at bounding box center [558, 209] width 38 height 6
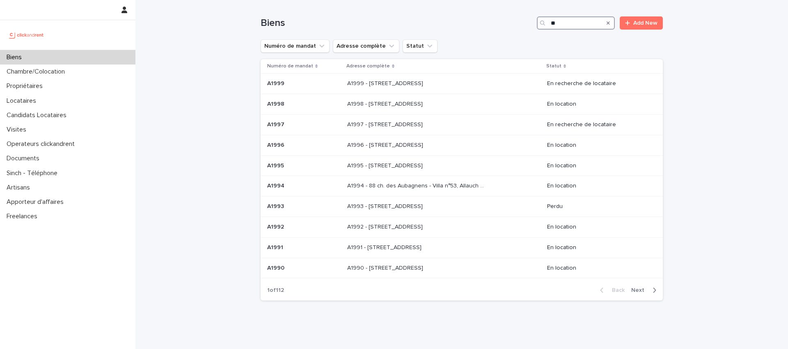
drag, startPoint x: 554, startPoint y: 23, endPoint x: 486, endPoint y: 21, distance: 67.4
click at [507, 21] on div "Biens ** Add New" at bounding box center [462, 22] width 402 height 13
paste input "***"
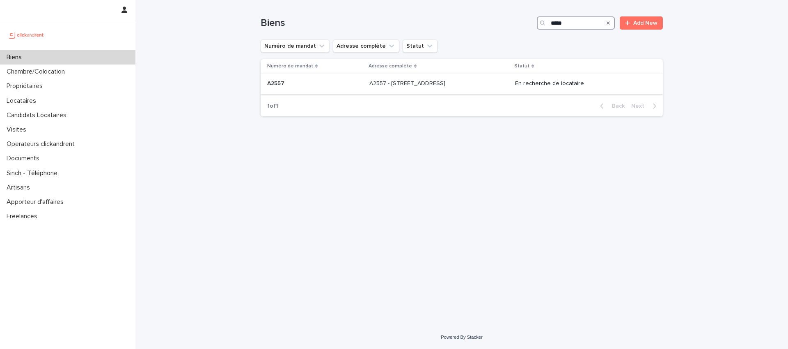
type input "*****"
click at [419, 84] on p "A2557 - [STREET_ADDRESS]" at bounding box center [408, 82] width 78 height 9
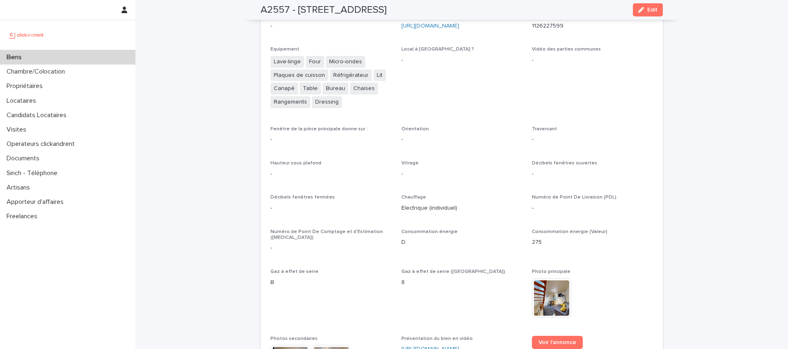
scroll to position [2234, 0]
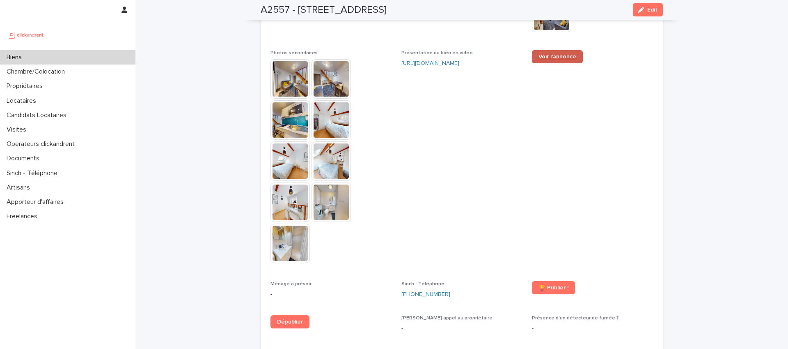
click at [559, 60] on span "Voir l'annonce" at bounding box center [558, 57] width 38 height 6
click at [271, 11] on h2 "A2557 - [STREET_ADDRESS]" at bounding box center [324, 10] width 126 height 12
click at [271, 10] on h2 "A2557 - [STREET_ADDRESS]" at bounding box center [324, 10] width 126 height 12
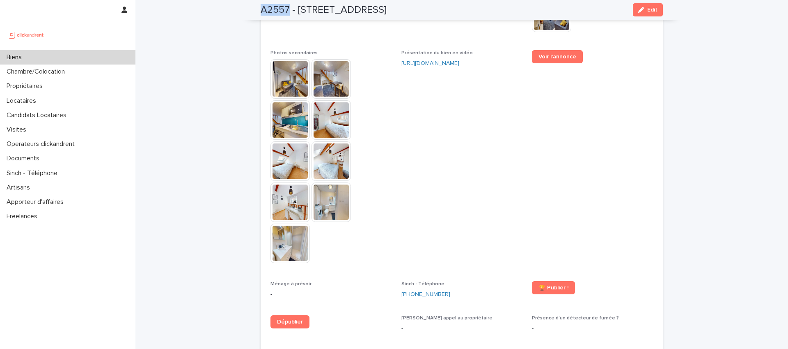
click at [271, 10] on h2 "A2557 - [STREET_ADDRESS]" at bounding box center [324, 10] width 126 height 12
copy h2 "A2557"
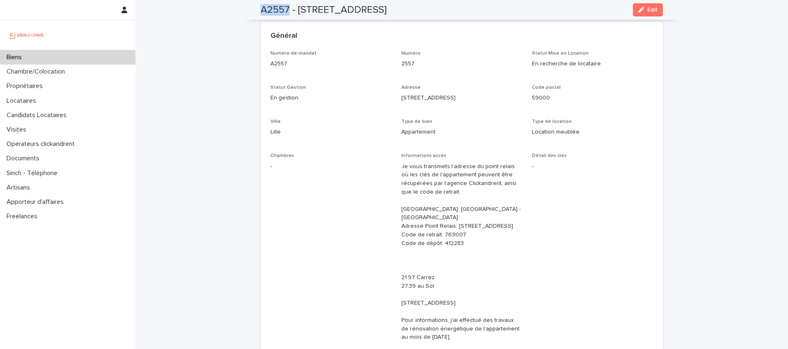
scroll to position [34, 0]
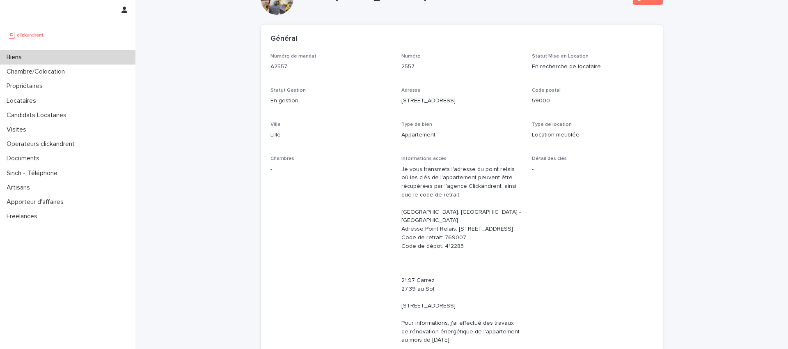
drag, startPoint x: 482, startPoint y: 59, endPoint x: 477, endPoint y: 76, distance: 17.8
click at [482, 60] on div "Numéro 2557" at bounding box center [461, 65] width 121 height 24
click at [439, 42] on div "Général" at bounding box center [460, 38] width 379 height 9
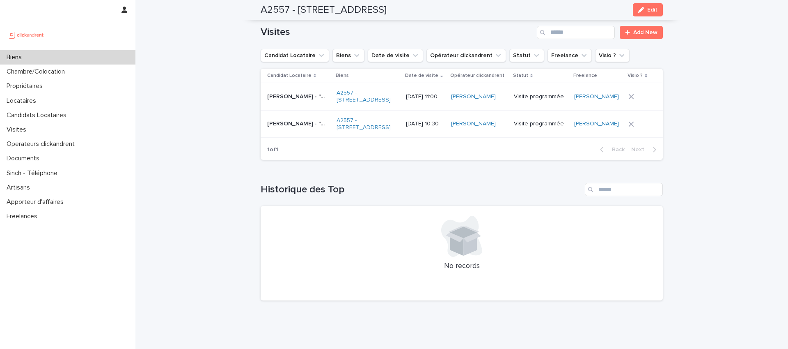
scroll to position [3241, 0]
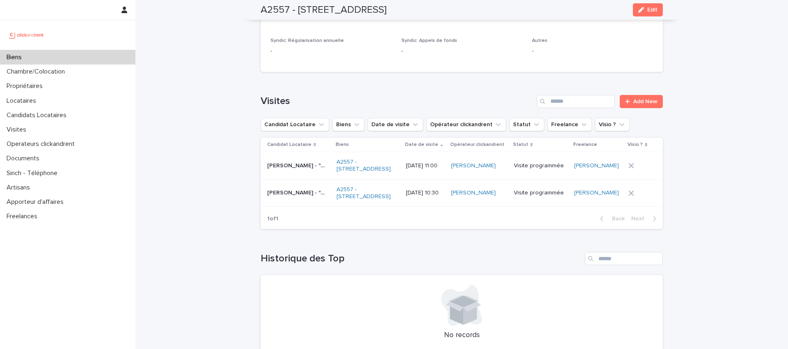
scroll to position [3201, 0]
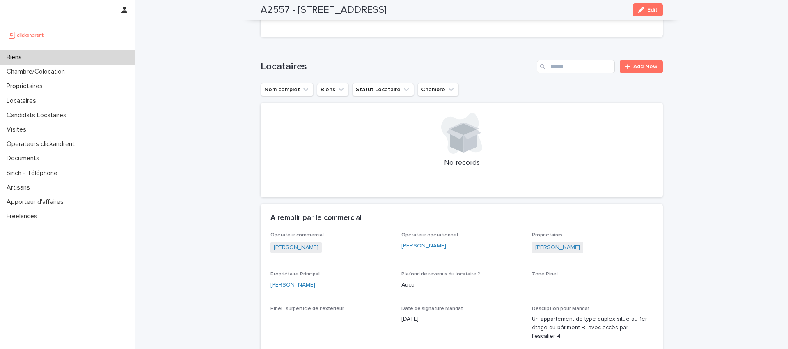
scroll to position [80, 0]
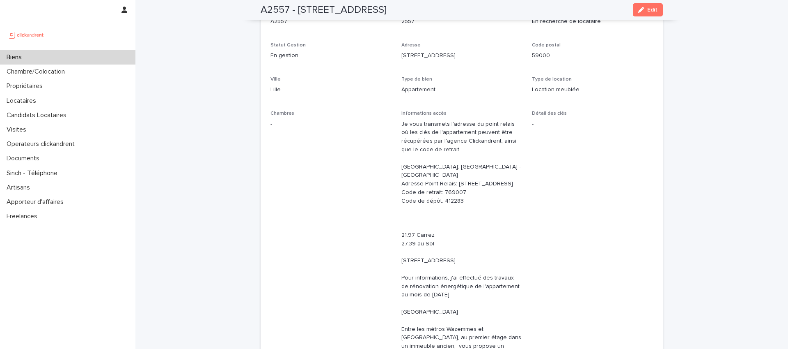
click at [25, 60] on p "Biens" at bounding box center [15, 57] width 25 height 8
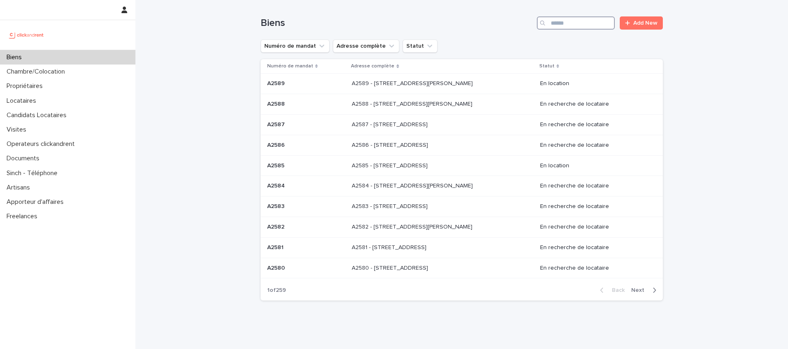
click at [565, 22] on input "Search" at bounding box center [576, 22] width 78 height 13
paste input "*****"
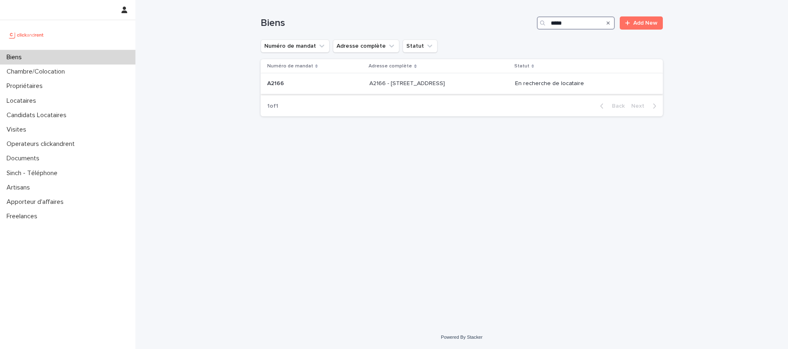
type input "*****"
click at [335, 87] on div "A2166 A2166" at bounding box center [315, 84] width 96 height 14
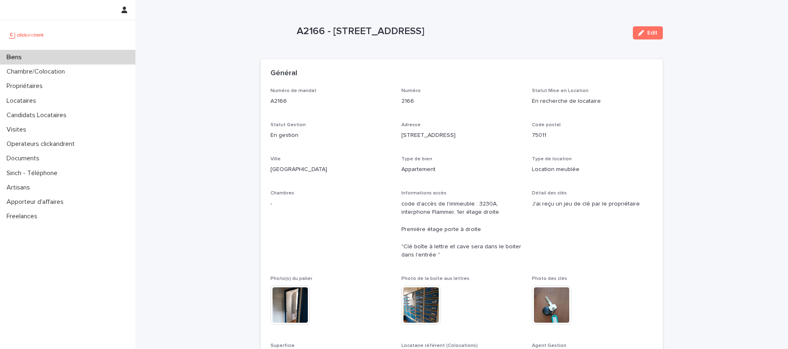
click at [513, 35] on p "A2166 - 136 rue de Charonne, Paris 75011" at bounding box center [462, 31] width 330 height 12
drag, startPoint x: 515, startPoint y: 99, endPoint x: 507, endPoint y: 87, distance: 14.6
click at [515, 99] on p "2166" at bounding box center [461, 101] width 121 height 9
click at [429, 24] on div "A2166 - 136 rue de Charonne, Paris 75011" at bounding box center [462, 31] width 330 height 14
click at [433, 116] on div "Numéro de mandat A2166 Numéro 2166 Statut Mise en Location En recherche de loca…" at bounding box center [462, 227] width 383 height 279
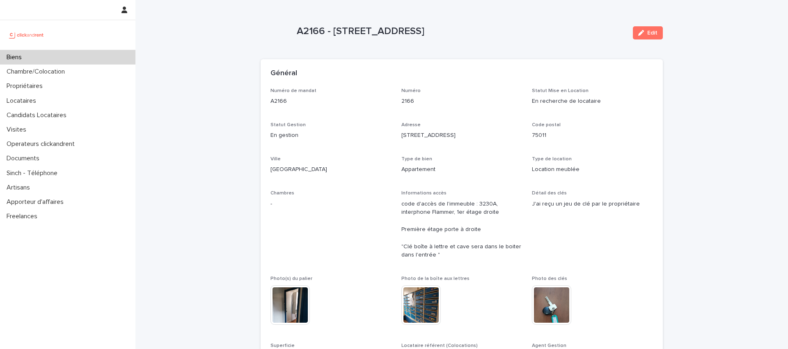
click at [26, 59] on p "Biens" at bounding box center [15, 57] width 25 height 8
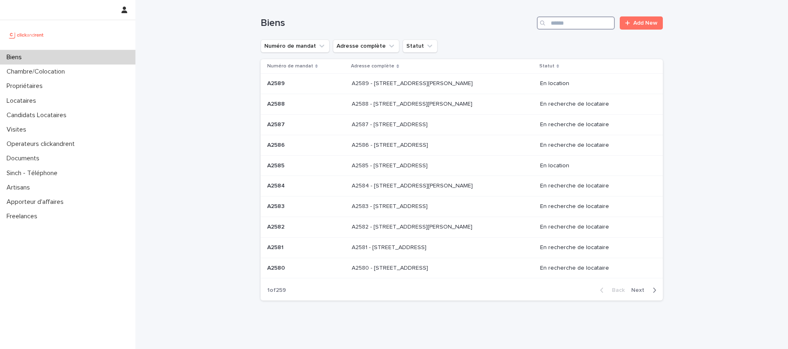
click at [571, 26] on input "Search" at bounding box center [576, 22] width 78 height 13
paste input "*****"
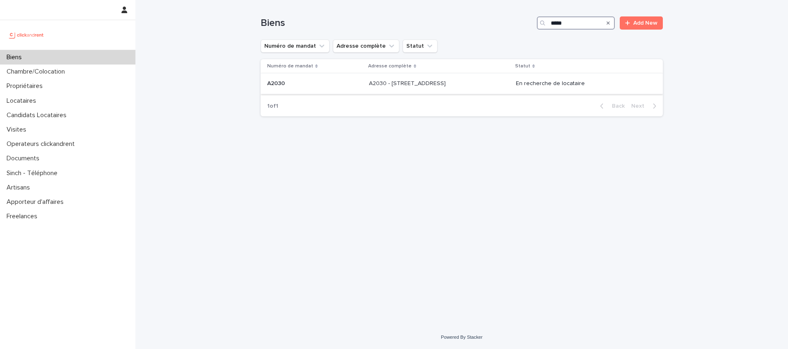
type input "*****"
click at [461, 80] on p at bounding box center [437, 83] width 137 height 7
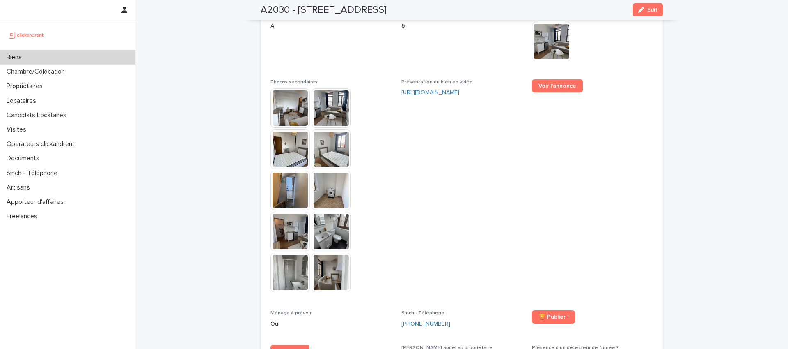
scroll to position [1892, 0]
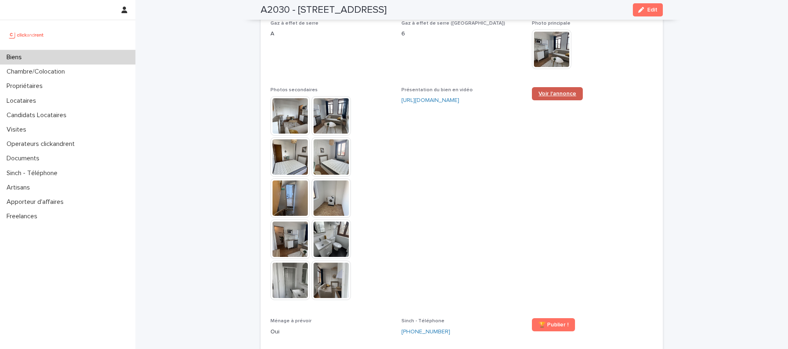
click at [555, 91] on span "Voir l'annonce" at bounding box center [558, 94] width 38 height 6
click at [542, 225] on span "Voir l'annonce" at bounding box center [592, 197] width 121 height 221
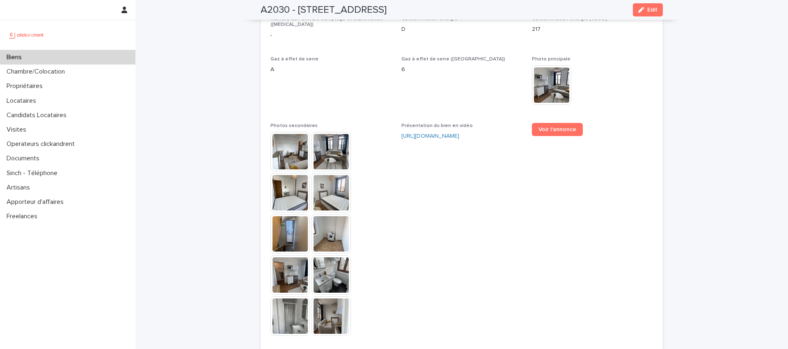
scroll to position [1703, 0]
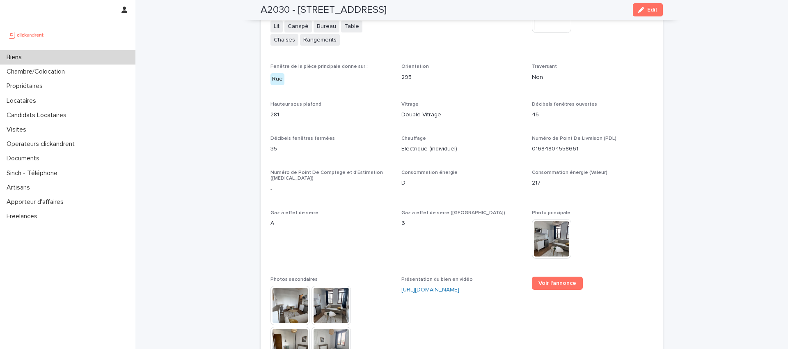
drag, startPoint x: 613, startPoint y: 254, endPoint x: 588, endPoint y: 250, distance: 25.4
click at [612, 254] on div "Photo principale This file cannot be opened Download File" at bounding box center [592, 238] width 121 height 57
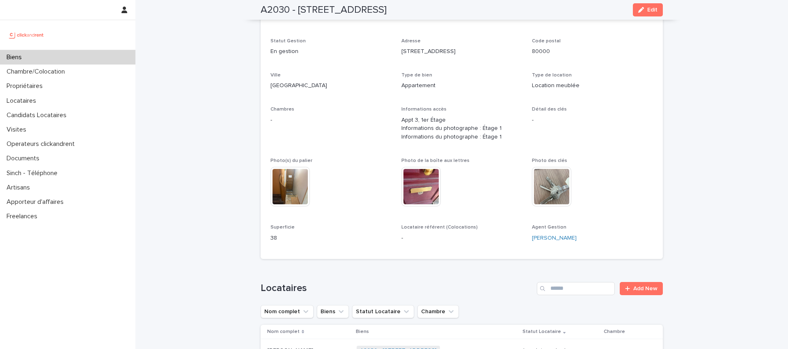
scroll to position [0, 0]
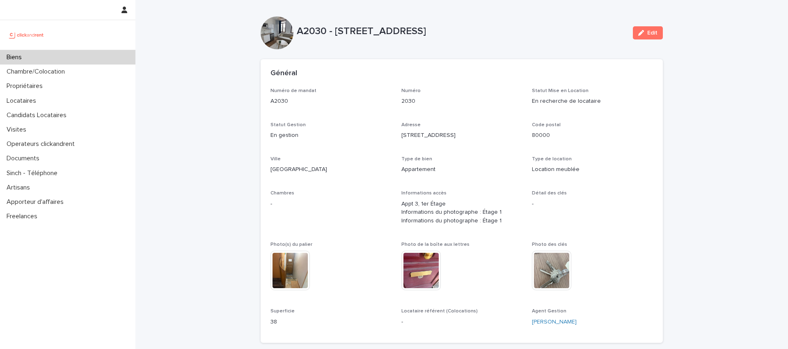
click at [516, 39] on div "A2030 - 14 Rue Riolan, Amiens 80000" at bounding box center [462, 32] width 330 height 15
drag, startPoint x: 488, startPoint y: 18, endPoint x: 470, endPoint y: 23, distance: 18.6
click at [488, 18] on div "A2030 - 14 Rue Riolan, Amiens 80000 Edit" at bounding box center [462, 32] width 402 height 33
click at [432, 16] on div "A2030 - 14 Rue Riolan, Amiens 80000 Edit" at bounding box center [462, 32] width 402 height 33
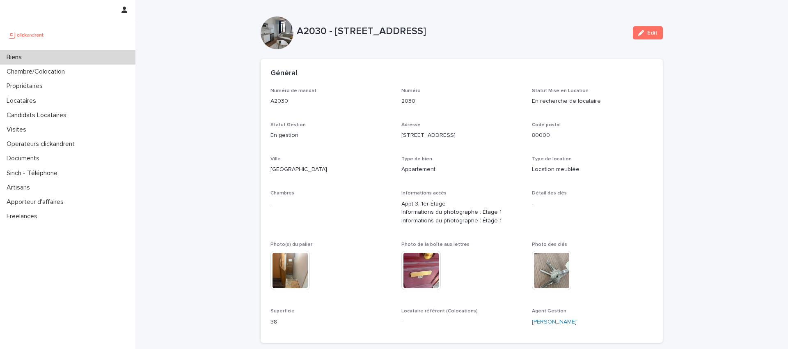
drag, startPoint x: 459, startPoint y: 134, endPoint x: 447, endPoint y: 204, distance: 71.6
click at [459, 134] on p "14 Rue Riolan" at bounding box center [461, 135] width 121 height 9
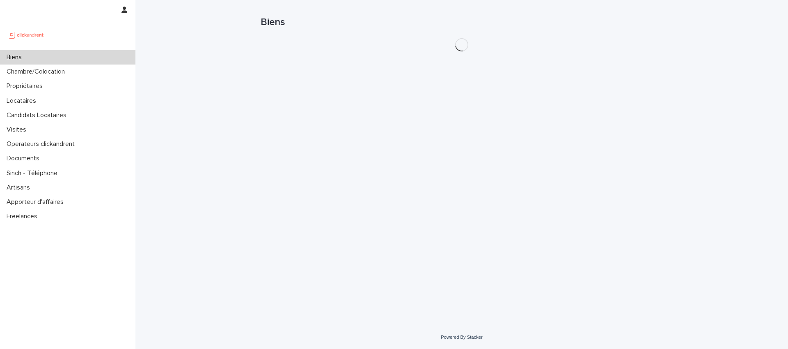
click at [83, 56] on div "Biens" at bounding box center [67, 57] width 135 height 14
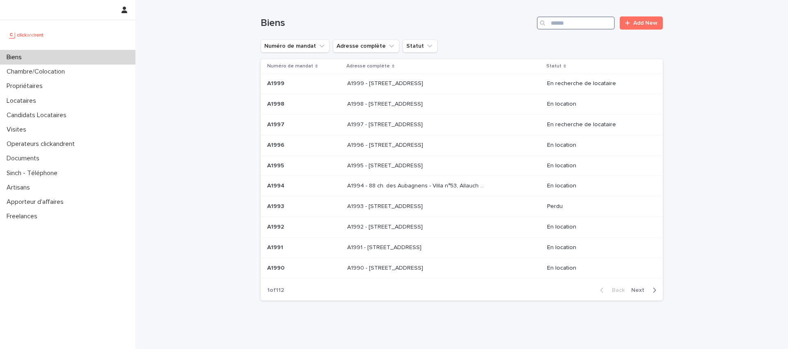
click at [580, 25] on input "Search" at bounding box center [576, 22] width 78 height 13
paste input "*****"
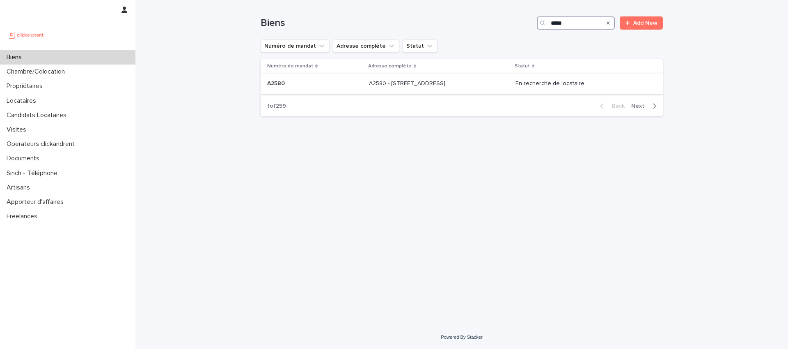
type input "*****"
click at [443, 87] on p "A2580 - [STREET_ADDRESS]" at bounding box center [408, 82] width 78 height 9
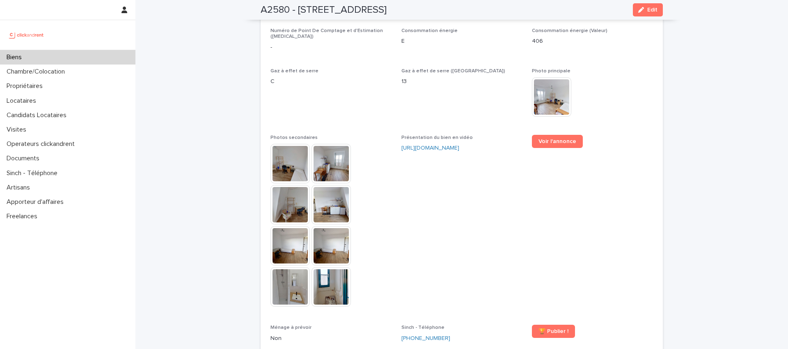
scroll to position [2088, 0]
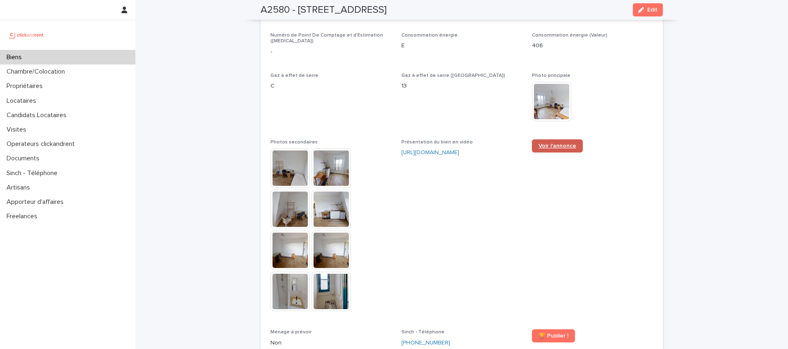
click at [555, 143] on span "Voir l'annonce" at bounding box center [558, 146] width 38 height 6
click at [16, 53] on p "Biens" at bounding box center [15, 57] width 25 height 8
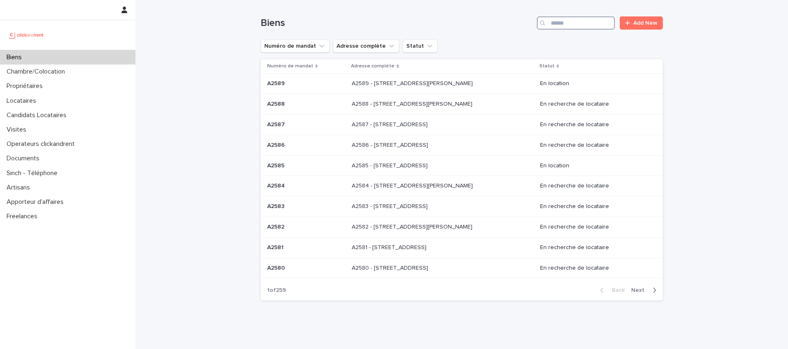
click at [582, 23] on input "Search" at bounding box center [576, 22] width 78 height 13
paste input "*****"
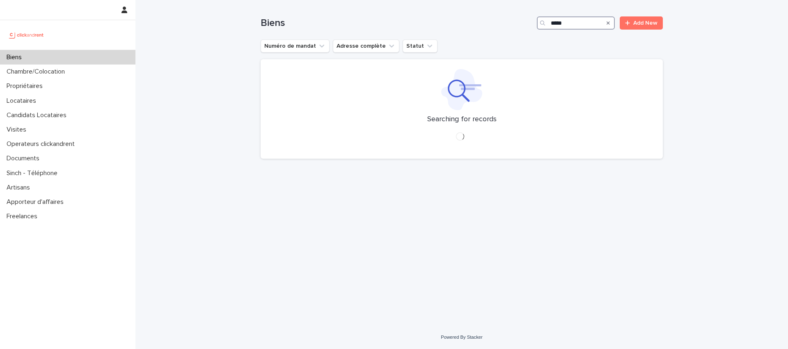
type input "*****"
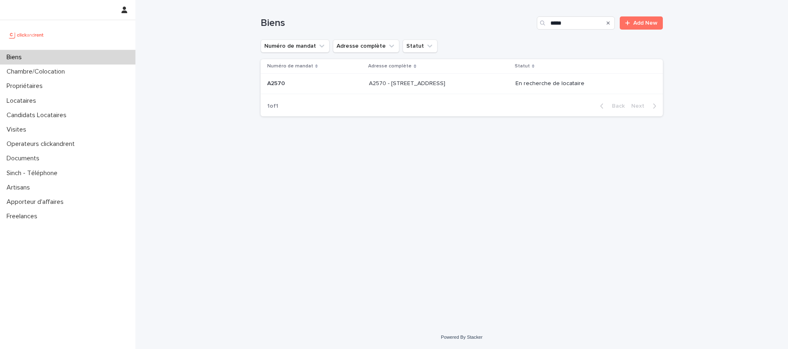
click at [420, 84] on p "A2570 - [STREET_ADDRESS]" at bounding box center [408, 82] width 78 height 9
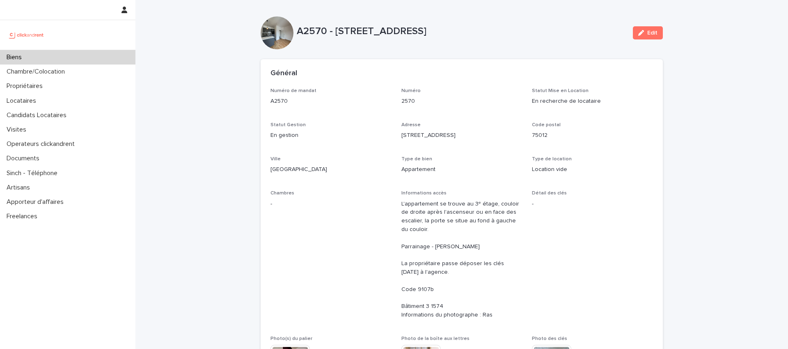
click at [481, 106] on div "Numéro 2570" at bounding box center [461, 100] width 121 height 24
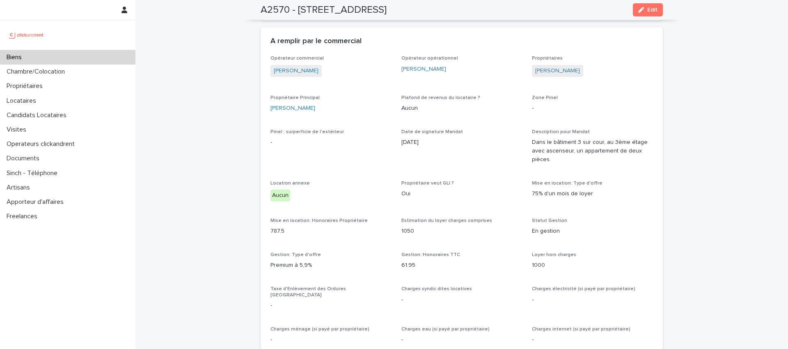
drag, startPoint x: 761, startPoint y: 106, endPoint x: 763, endPoint y: 102, distance: 4.2
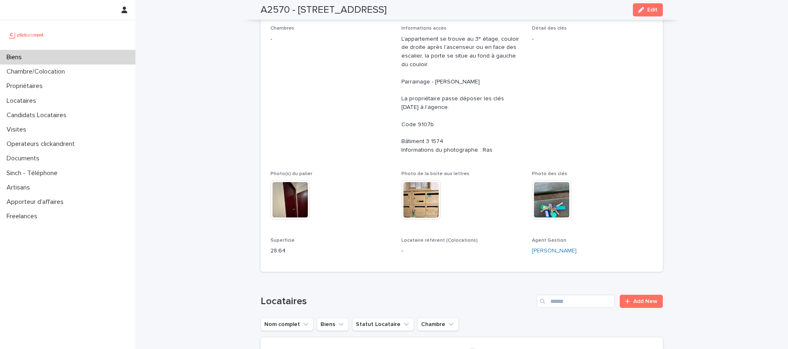
scroll to position [0, 0]
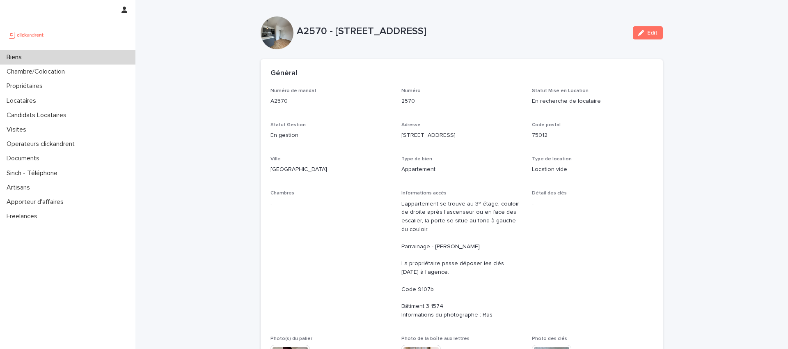
click at [79, 58] on div "Biens" at bounding box center [67, 57] width 135 height 14
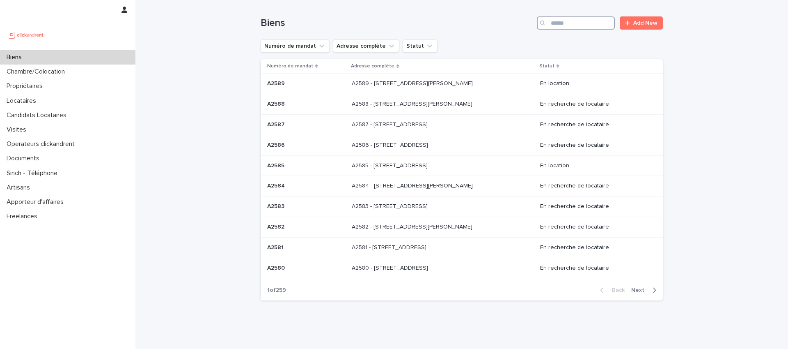
click at [566, 26] on input "Search" at bounding box center [576, 22] width 78 height 13
paste input "****"
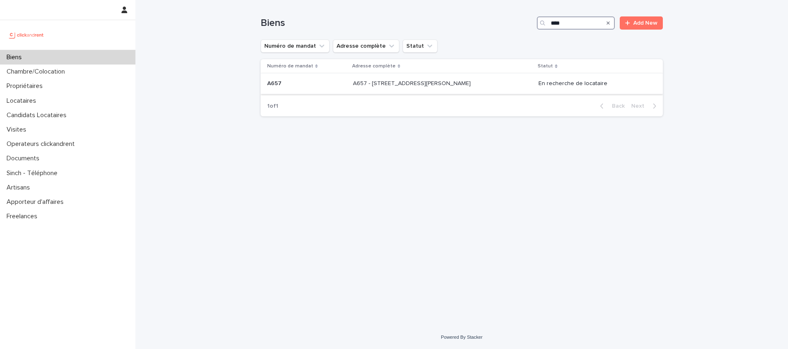
type input "****"
click at [400, 80] on p "A657 - [STREET_ADDRESS][PERSON_NAME]" at bounding box center [412, 82] width 119 height 9
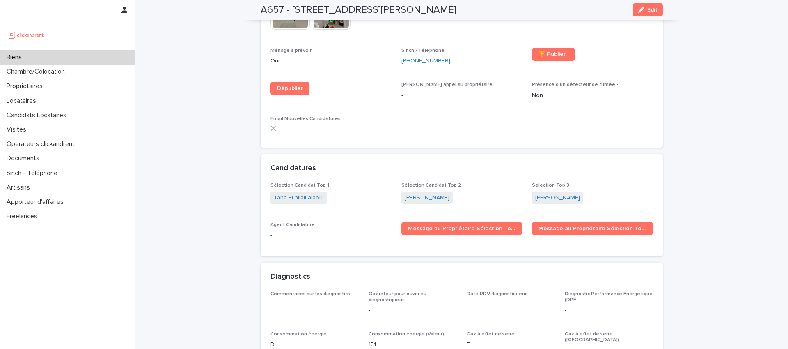
scroll to position [2206, 0]
click at [651, 183] on div "Sélection Candidat Top 1 Taha El hilali alaoui Sélection Candidat Top 2 [PERSON…" at bounding box center [462, 219] width 402 height 73
drag, startPoint x: 645, startPoint y: 184, endPoint x: 657, endPoint y: 182, distance: 12.6
click at [645, 192] on div "[PERSON_NAME]" at bounding box center [592, 199] width 121 height 14
drag, startPoint x: 720, startPoint y: 179, endPoint x: 682, endPoint y: 177, distance: 38.2
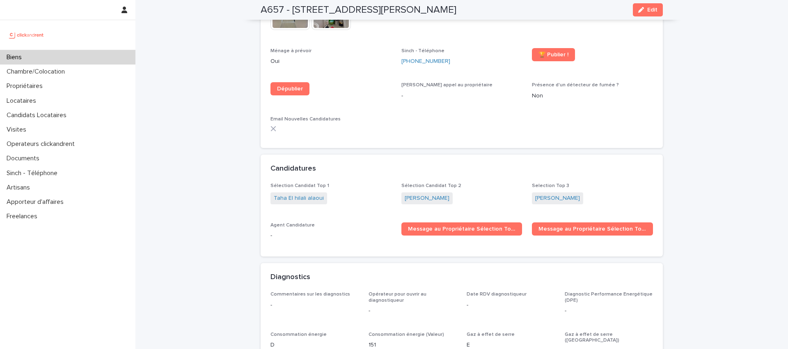
drag, startPoint x: 201, startPoint y: 86, endPoint x: 220, endPoint y: 167, distance: 83.4
drag, startPoint x: 704, startPoint y: 137, endPoint x: 708, endPoint y: 202, distance: 65.4
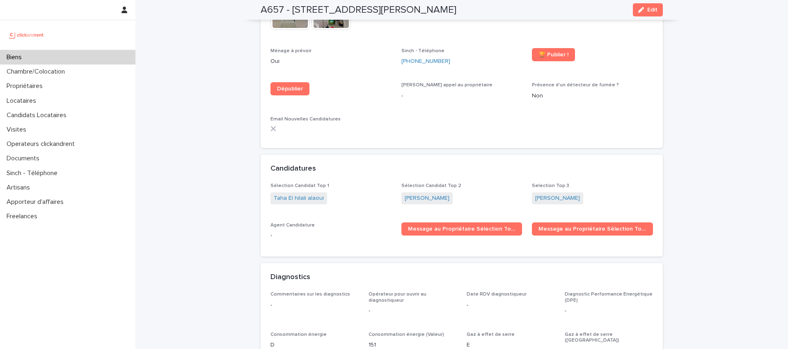
drag, startPoint x: 187, startPoint y: 95, endPoint x: 189, endPoint y: 104, distance: 9.3
drag, startPoint x: 222, startPoint y: 181, endPoint x: 342, endPoint y: 177, distance: 120.3
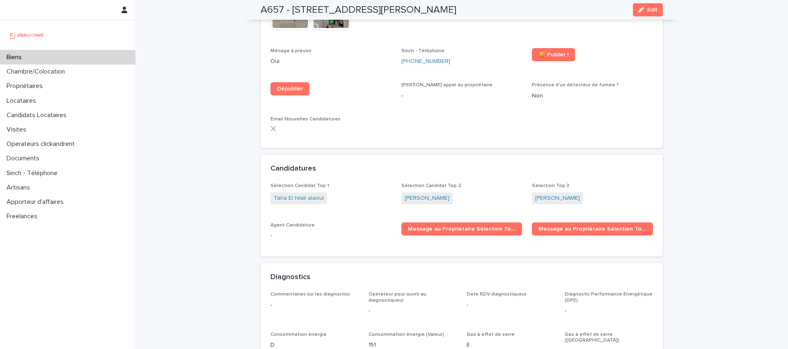
drag, startPoint x: 747, startPoint y: 116, endPoint x: 724, endPoint y: 184, distance: 71.9
drag, startPoint x: 724, startPoint y: 184, endPoint x: 700, endPoint y: 190, distance: 24.6
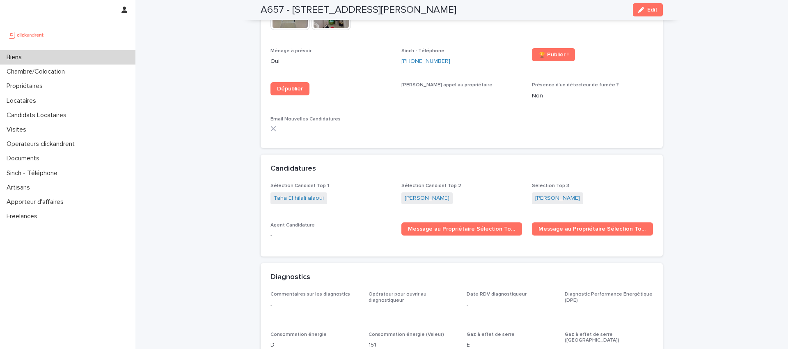
drag, startPoint x: 770, startPoint y: 73, endPoint x: 568, endPoint y: 63, distance: 202.2
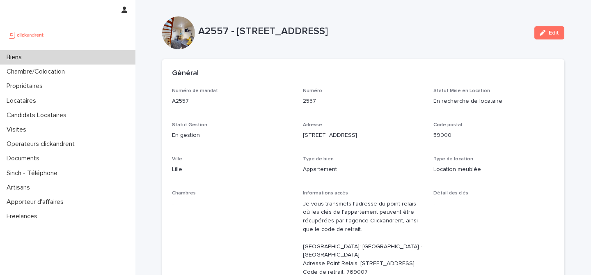
click at [449, 34] on p "A2557 - [STREET_ADDRESS]" at bounding box center [363, 31] width 330 height 12
click at [480, 47] on div "A2557 - [STREET_ADDRESS] Edit" at bounding box center [363, 32] width 402 height 33
click at [445, 32] on p "A2557 - [STREET_ADDRESS]" at bounding box center [363, 31] width 330 height 12
click at [438, 32] on p "A2557 - [STREET_ADDRESS]" at bounding box center [363, 31] width 330 height 12
